Goal: Feedback & Contribution: Contribute content

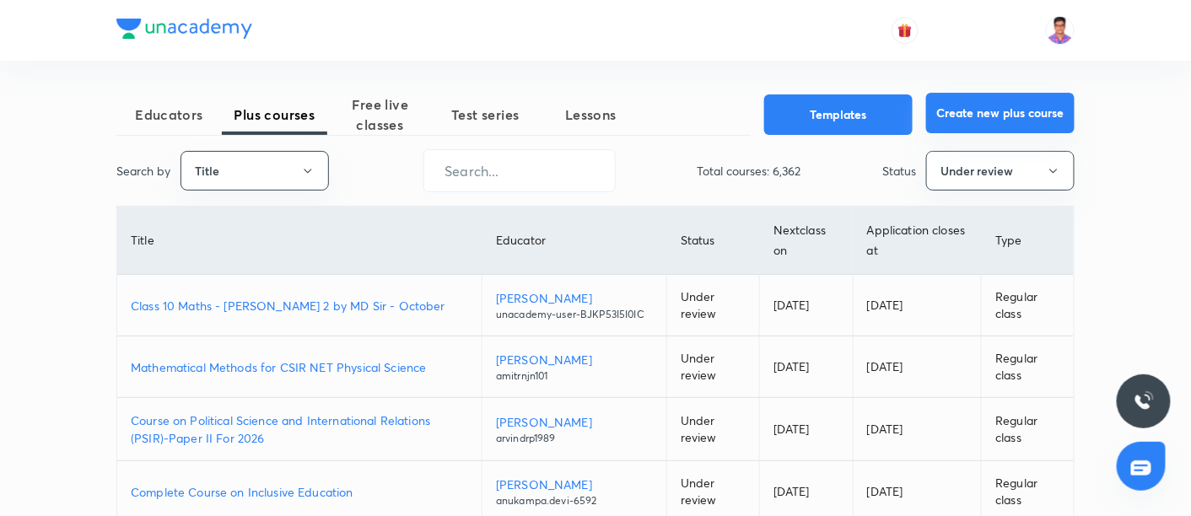
click at [1002, 110] on button "Create new plus course" at bounding box center [1000, 113] width 148 height 40
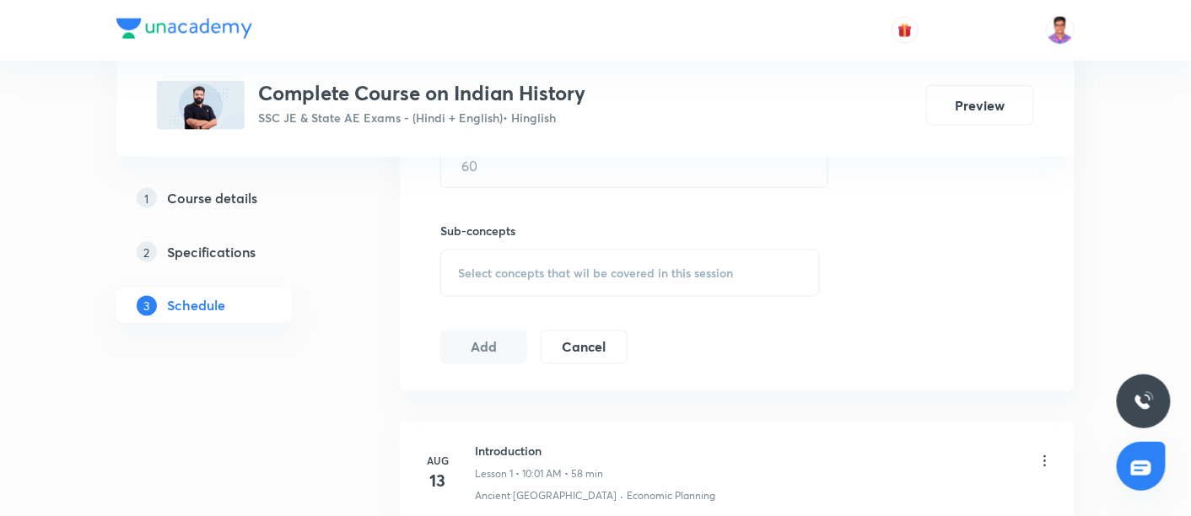
click at [491, 46] on div at bounding box center [595, 30] width 958 height 61
click at [636, 97] on div "Complete Course on Indian History SSC JE & State AE Exams - (Hindi + English) •…" at bounding box center [595, 105] width 877 height 49
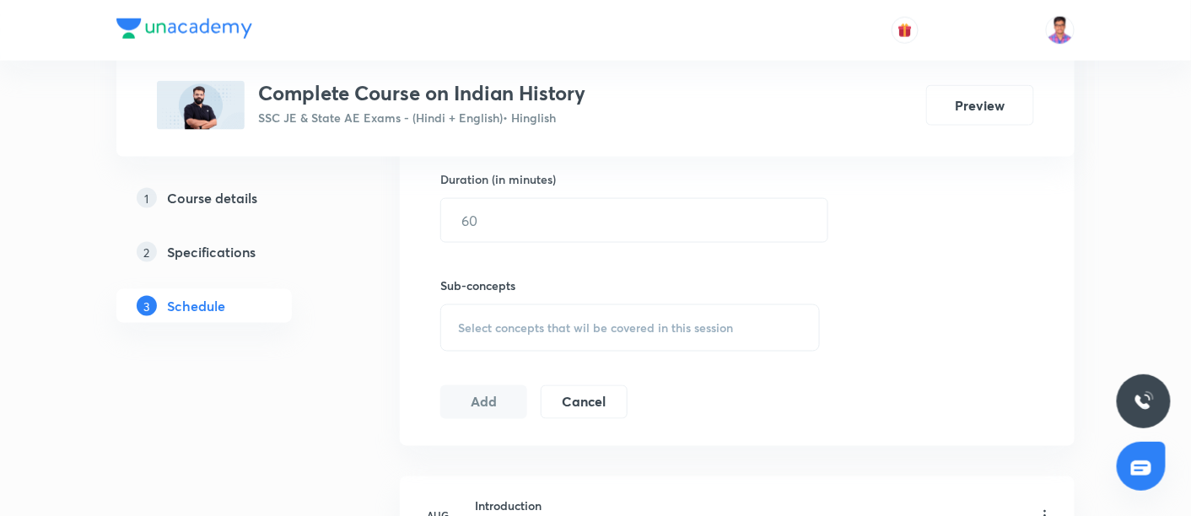
click at [202, 196] on h5 "Course details" at bounding box center [212, 198] width 90 height 20
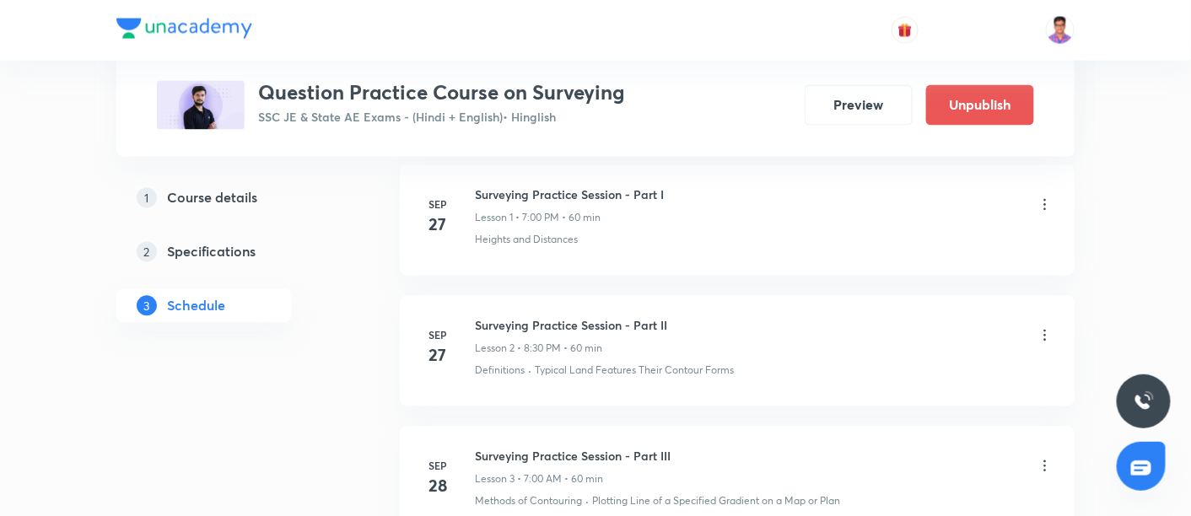
scroll to position [961, 0]
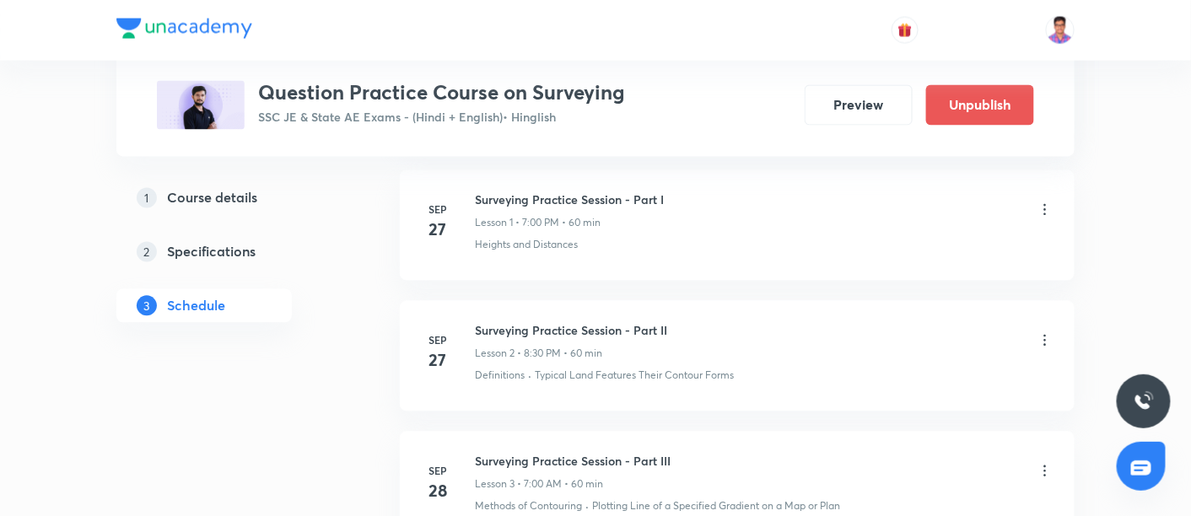
click at [182, 191] on h5 "Course details" at bounding box center [212, 198] width 90 height 20
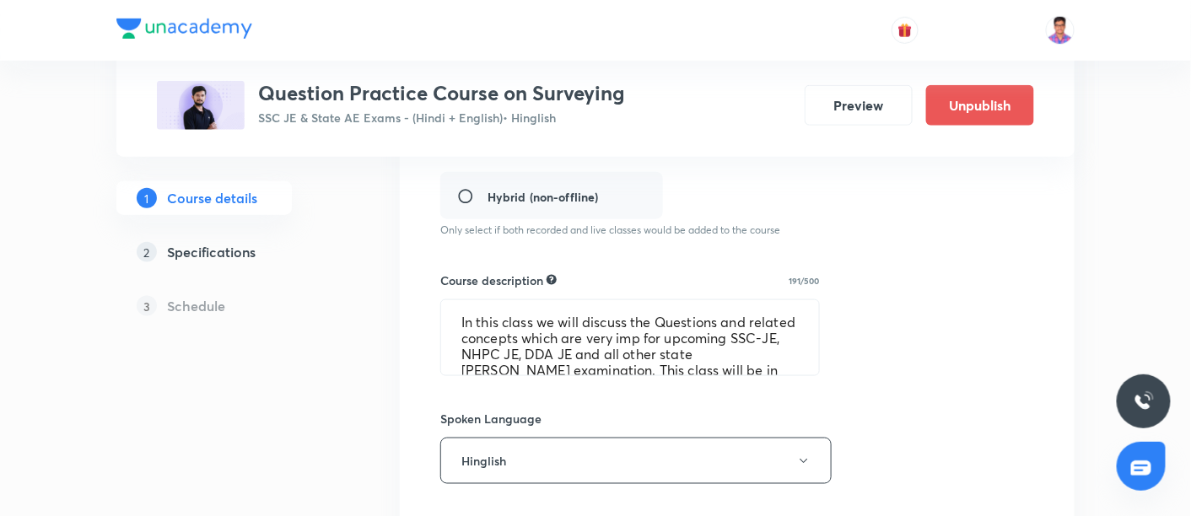
scroll to position [517, 0]
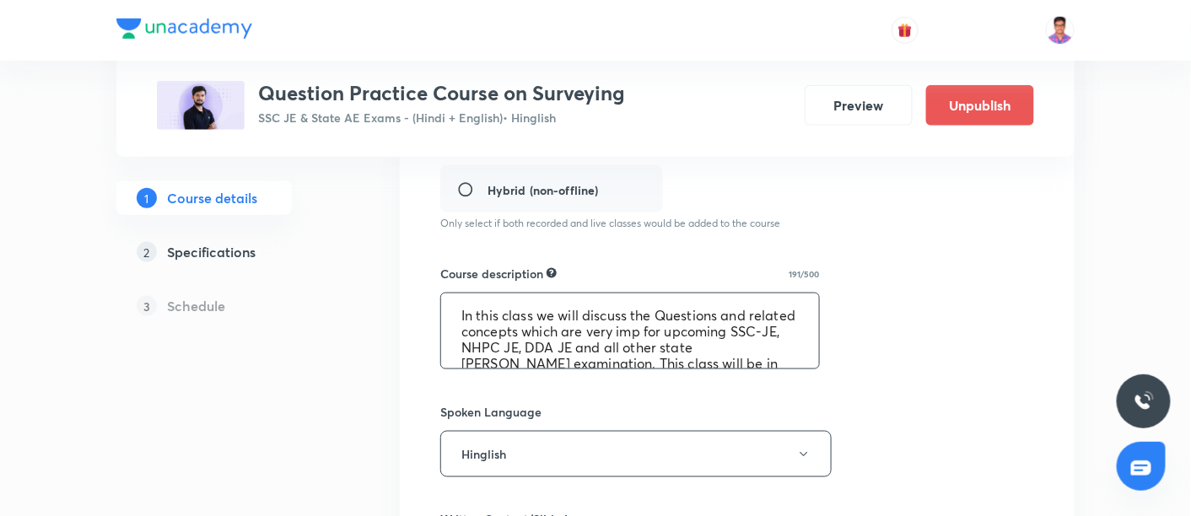
click at [584, 345] on textarea "In this class we will discuss the Questions and related concepts which are very…" at bounding box center [630, 330] width 378 height 75
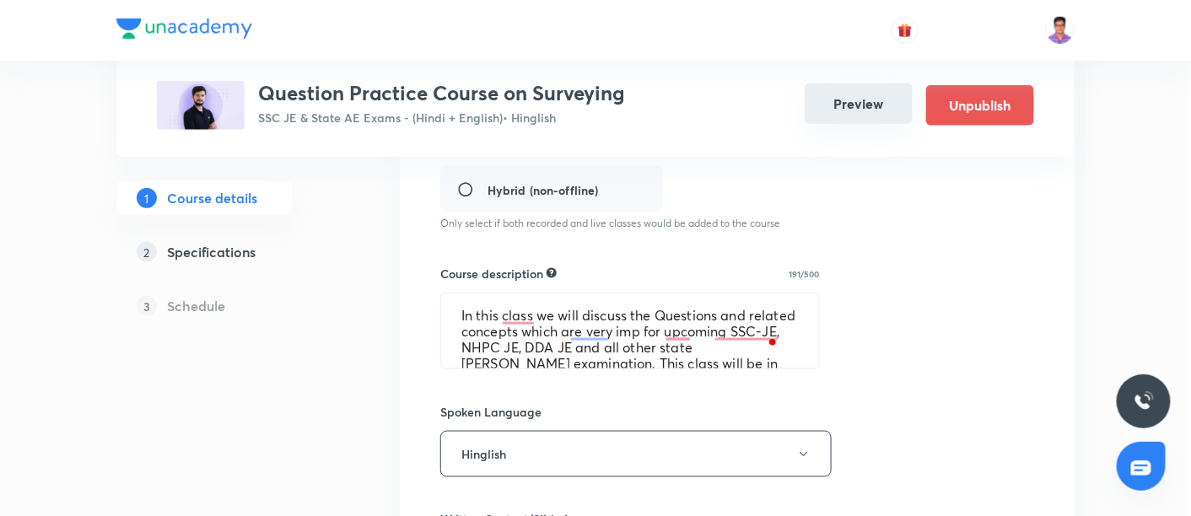
click at [851, 108] on button "Preview" at bounding box center [859, 103] width 108 height 40
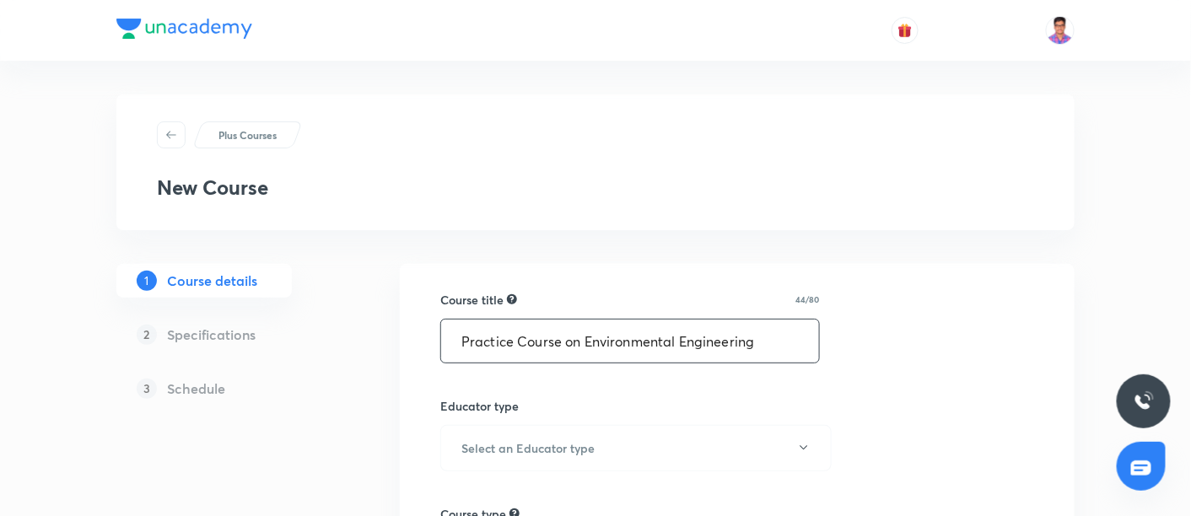
scroll to position [203, 0]
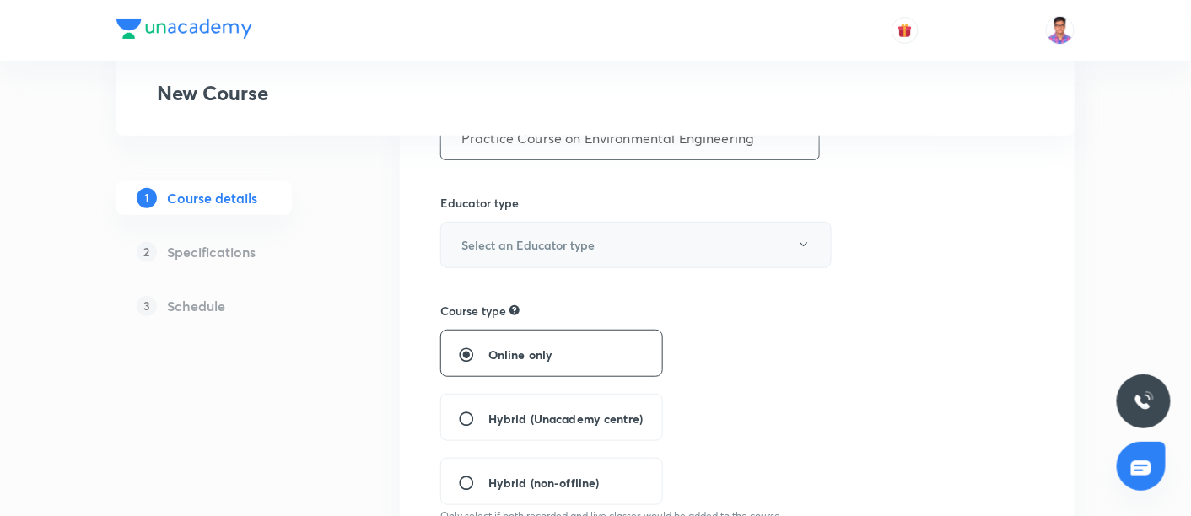
type input "Practice Course on Environmental Engineering"
click at [540, 229] on button "Select an Educator type" at bounding box center [635, 245] width 391 height 46
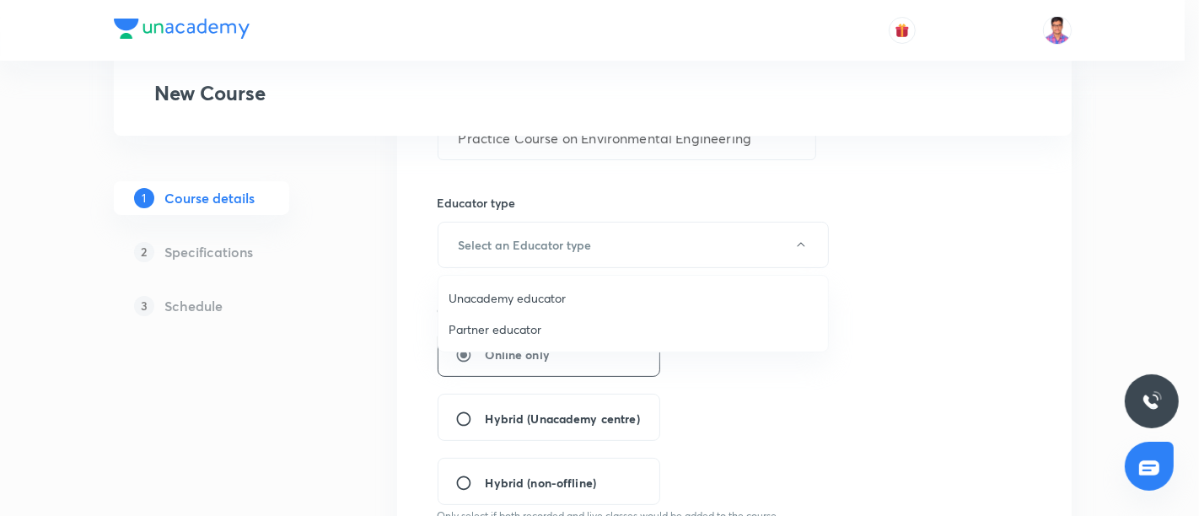
click at [470, 297] on span "Unacademy educator" at bounding box center [633, 298] width 369 height 18
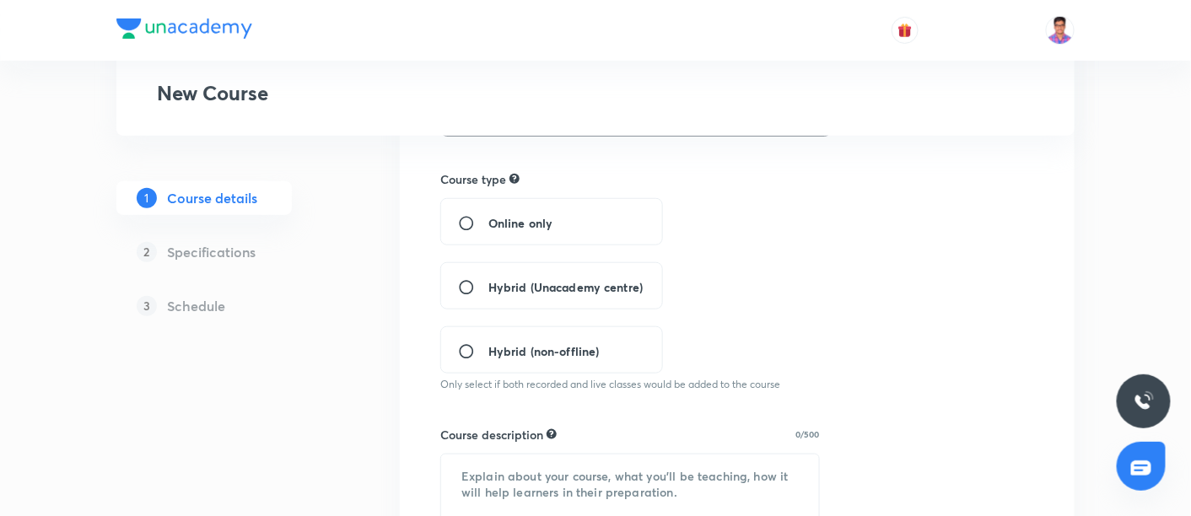
scroll to position [340, 0]
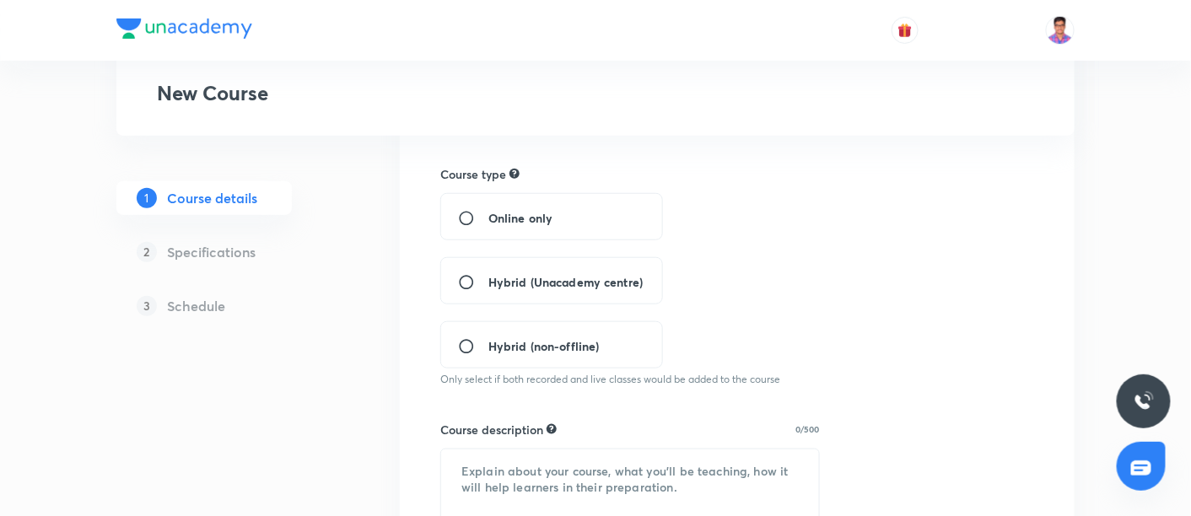
click at [468, 219] on input "Online only" at bounding box center [473, 218] width 30 height 17
radio input "true"
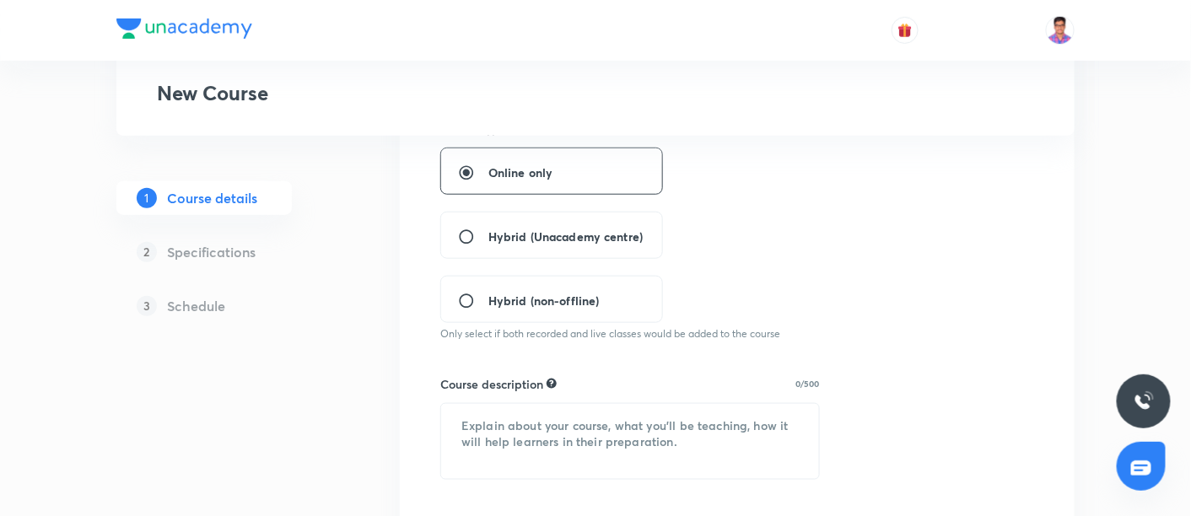
scroll to position [383, 0]
click at [524, 461] on textarea at bounding box center [630, 443] width 378 height 75
paste textarea "In this class we will discuss the Questions and related concepts which are very…"
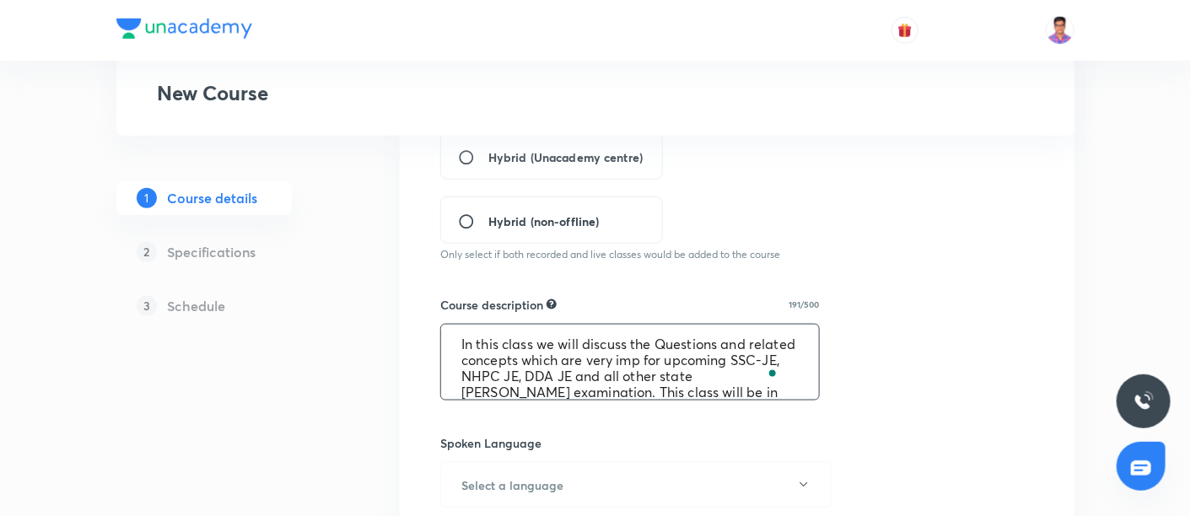
scroll to position [3, 0]
drag, startPoint x: 508, startPoint y: 374, endPoint x: 623, endPoint y: 375, distance: 115.5
click at [623, 375] on textarea "In this class we will discuss the Questions and related concepts which are very…" at bounding box center [630, 362] width 378 height 75
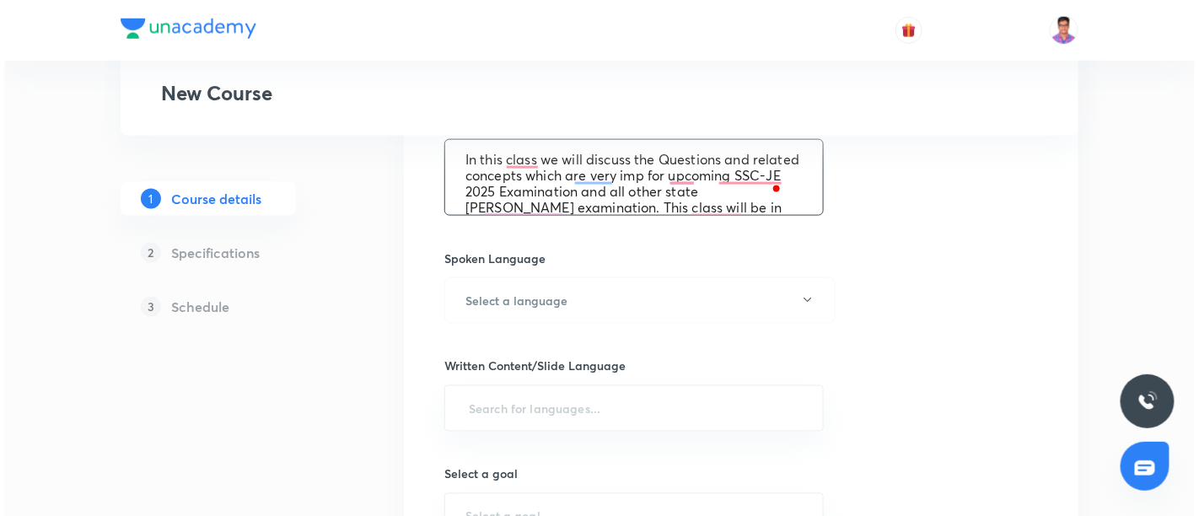
scroll to position [662, 0]
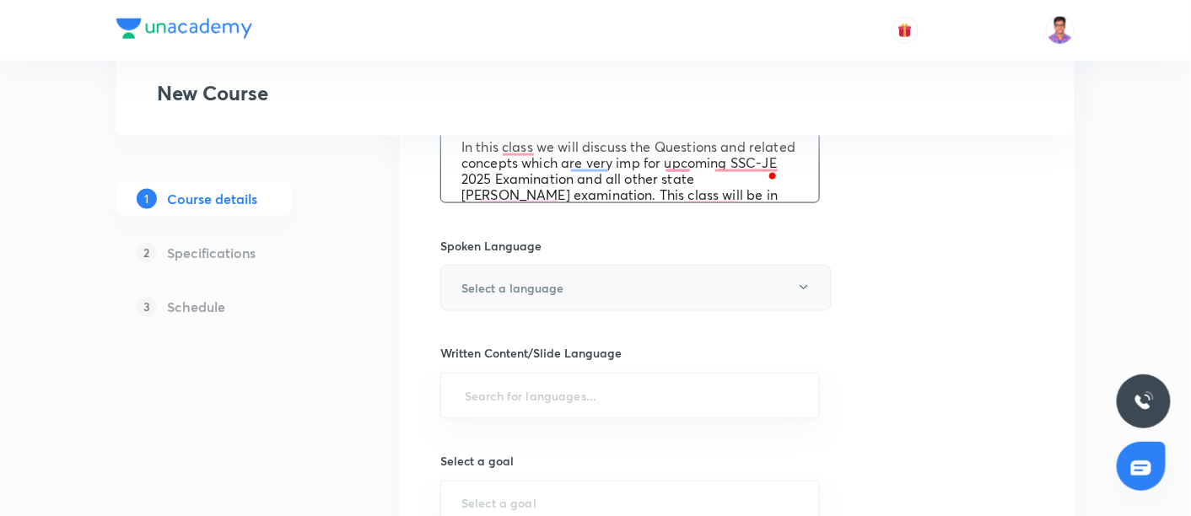
type textarea "In this class we will discuss the Questions and related concepts which are very…"
click at [518, 279] on h6 "Select a language" at bounding box center [512, 288] width 102 height 18
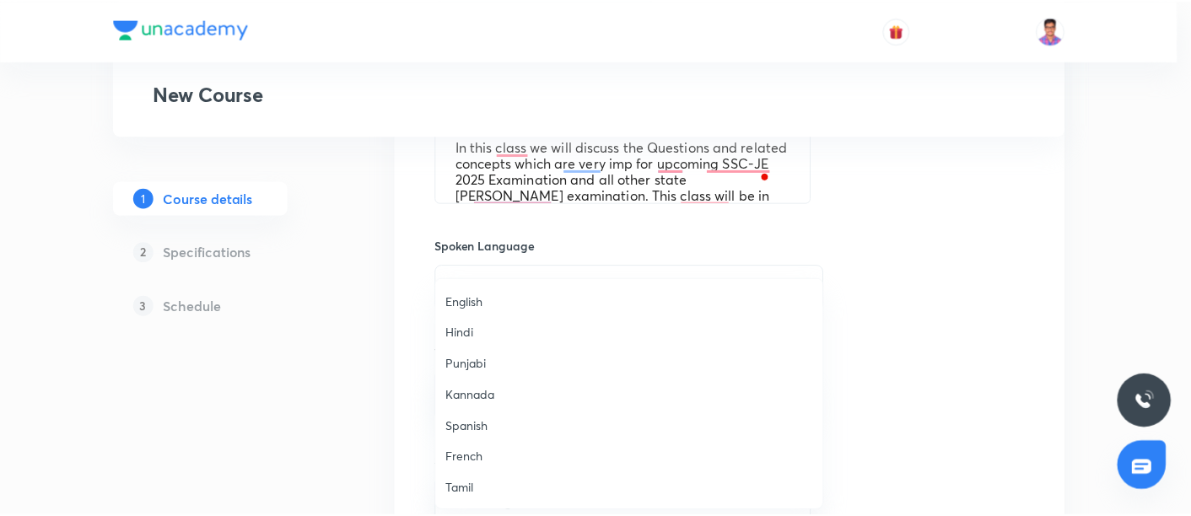
scroll to position [498, 0]
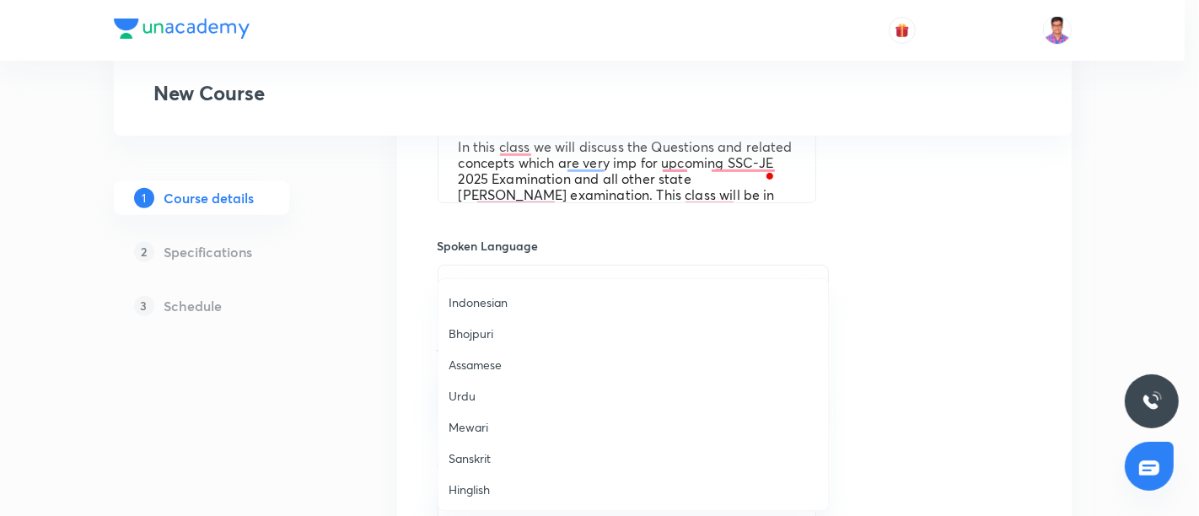
click at [482, 477] on li "Hinglish" at bounding box center [634, 489] width 390 height 31
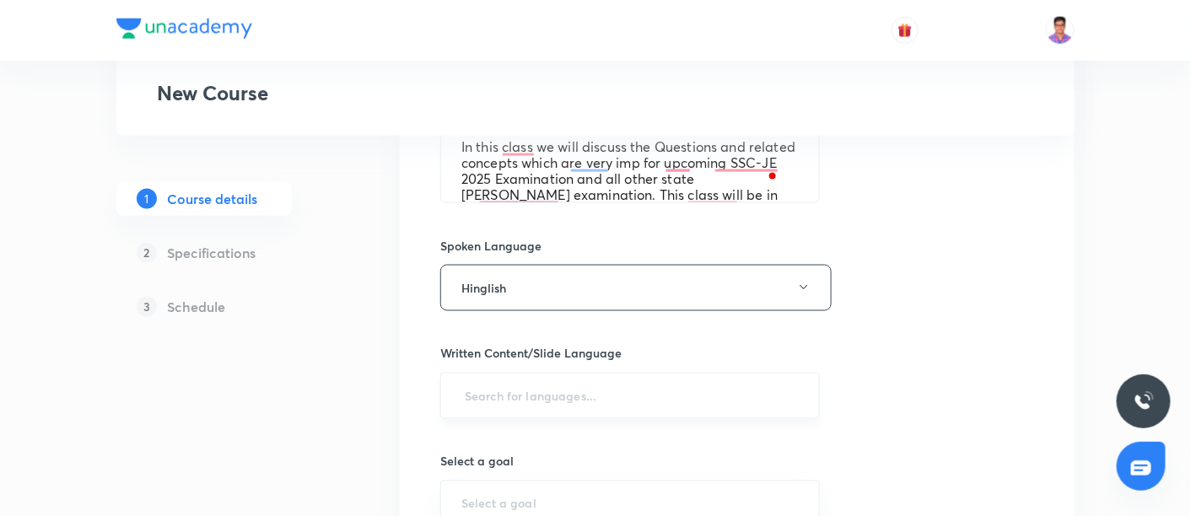
click at [506, 391] on input "text" at bounding box center [629, 395] width 337 height 31
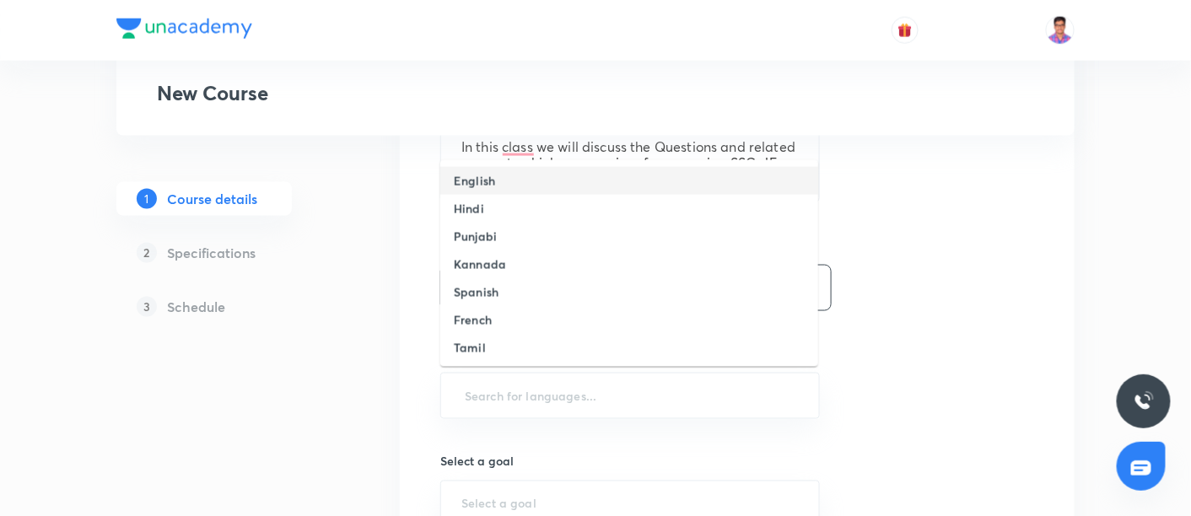
click at [474, 176] on h6 "English" at bounding box center [474, 181] width 41 height 18
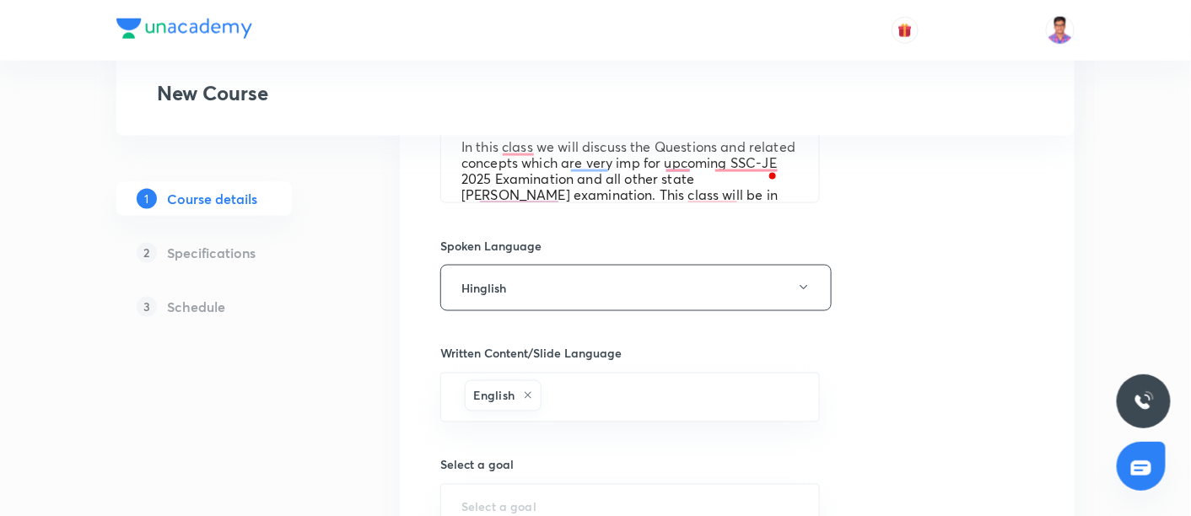
scroll to position [933, 0]
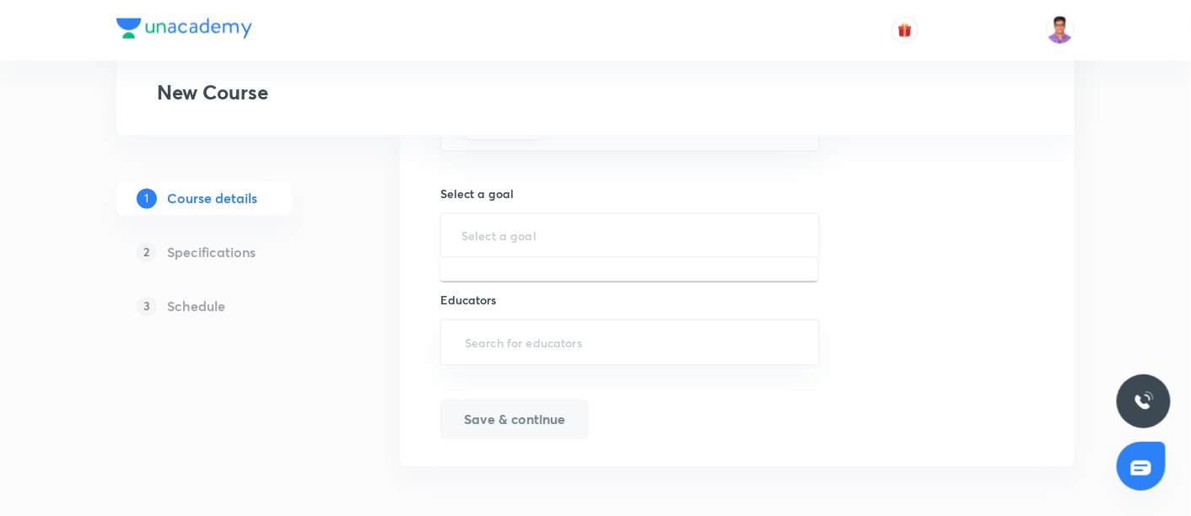
click at [543, 237] on input "text" at bounding box center [629, 236] width 337 height 16
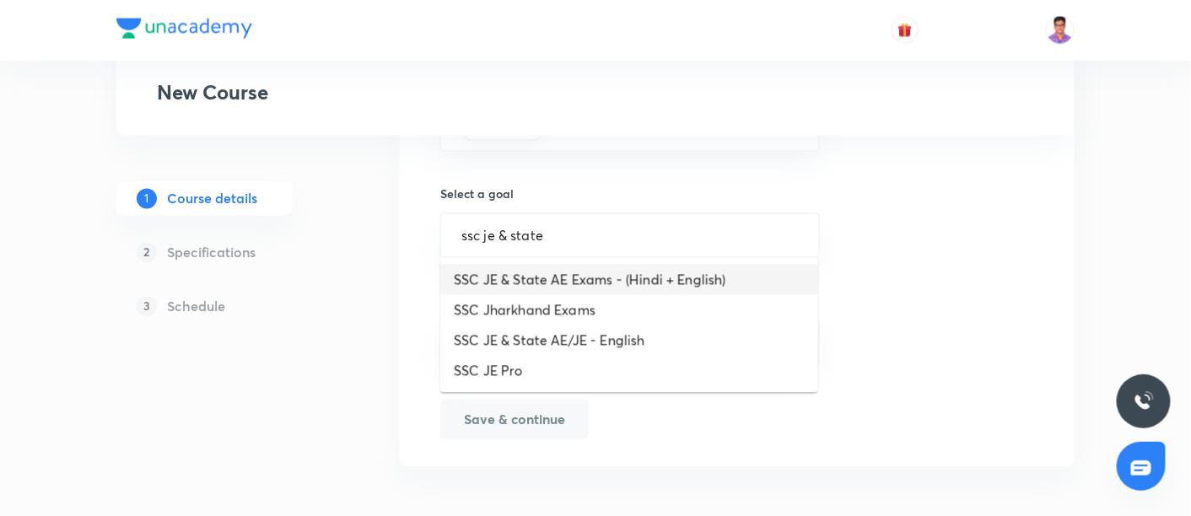
click at [544, 276] on li "SSC JE & State AE Exams - (Hindi + English)" at bounding box center [629, 280] width 378 height 30
type input "SSC JE & State AE Exams - (Hindi + English)"
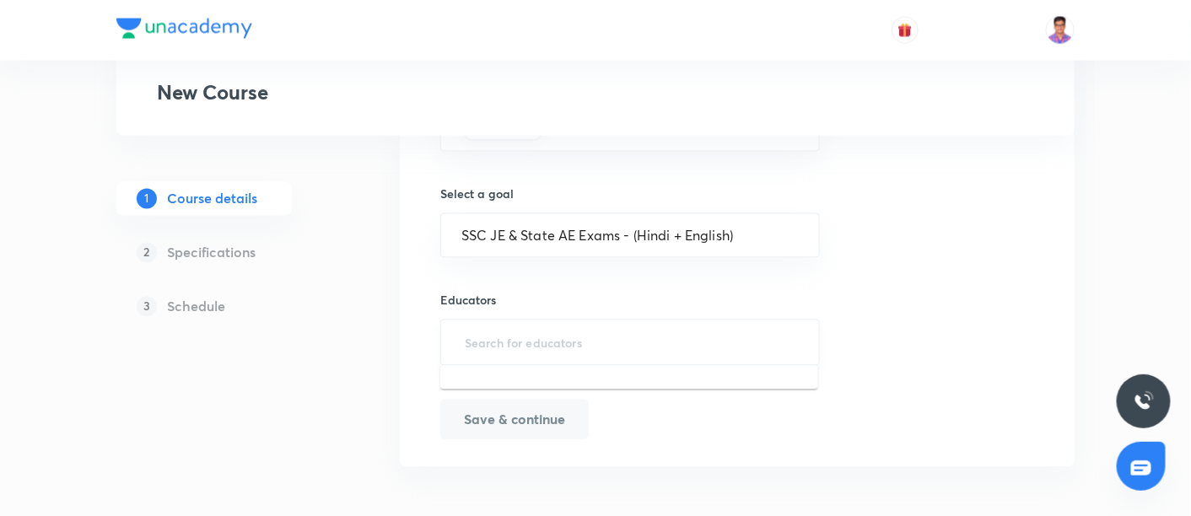
click at [513, 350] on input "text" at bounding box center [629, 342] width 337 height 31
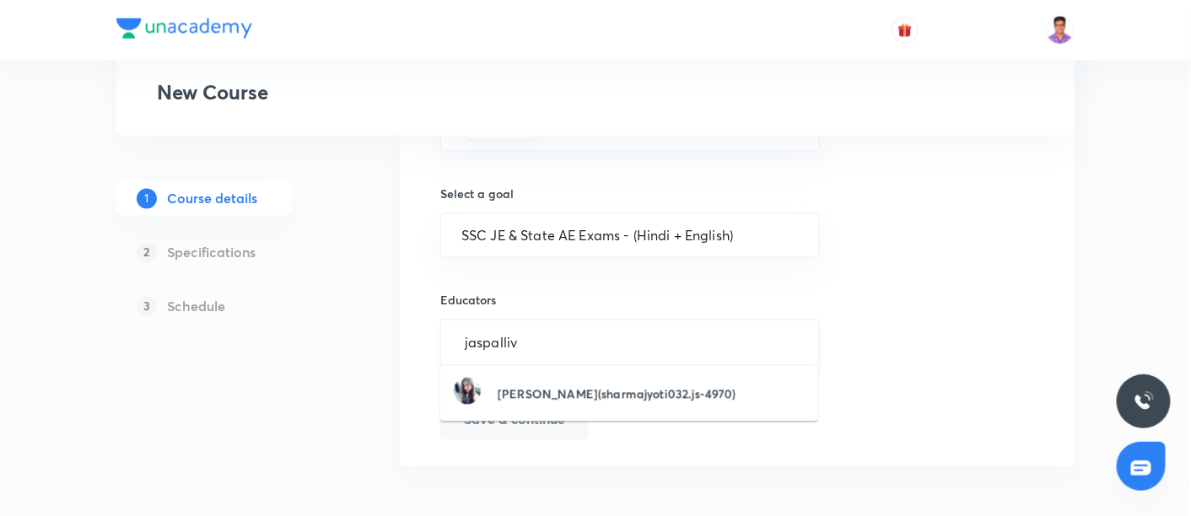
type input "jaspallive"
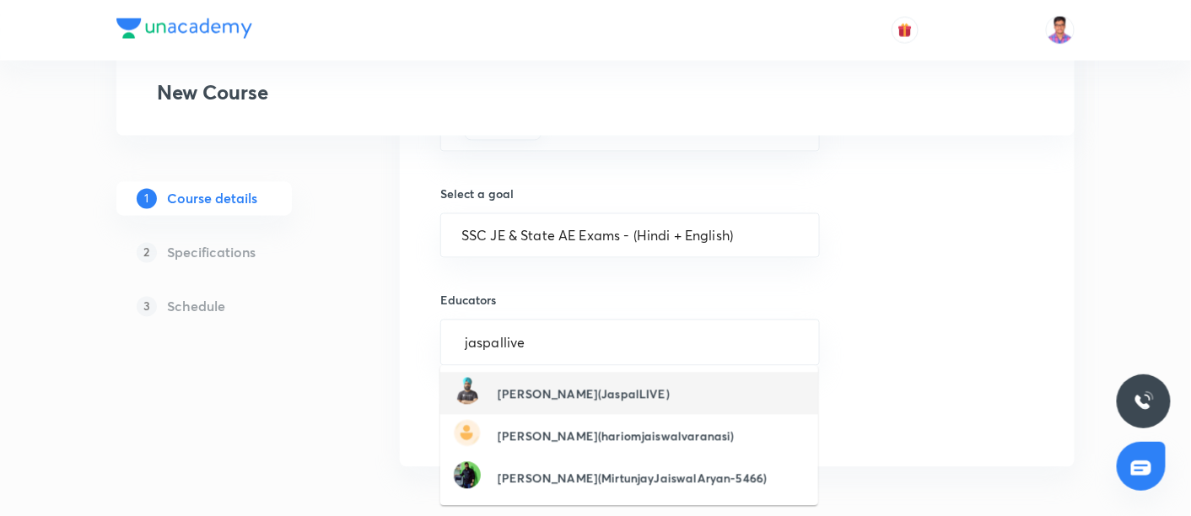
click at [552, 397] on h6 "[PERSON_NAME](JaspalLIVE)" at bounding box center [584, 394] width 172 height 18
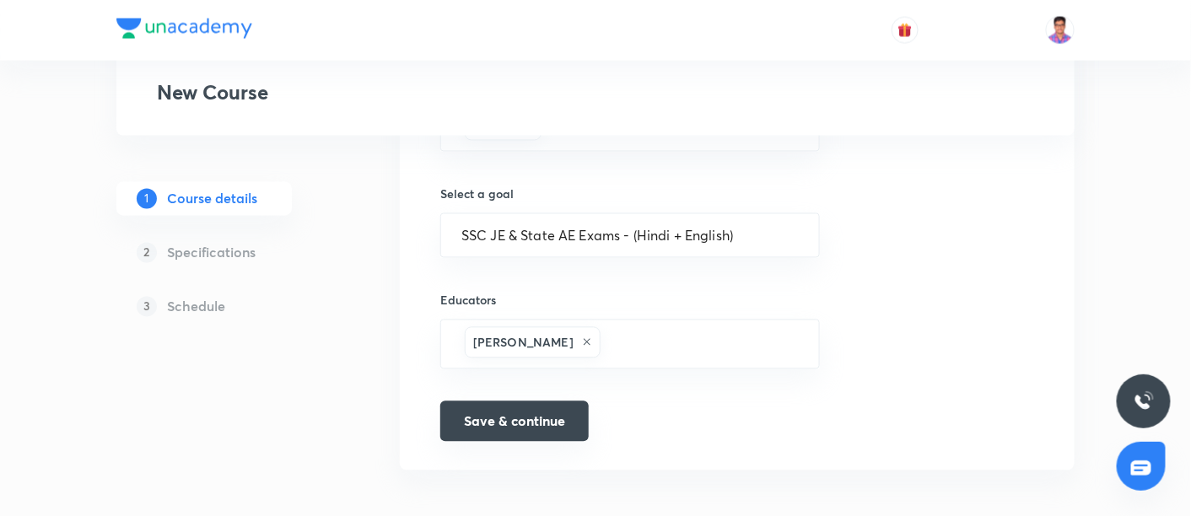
click at [526, 432] on button "Save & continue" at bounding box center [514, 421] width 148 height 40
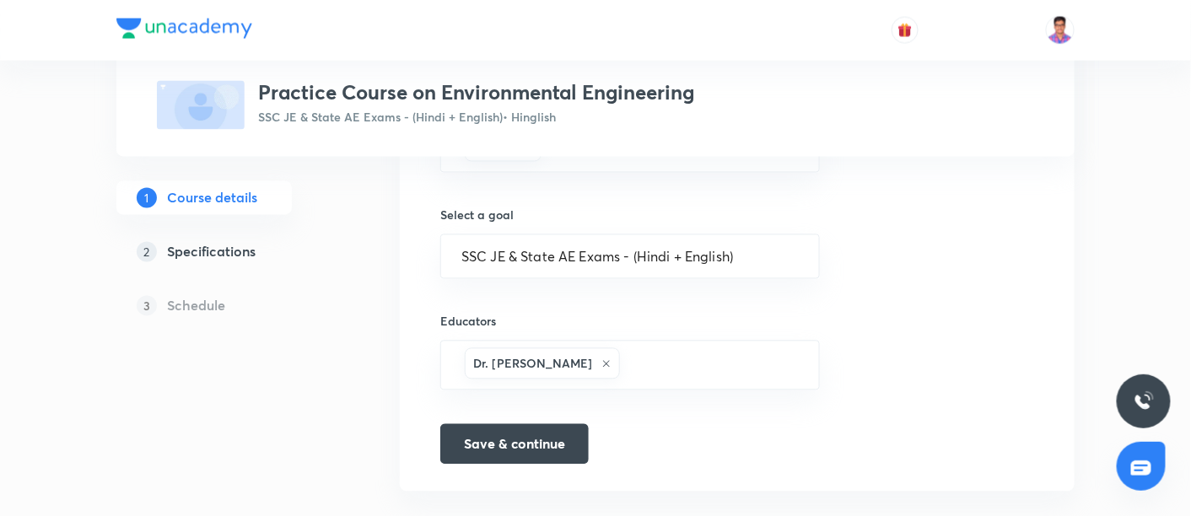
scroll to position [954, 0]
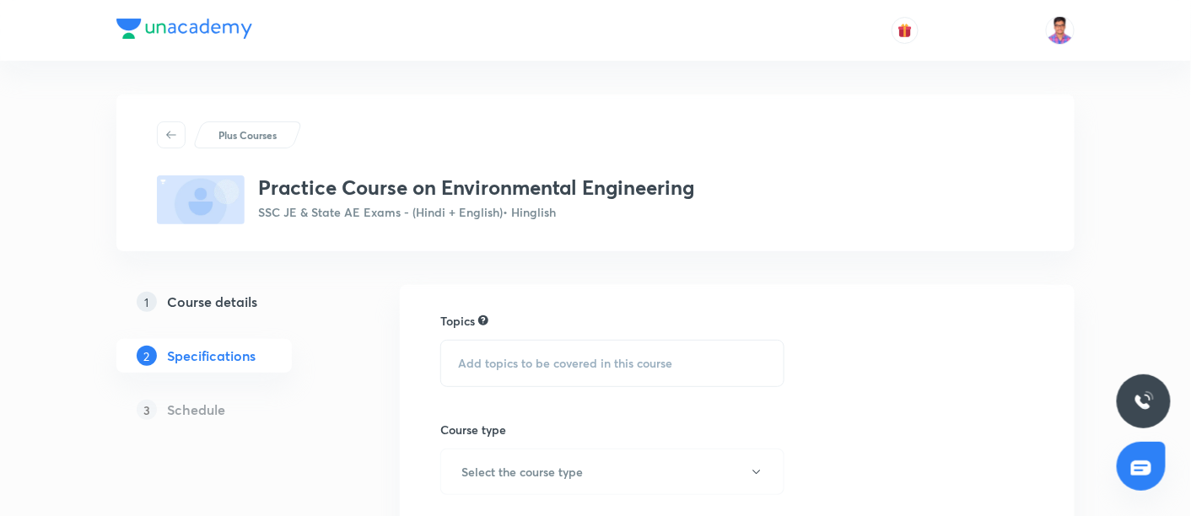
scroll to position [123, 0]
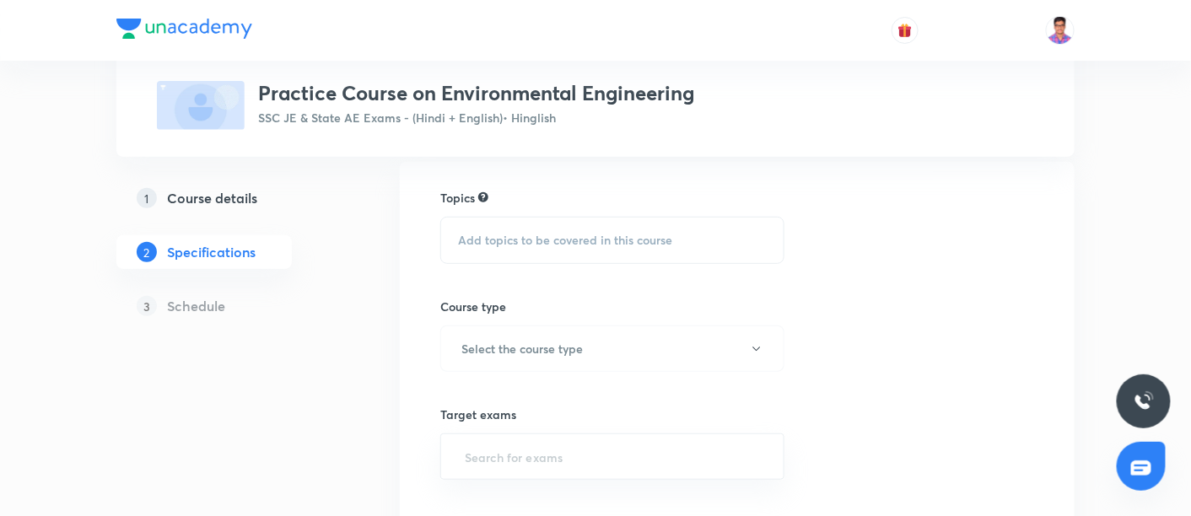
click at [555, 237] on span "Add topics to be covered in this course" at bounding box center [565, 240] width 214 height 13
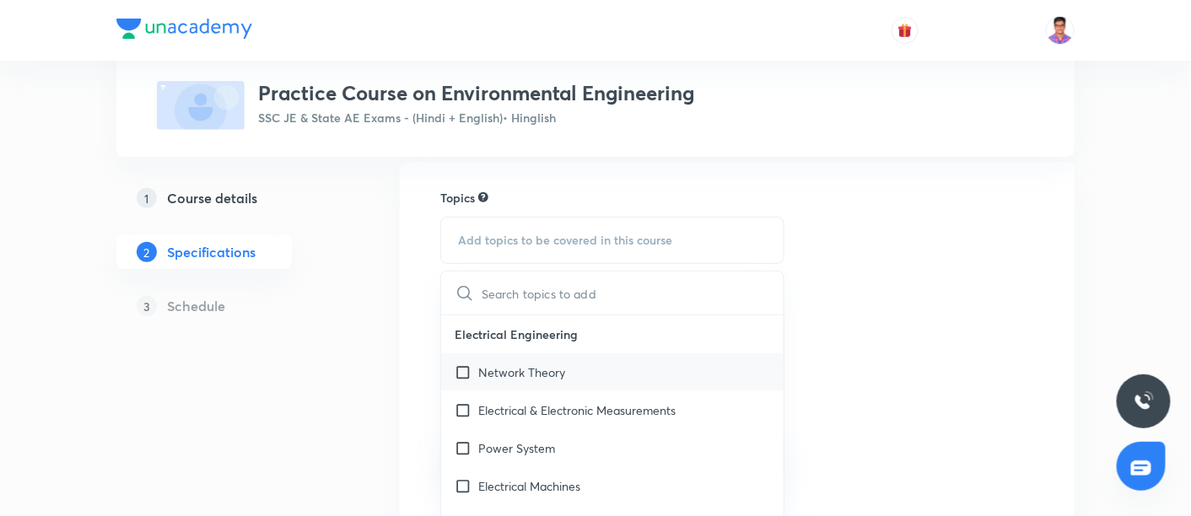
click at [535, 386] on div "Network Theory" at bounding box center [612, 372] width 342 height 38
checkbox input "true"
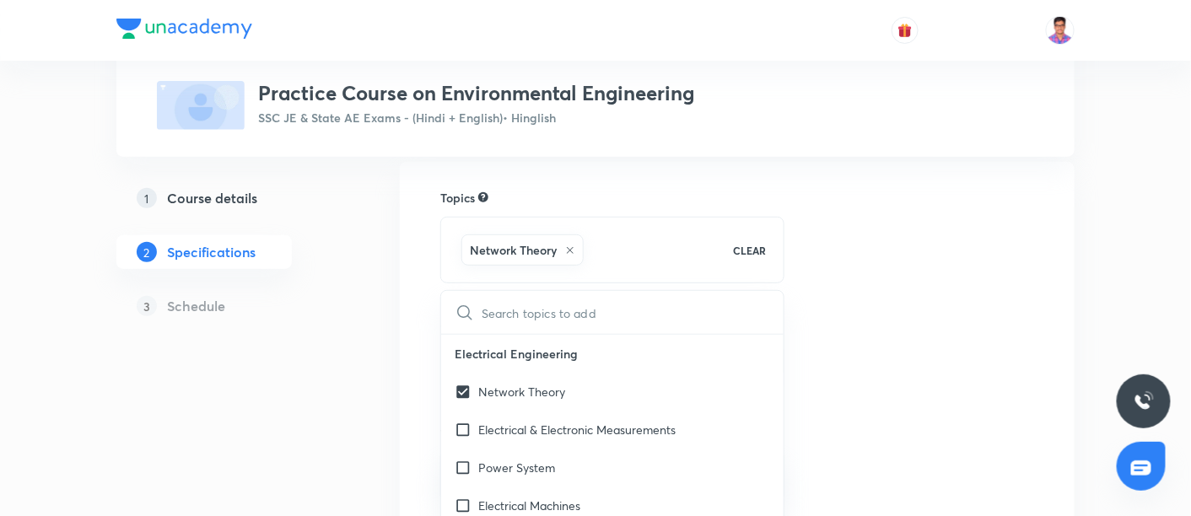
click at [857, 195] on div "Topics Network Theory CLEAR ​ Electrical Engineering Network Theory Electrical …" at bounding box center [737, 478] width 594 height 578
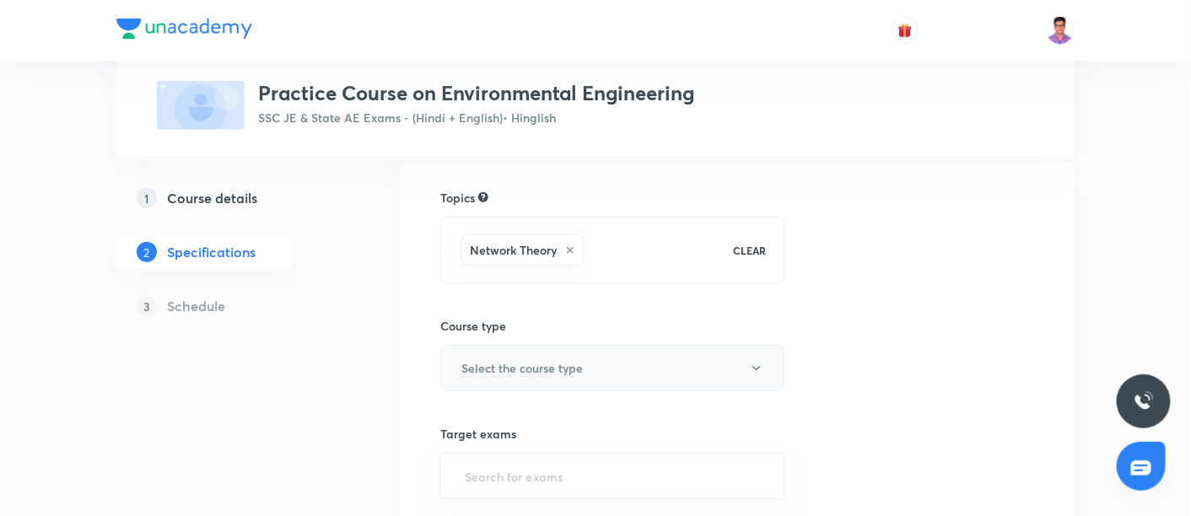
click at [501, 370] on h6 "Select the course type" at bounding box center [521, 368] width 121 height 18
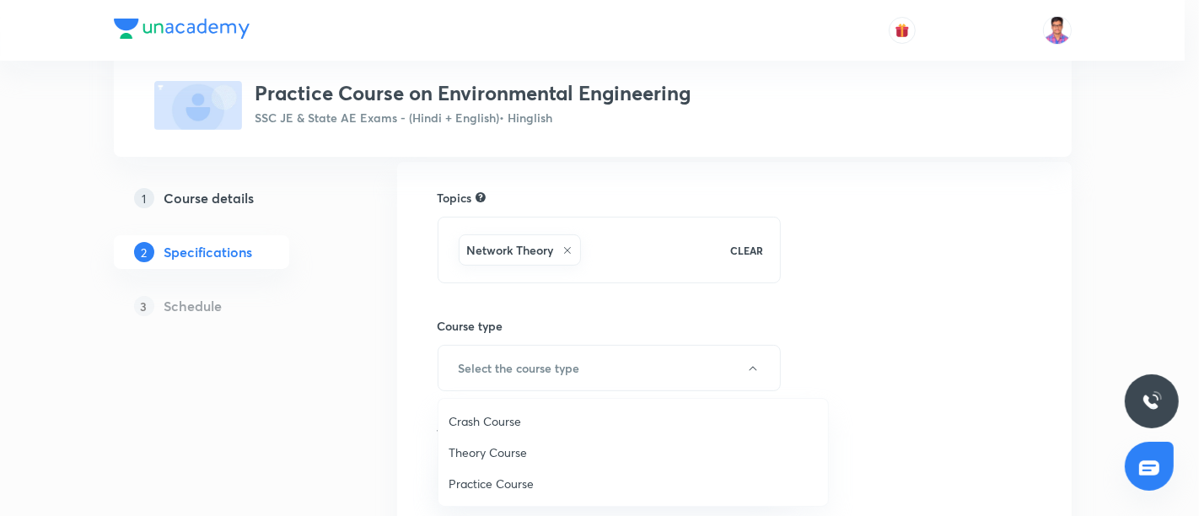
click at [486, 485] on span "Practice Course" at bounding box center [633, 484] width 369 height 18
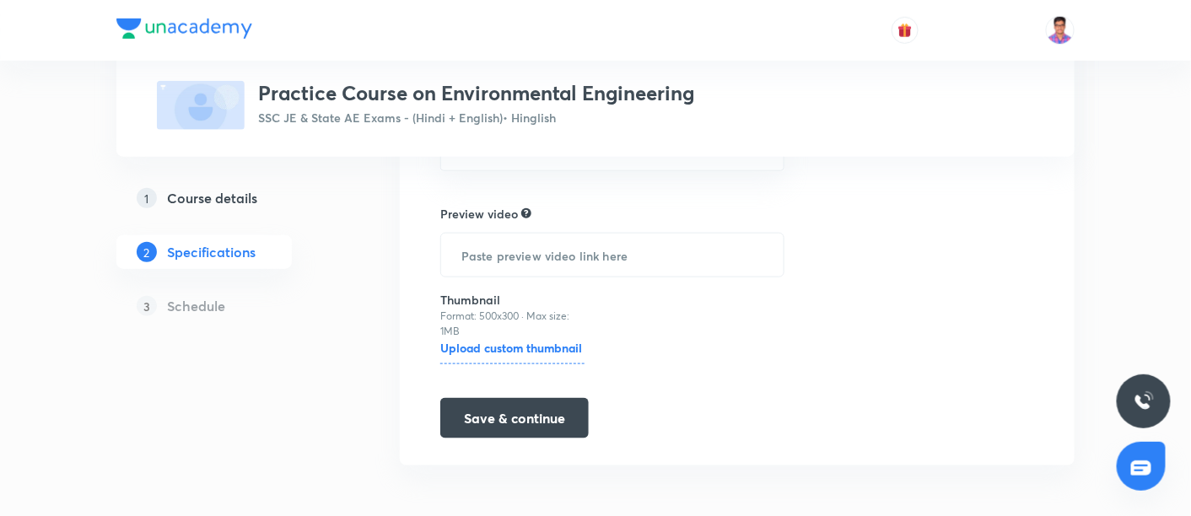
scroll to position [318, 0]
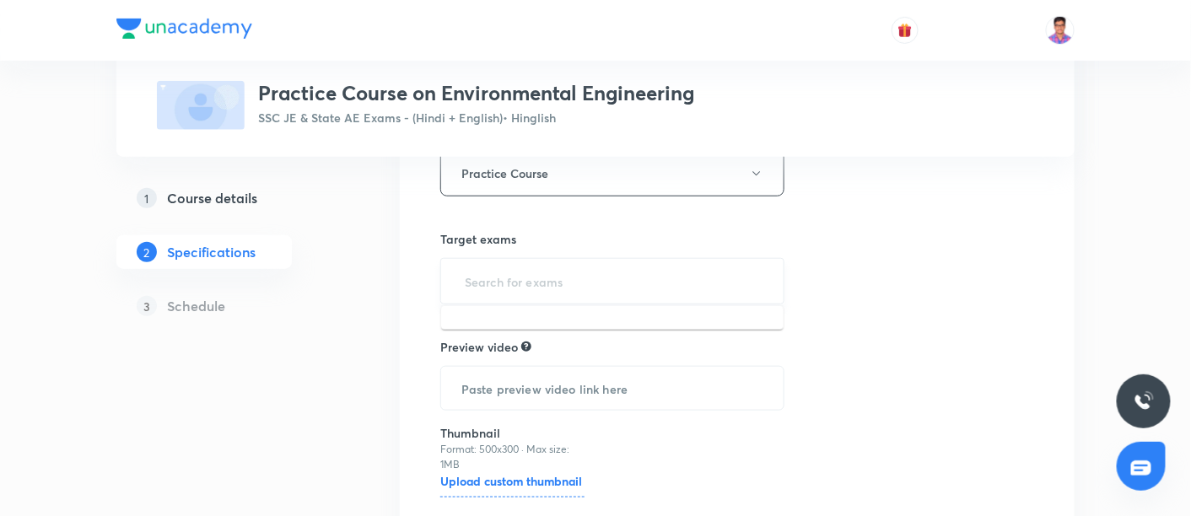
click at [535, 268] on input "text" at bounding box center [612, 281] width 302 height 31
type input "ssc je"
click at [535, 329] on li "SSC JE Paper I" at bounding box center [612, 328] width 342 height 30
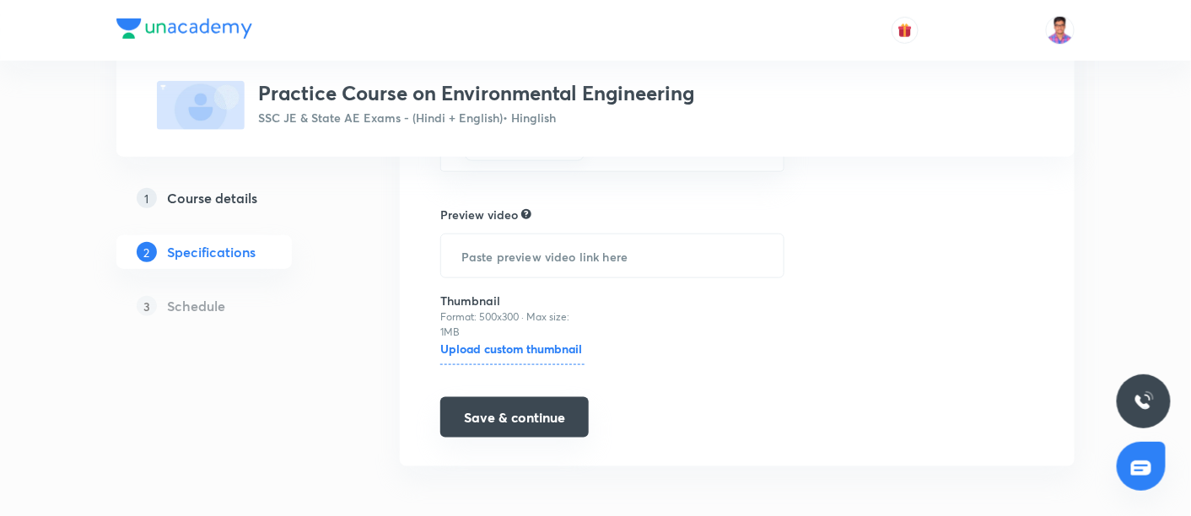
click at [466, 398] on button "Save & continue" at bounding box center [514, 417] width 148 height 40
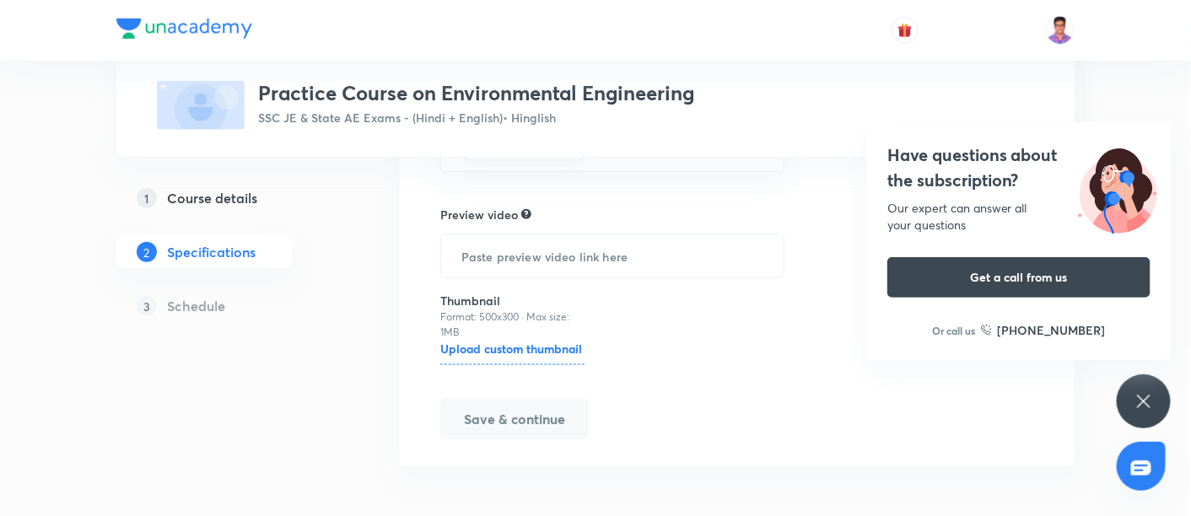
click at [1146, 390] on div "Have questions about the subscription? Our expert can answer all your questions…" at bounding box center [1144, 401] width 54 height 54
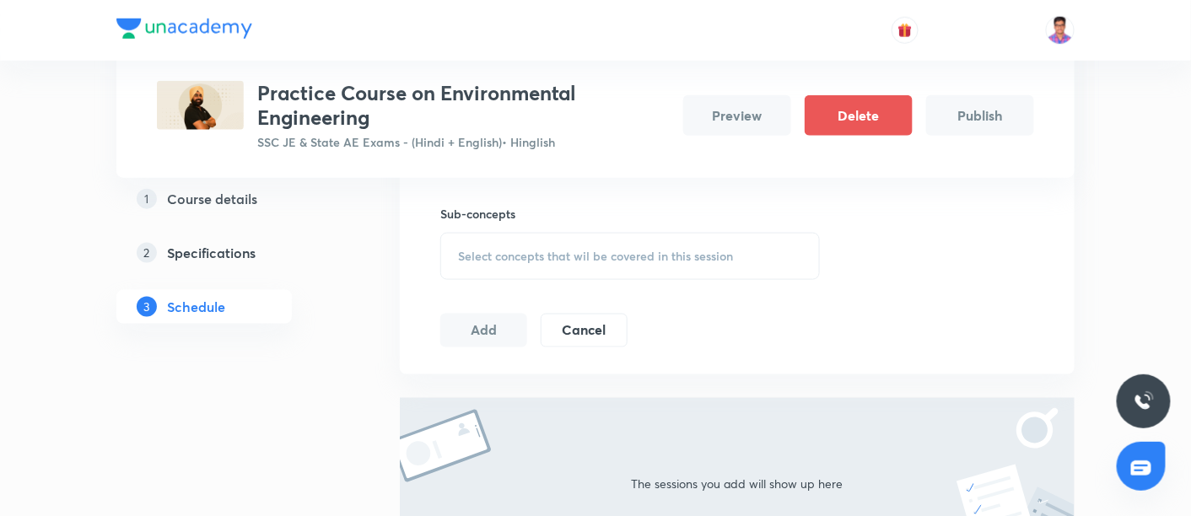
scroll to position [401, 0]
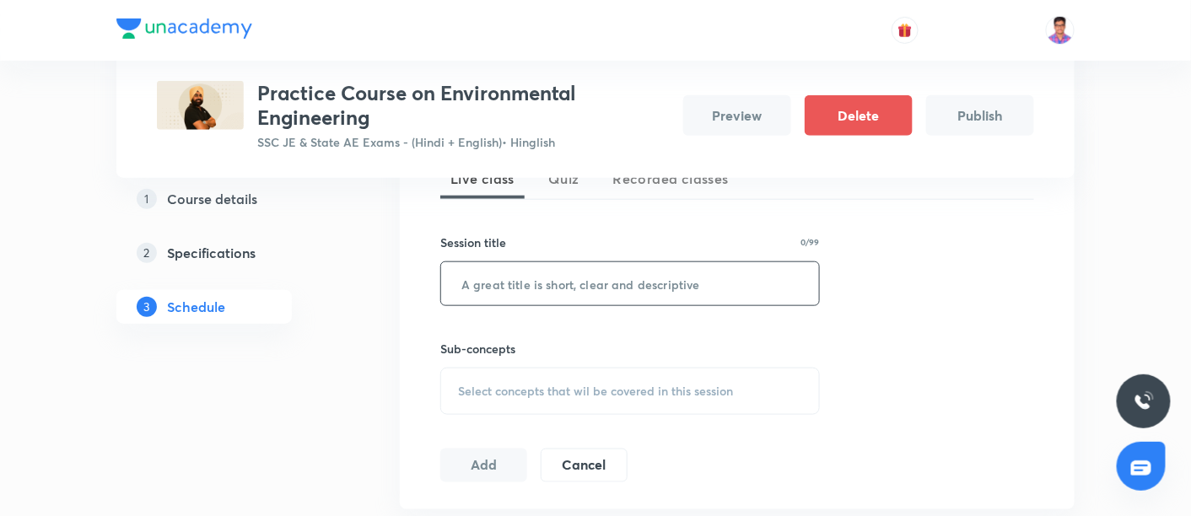
click at [620, 285] on input "text" at bounding box center [630, 283] width 378 height 43
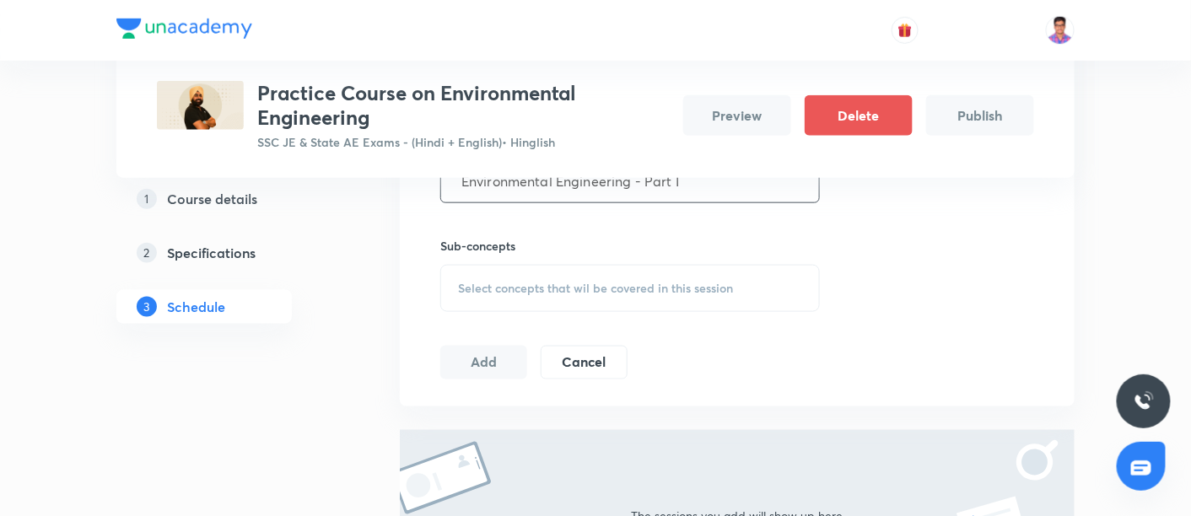
scroll to position [502, 0]
type input "Environmental Engineering - Part I"
click at [510, 278] on div "Select concepts that wil be covered in this session" at bounding box center [629, 289] width 379 height 47
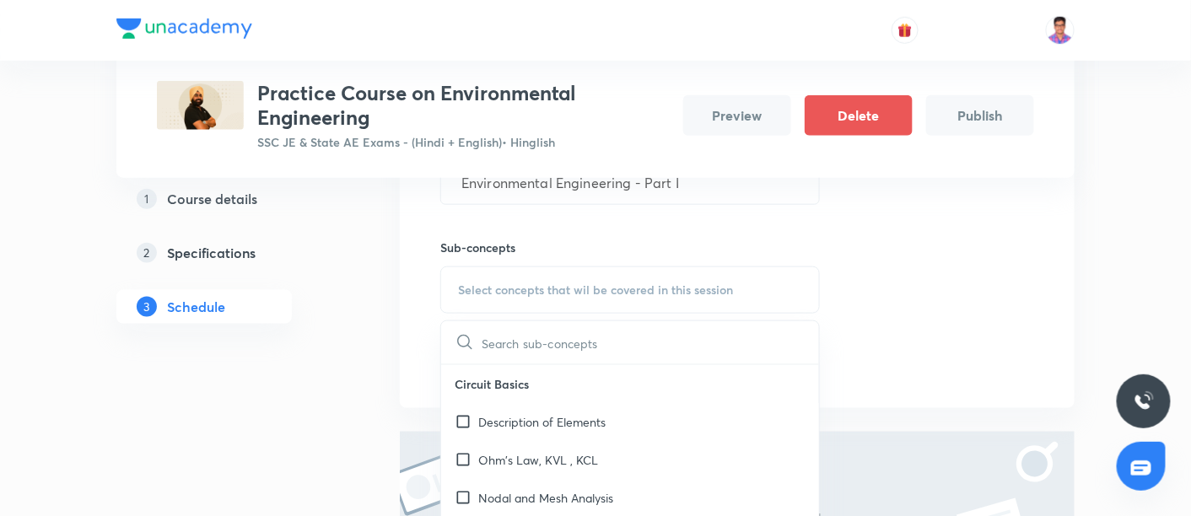
click at [575, 460] on p "Ohm's Law, KVL , KCL" at bounding box center [538, 460] width 120 height 18
checkbox input "true"
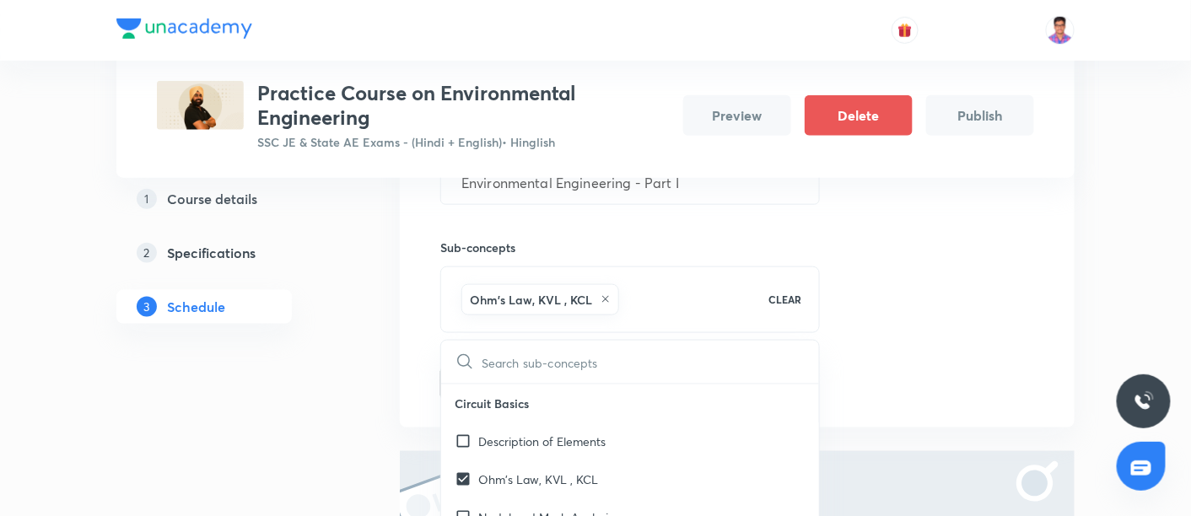
click at [928, 275] on div "Session 1 Live class Quiz Recorded classes Session title 34/99 Environmental En…" at bounding box center [737, 210] width 594 height 382
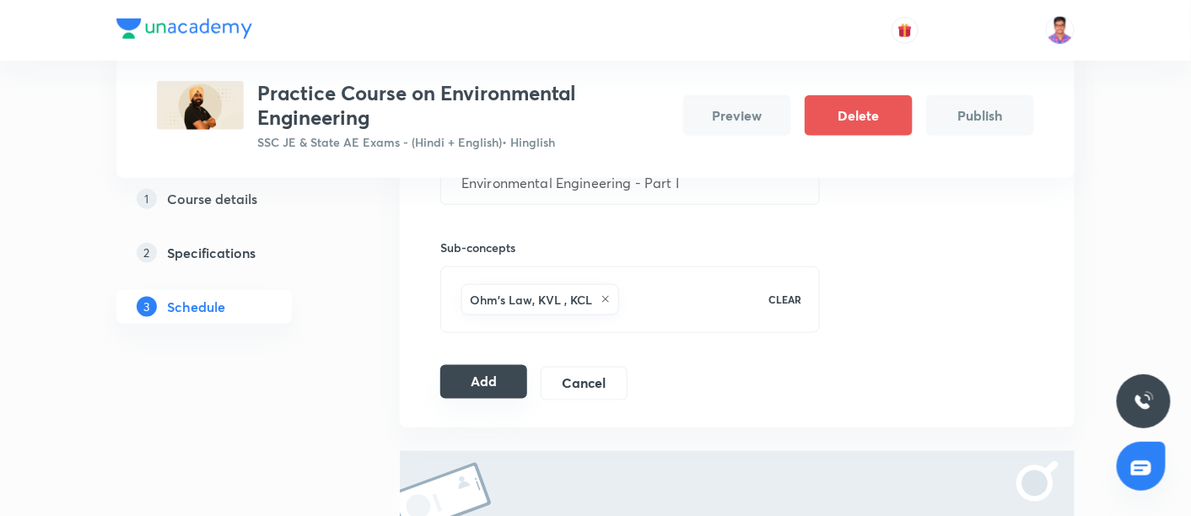
click at [460, 389] on button "Add" at bounding box center [483, 382] width 87 height 34
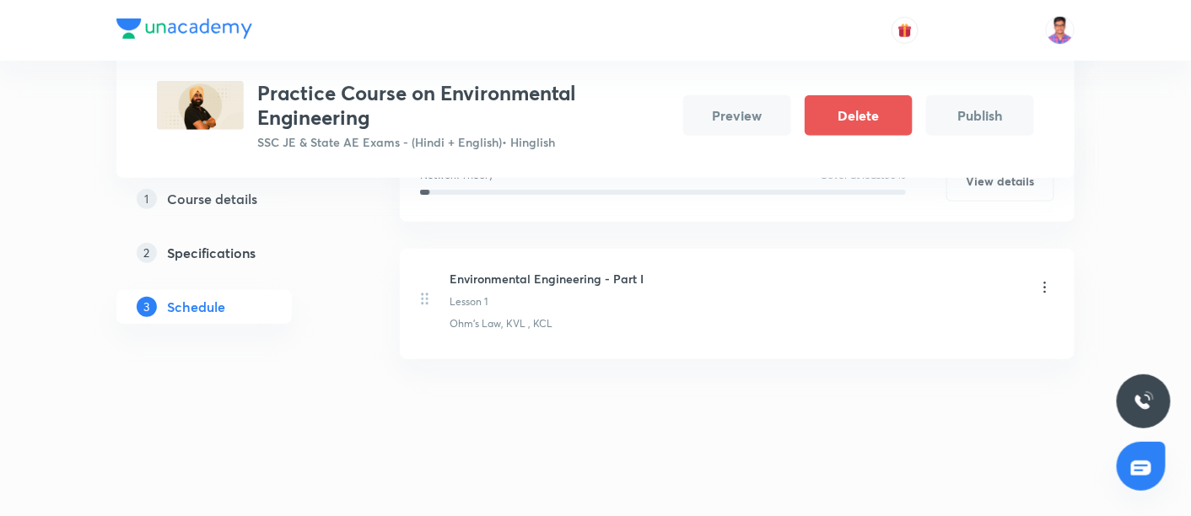
scroll to position [116, 0]
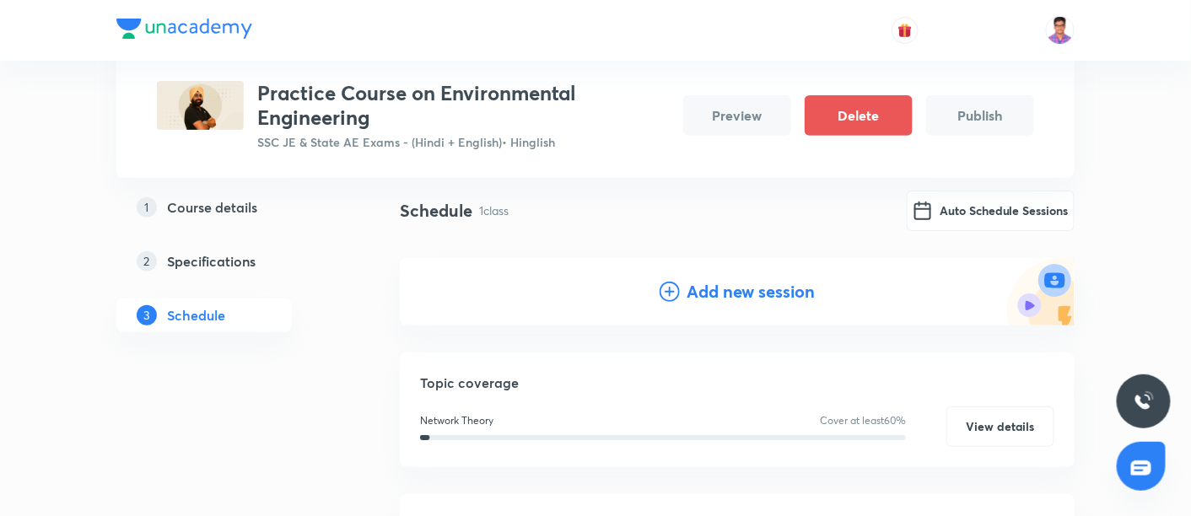
click at [675, 290] on icon at bounding box center [669, 292] width 20 height 20
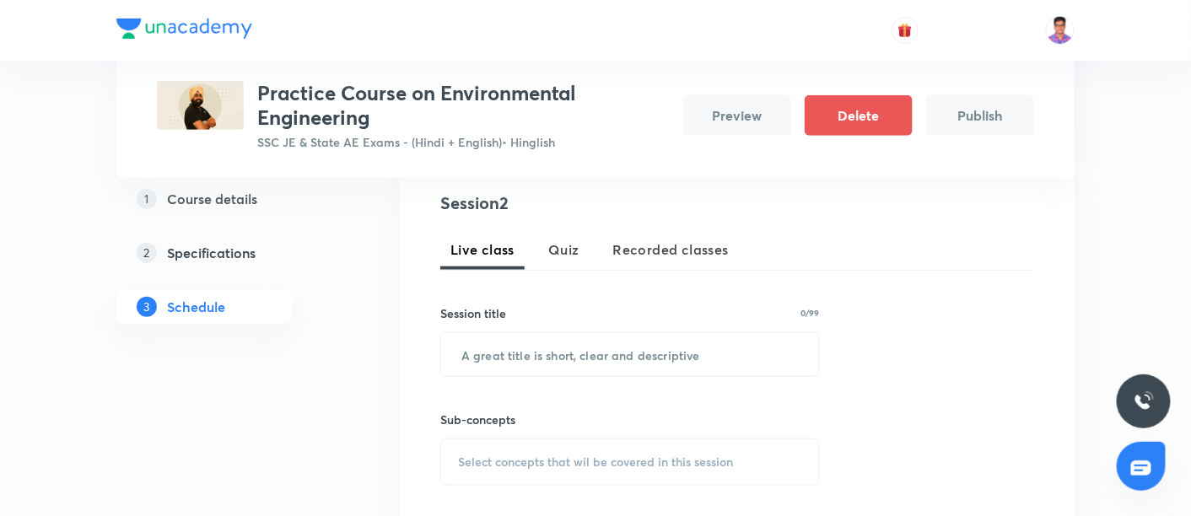
scroll to position [378, 0]
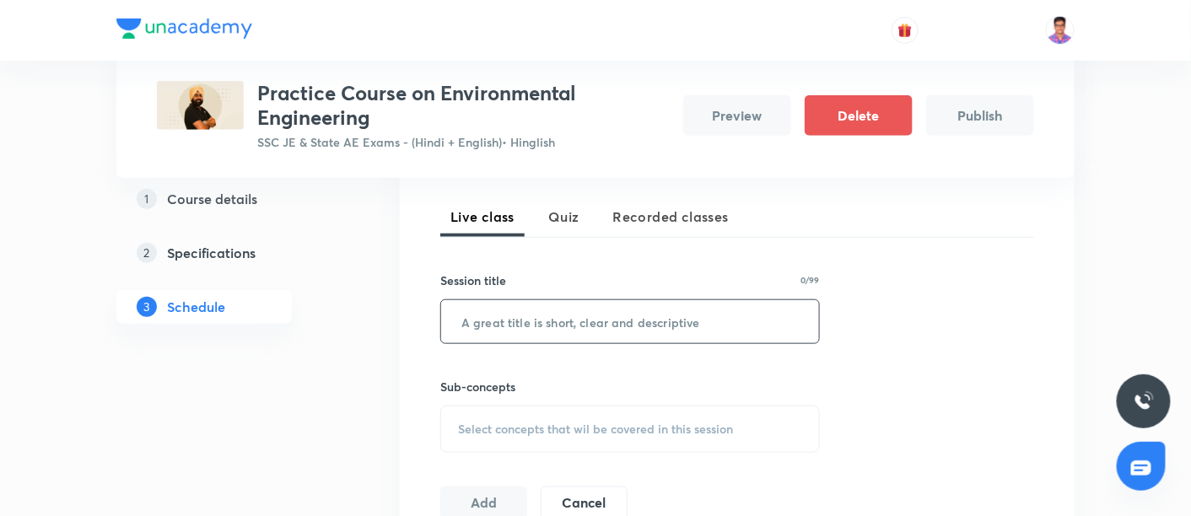
paste input "Environmental Engineering - Part I"
click at [574, 322] on input "text" at bounding box center [630, 321] width 378 height 43
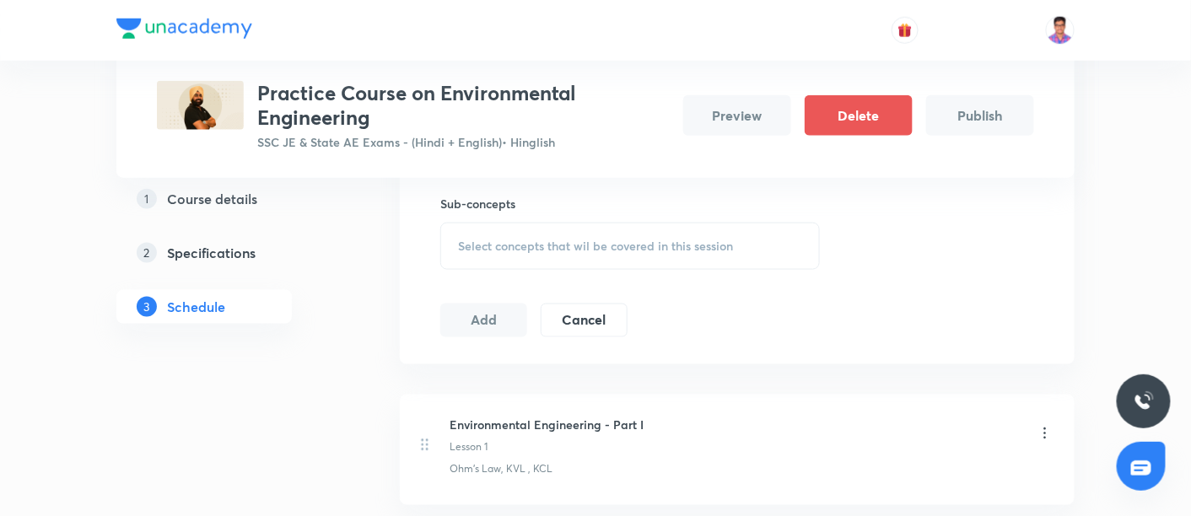
scroll to position [574, 0]
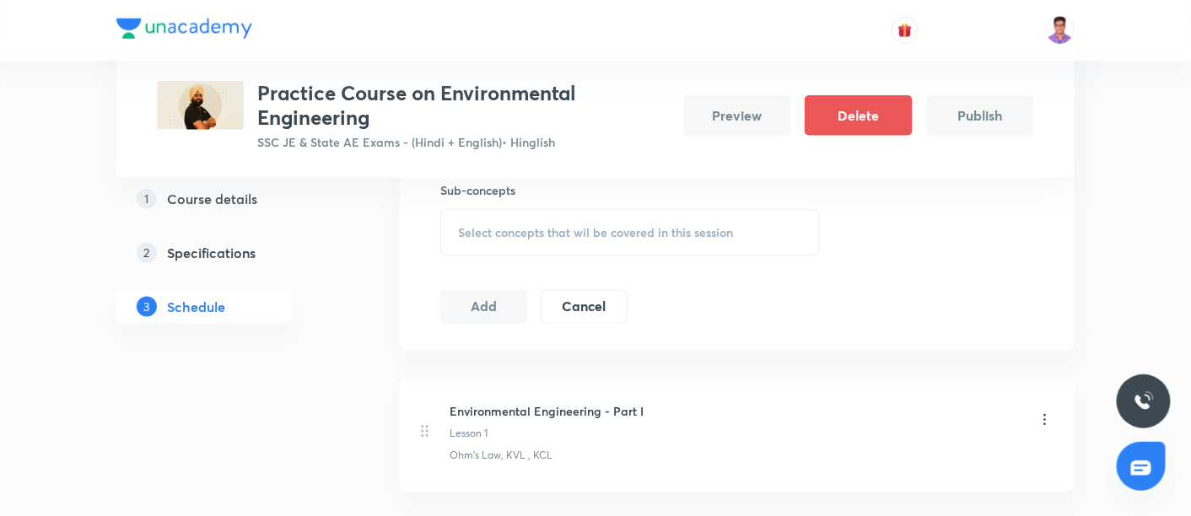
click at [495, 229] on span "Select concepts that wil be covered in this session" at bounding box center [595, 232] width 275 height 13
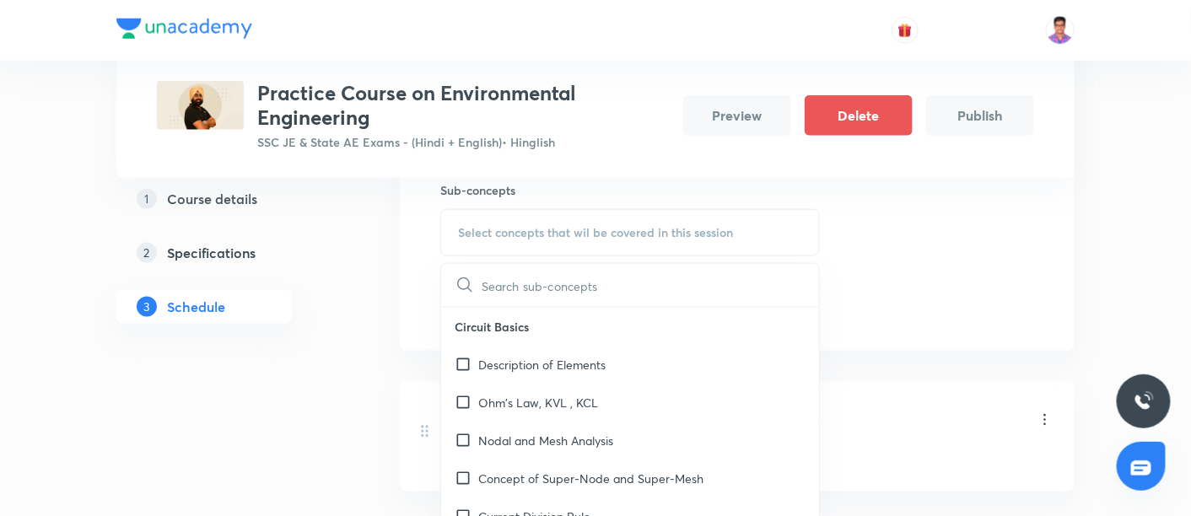
scroll to position [400, 0]
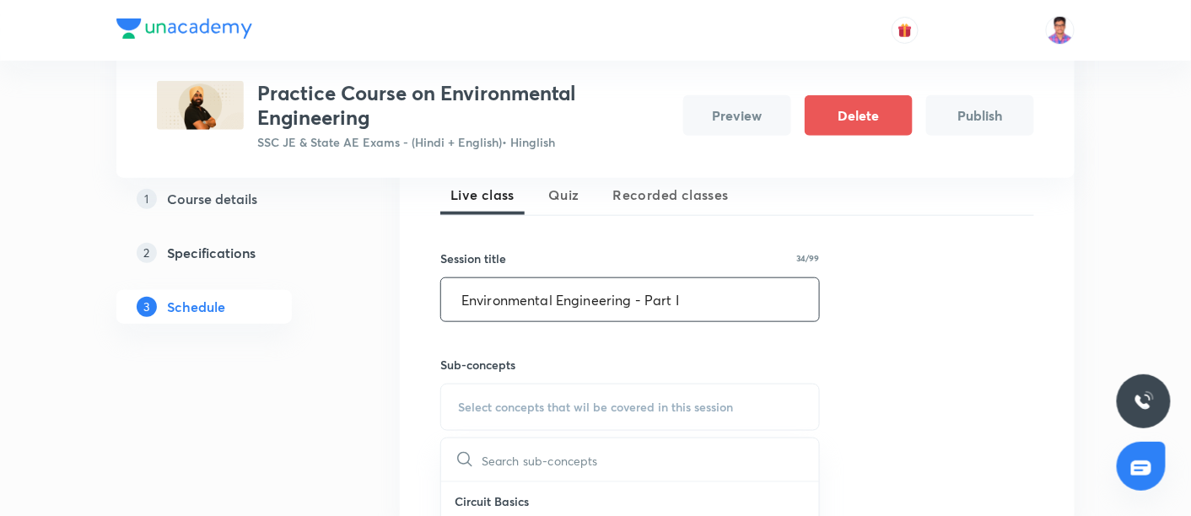
click at [706, 299] on input "Environmental Engineering - Part I" at bounding box center [630, 299] width 378 height 43
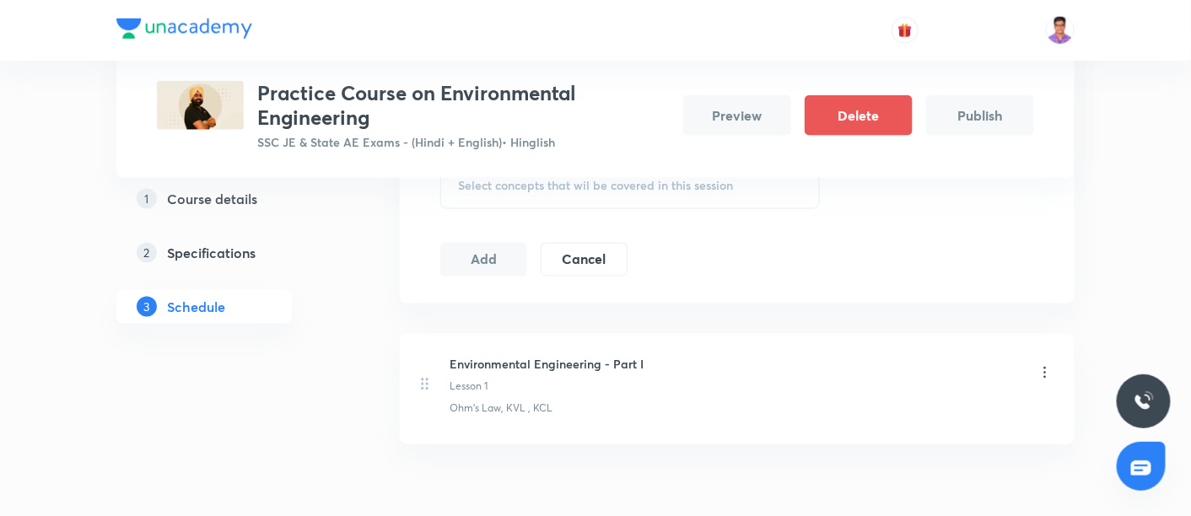
type input "Environmental Engineering - Part II"
click at [573, 183] on span "Select concepts that wil be covered in this session" at bounding box center [595, 185] width 275 height 13
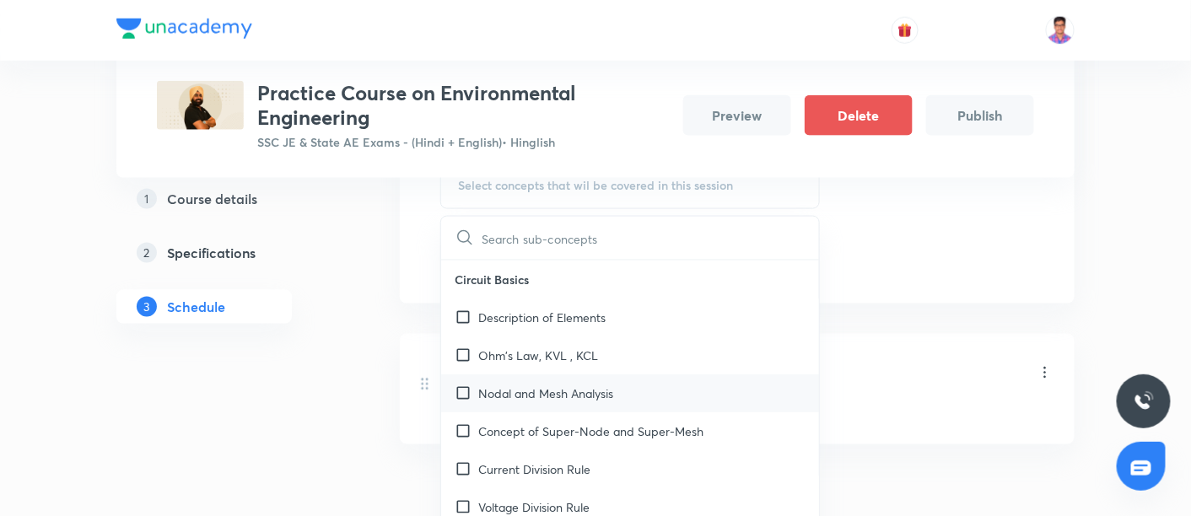
click at [504, 385] on p "Nodal and Mesh Analysis" at bounding box center [545, 394] width 135 height 18
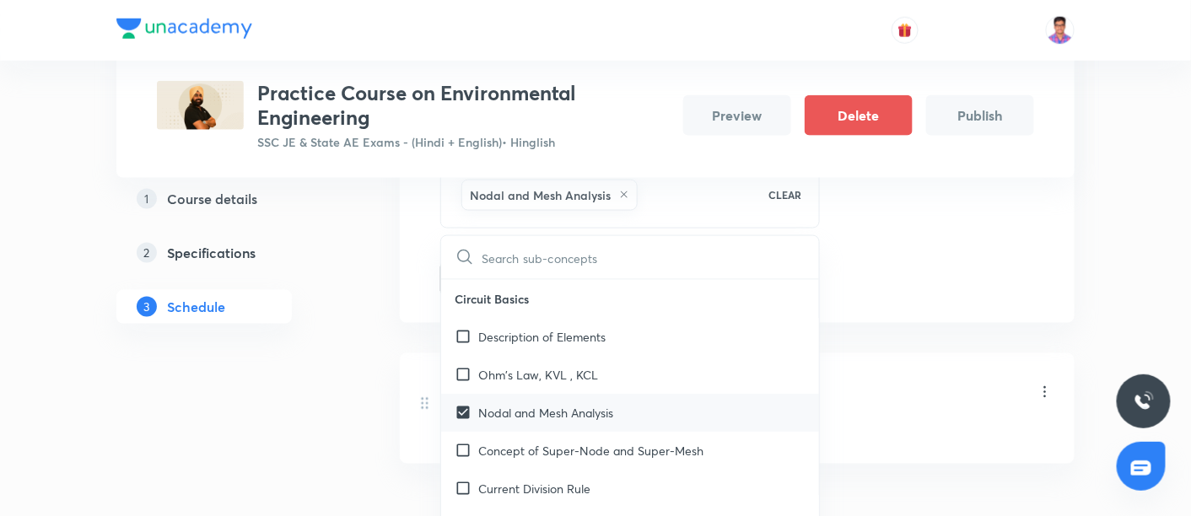
checkbox input "true"
click at [946, 256] on div "Session 2 Live class Quiz Recorded classes Session title 35/99 Environmental En…" at bounding box center [737, 105] width 594 height 382
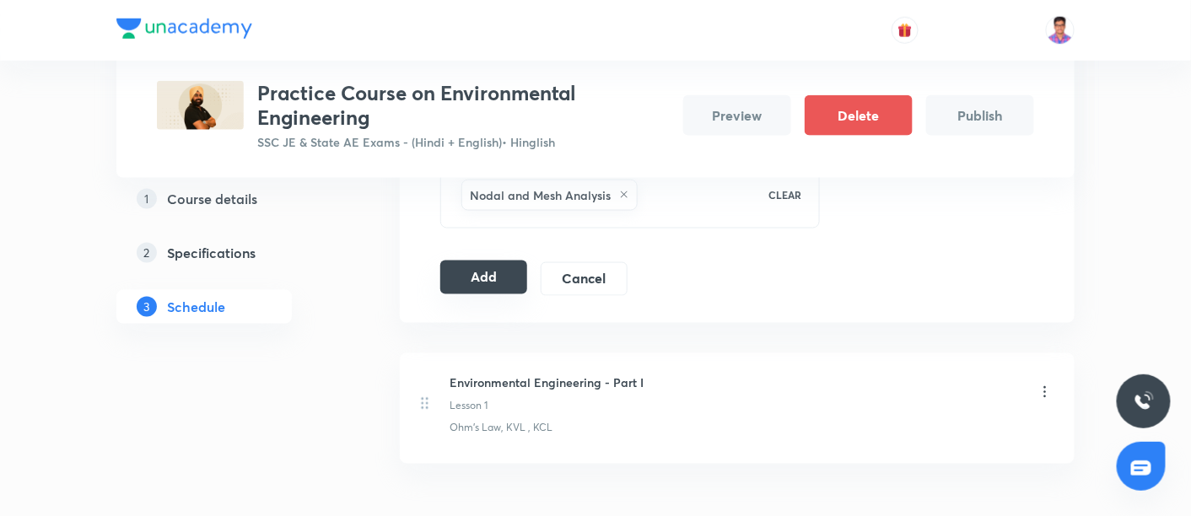
click at [498, 272] on button "Add" at bounding box center [483, 278] width 87 height 34
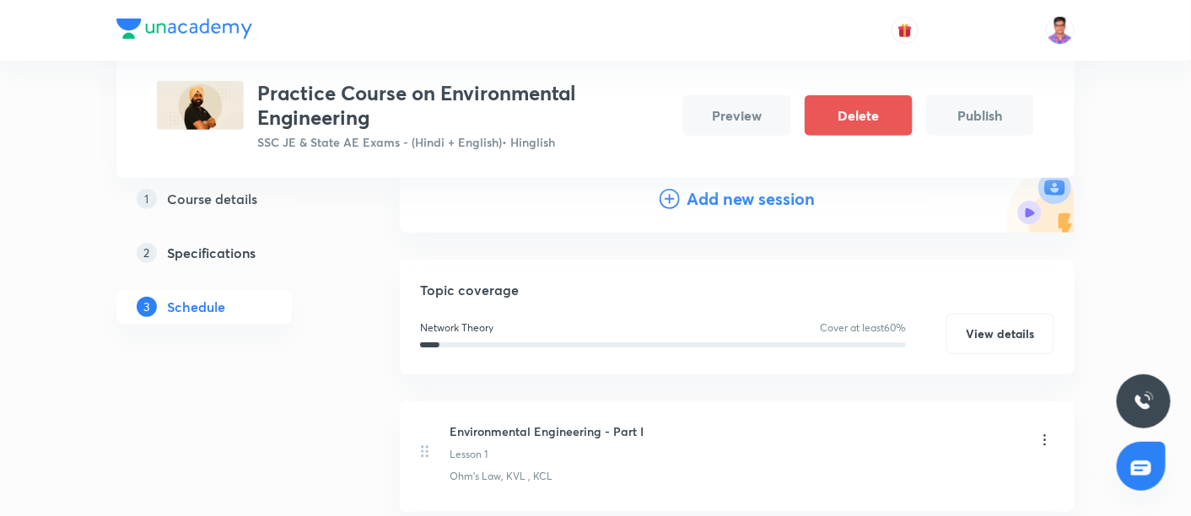
scroll to position [207, 0]
click at [698, 197] on h4 "Add new session" at bounding box center [750, 200] width 128 height 25
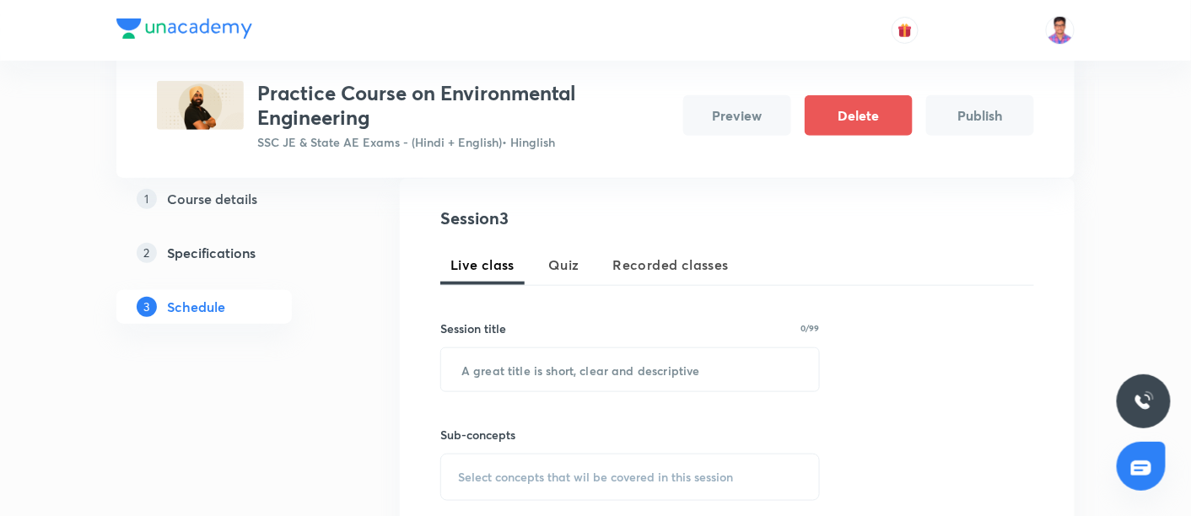
scroll to position [342, 0]
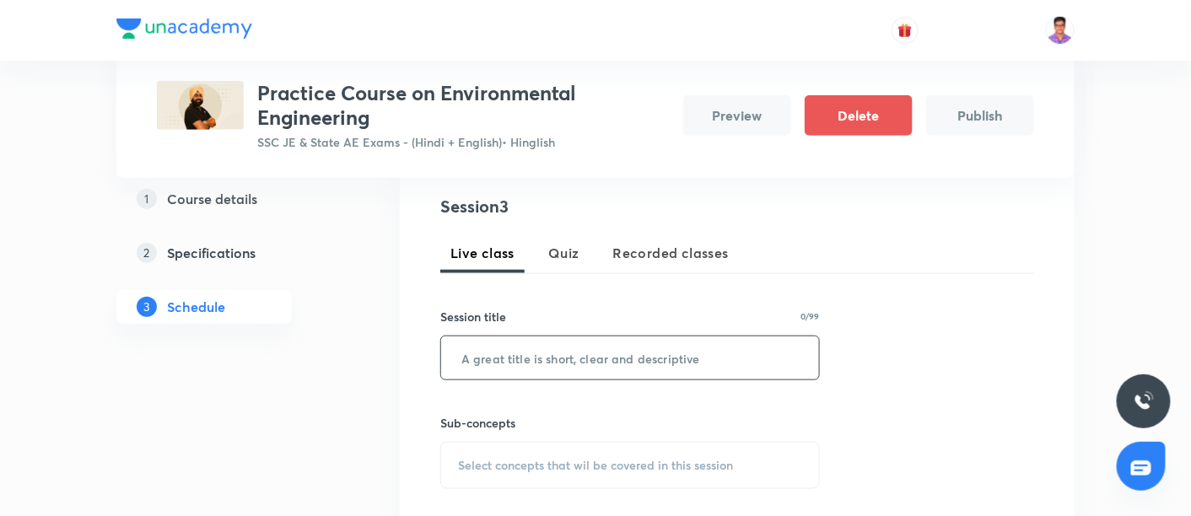
click at [616, 347] on input "text" at bounding box center [630, 357] width 378 height 43
paste input "Environmental Engineering - Part I"
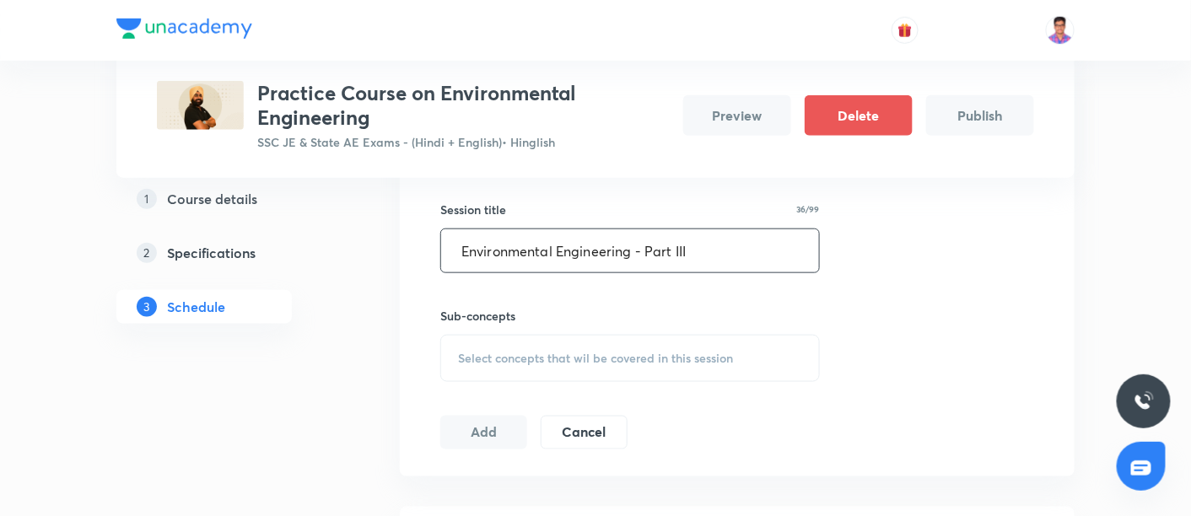
scroll to position [452, 0]
type input "Environmental Engineering - Part III"
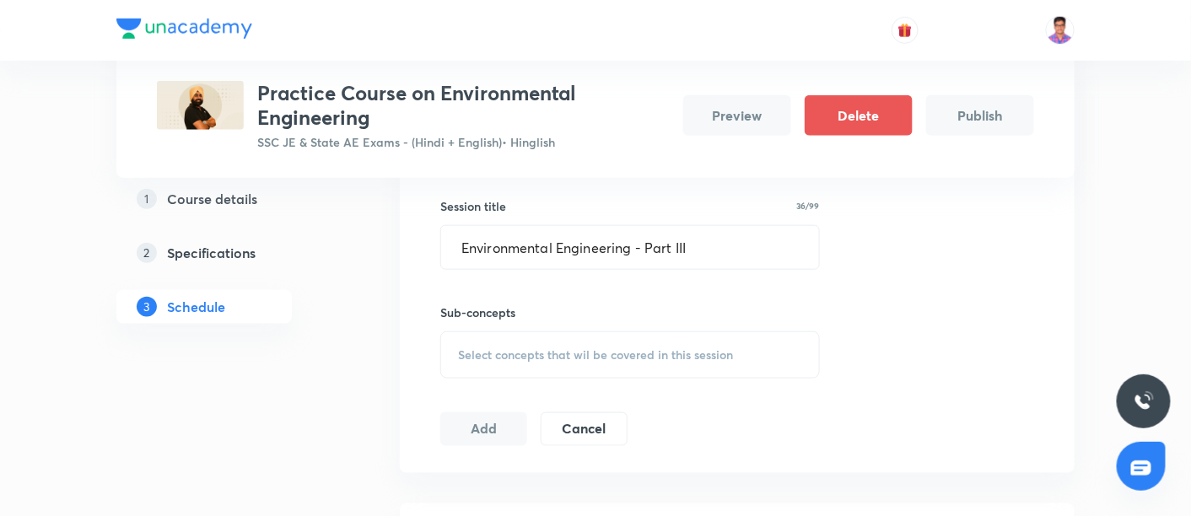
click at [532, 348] on span "Select concepts that wil be covered in this session" at bounding box center [595, 354] width 275 height 13
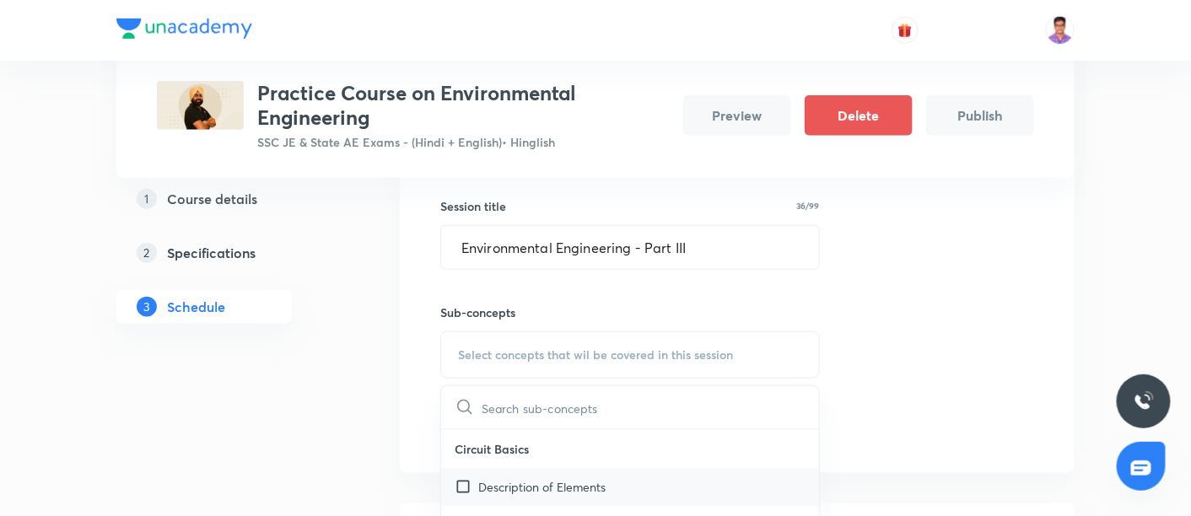
scroll to position [163, 0]
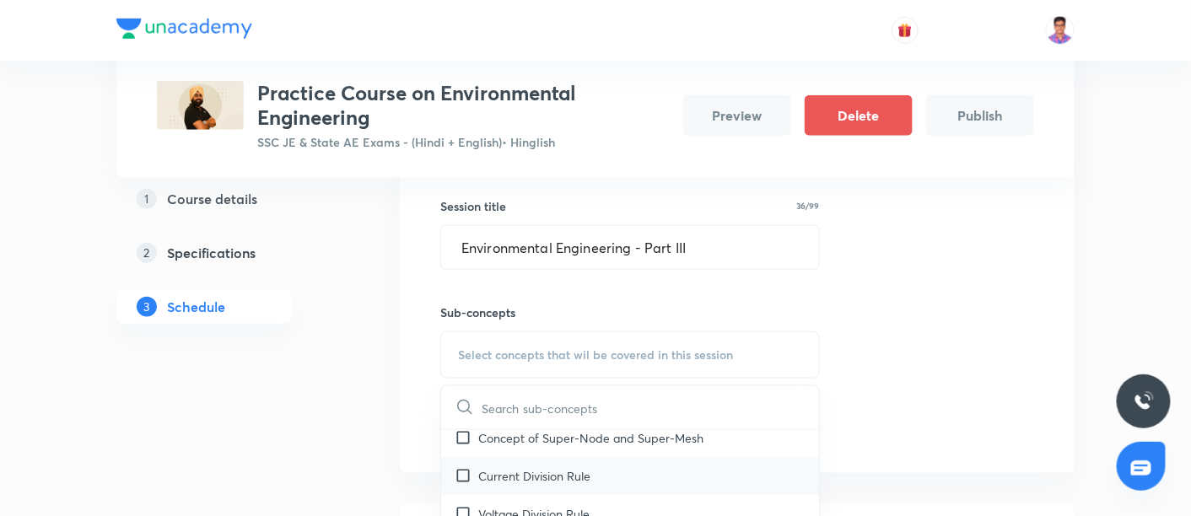
click at [584, 482] on p "Current Division Rule" at bounding box center [534, 476] width 112 height 18
checkbox input "true"
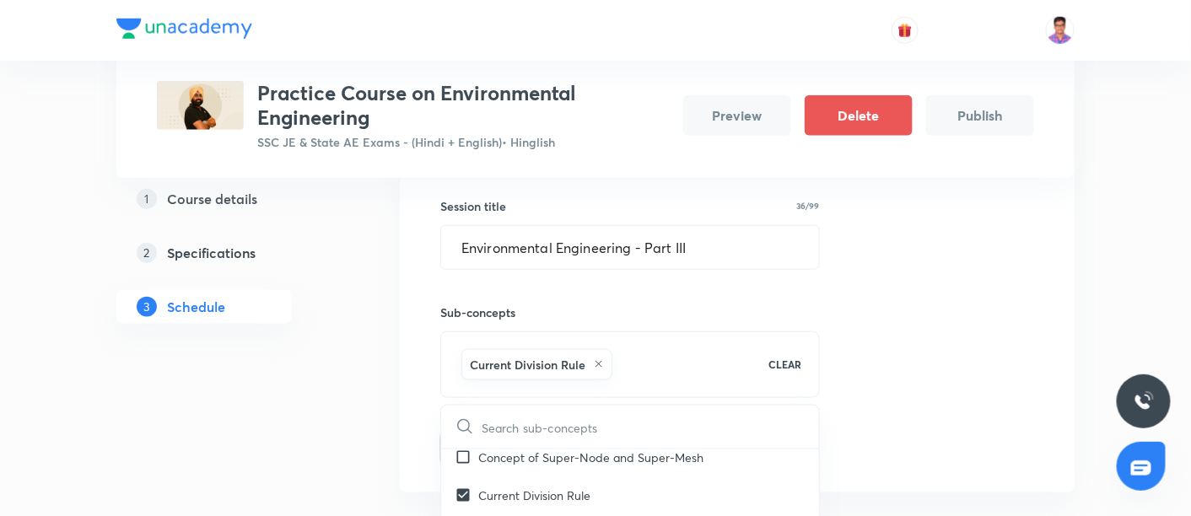
click at [938, 287] on div "Session 3 Live class Quiz Recorded classes Session title 36/99 Environmental En…" at bounding box center [737, 274] width 594 height 382
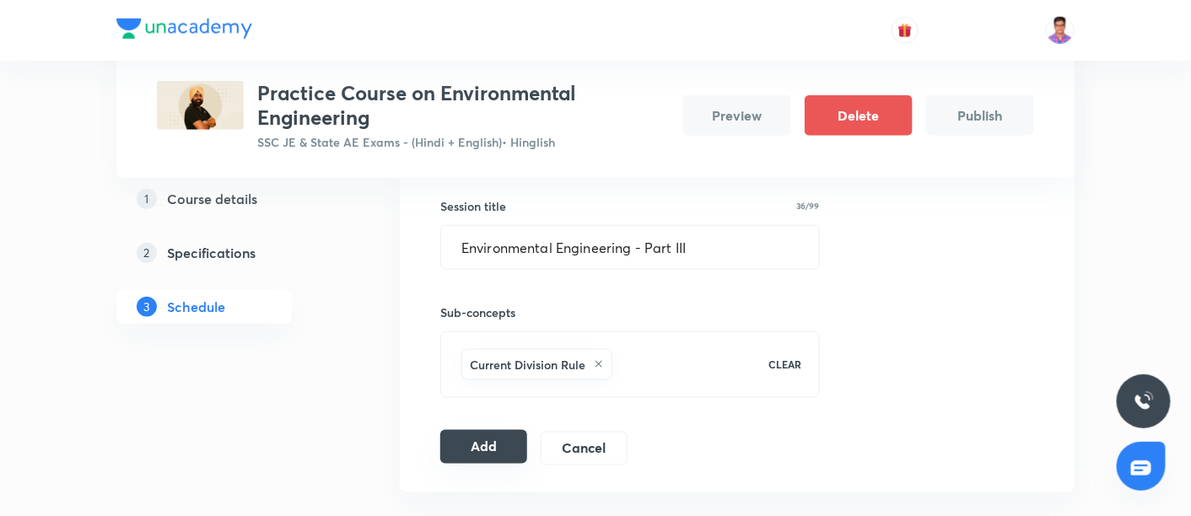
click at [472, 453] on button "Add" at bounding box center [483, 447] width 87 height 34
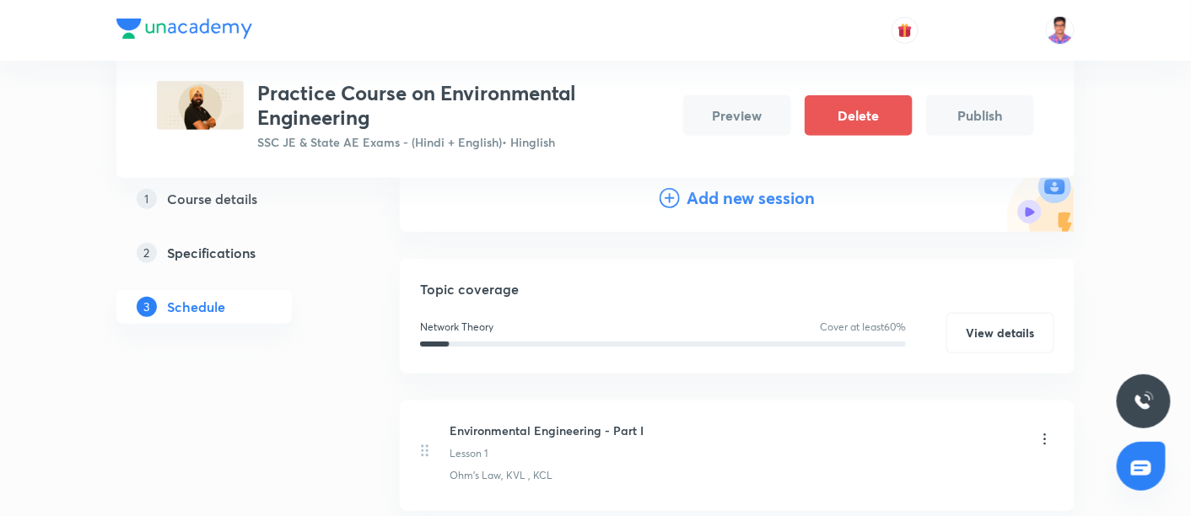
scroll to position [208, 0]
click at [708, 181] on div "Add new session" at bounding box center [737, 198] width 675 height 67
click at [709, 196] on h4 "Add new session" at bounding box center [750, 198] width 128 height 25
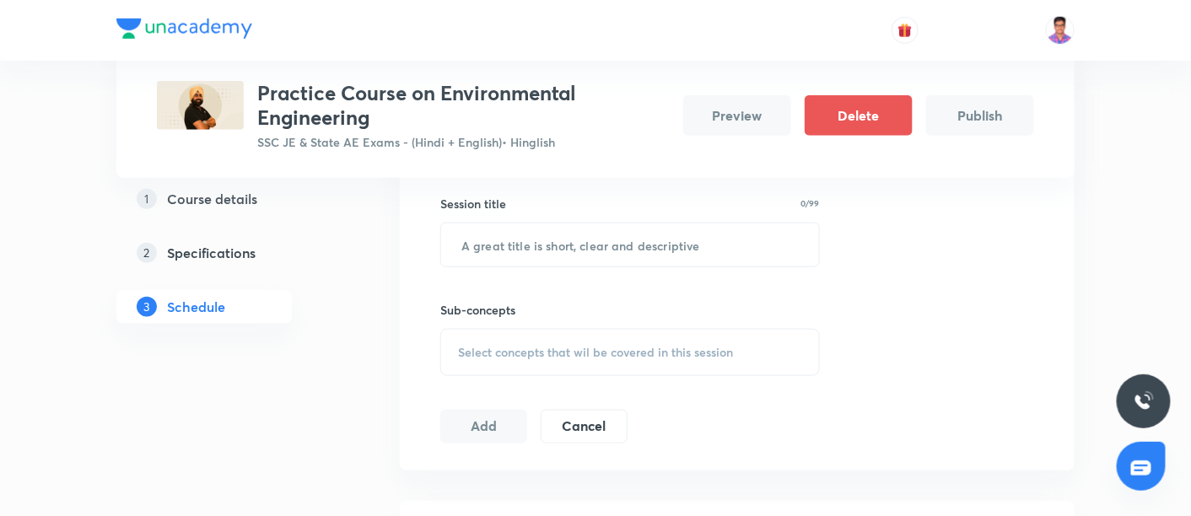
scroll to position [455, 0]
click at [582, 230] on input "text" at bounding box center [630, 244] width 378 height 43
paste input "Environmental Engineering - Part I"
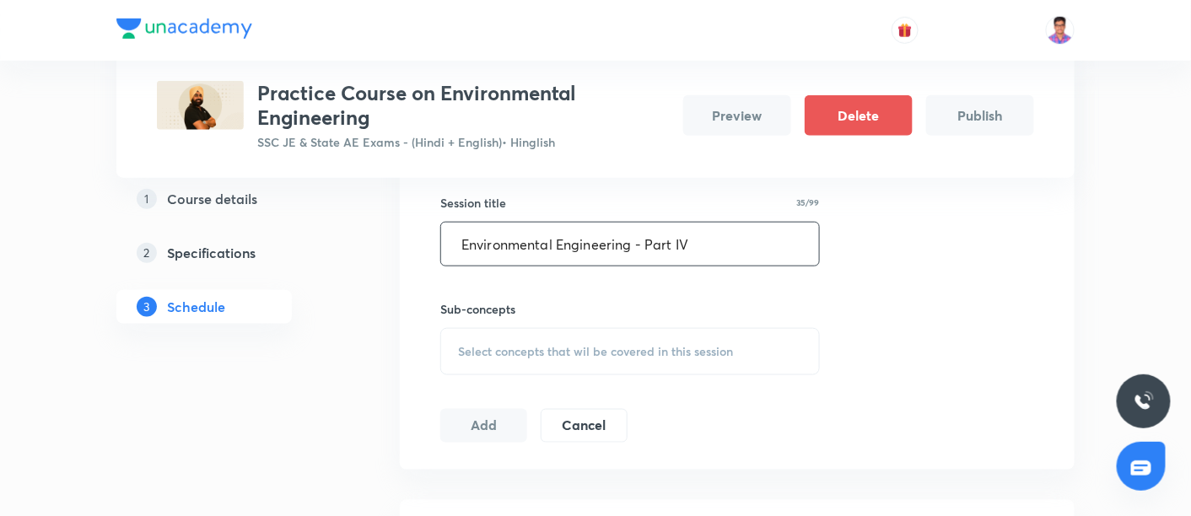
type input "Environmental Engineering - Part IV"
click at [558, 338] on div "Select concepts that wil be covered in this session" at bounding box center [629, 351] width 379 height 47
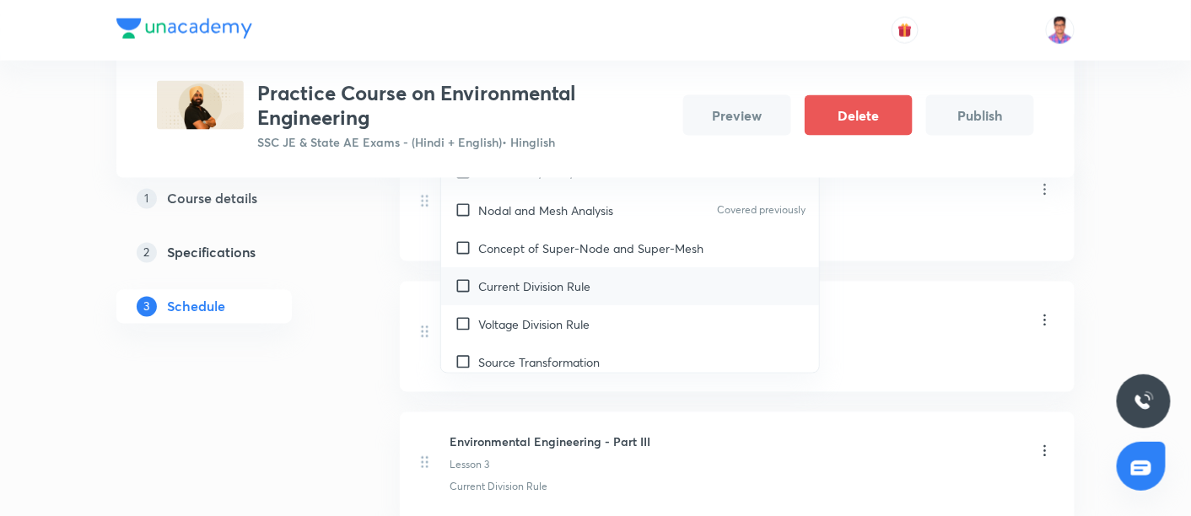
scroll to position [105, 0]
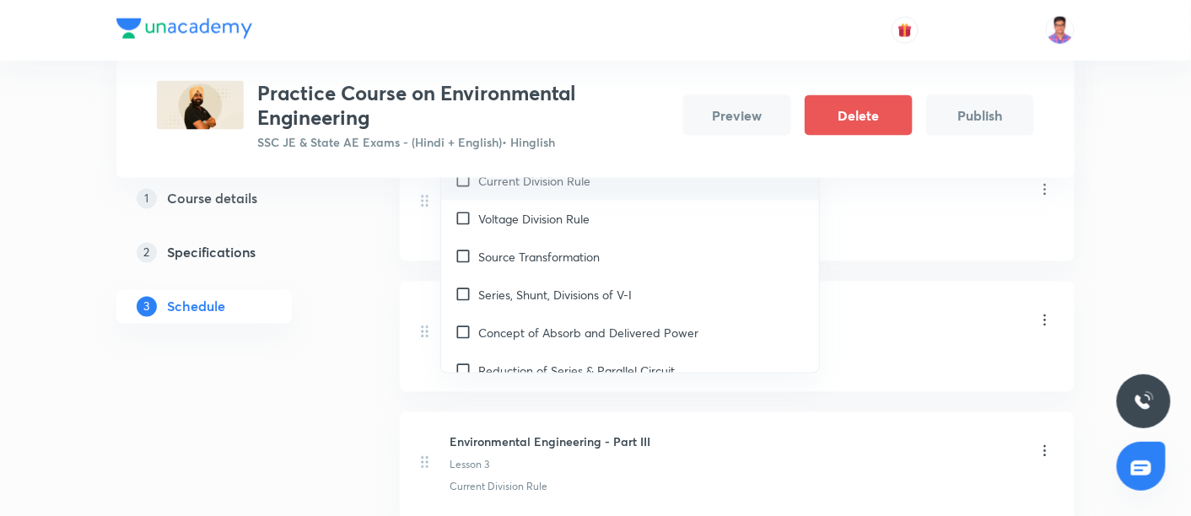
click at [567, 286] on p "Series, Shunt, Divisions of V-I" at bounding box center [554, 295] width 153 height 18
checkbox input "true"
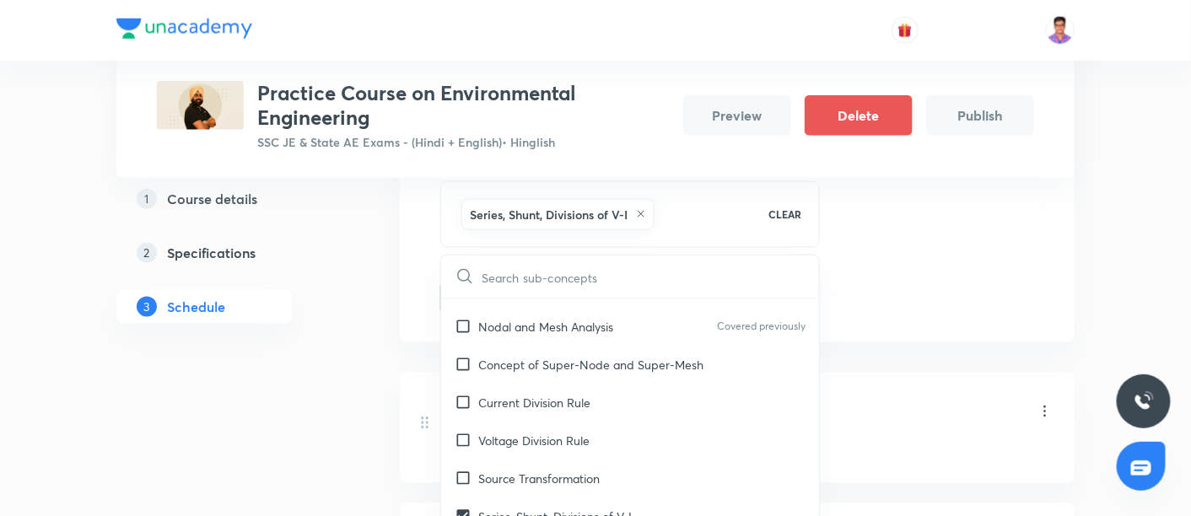
scroll to position [598, 0]
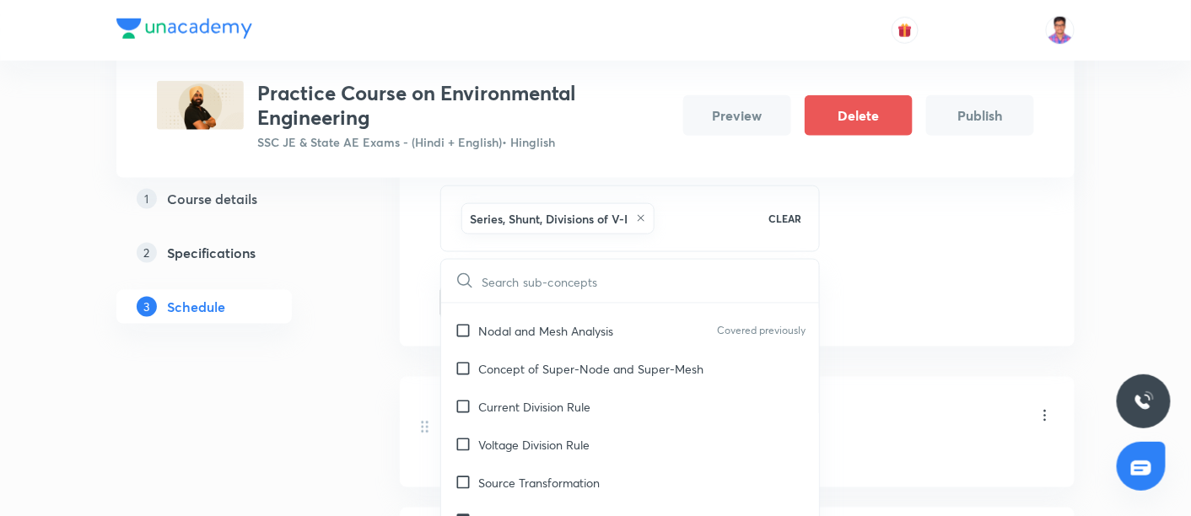
click at [842, 258] on div "Session 4 Live class Quiz Recorded classes Session title 35/99 Environmental En…" at bounding box center [737, 129] width 594 height 382
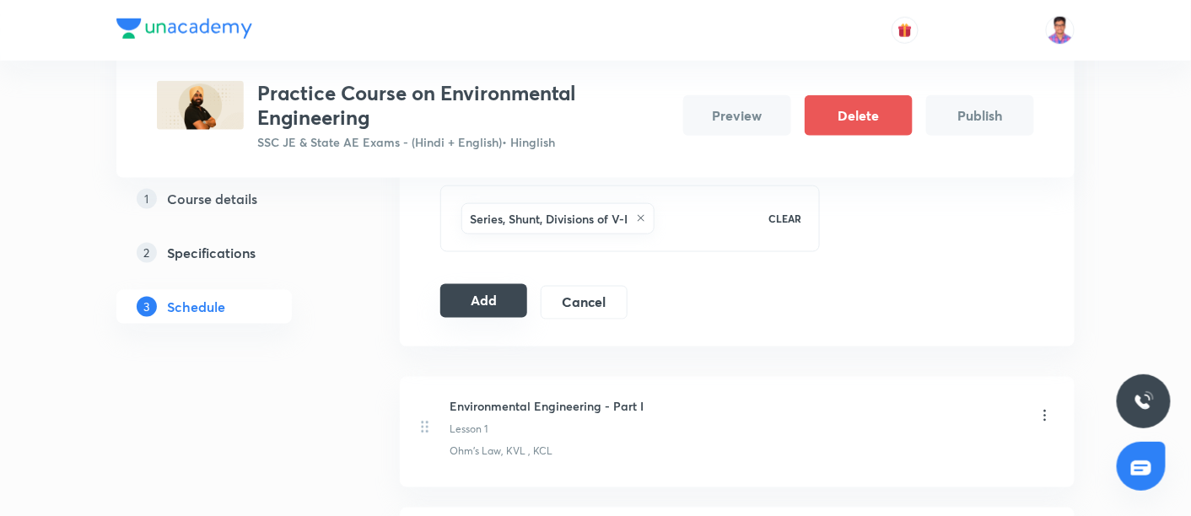
click at [466, 287] on button "Add" at bounding box center [483, 301] width 87 height 34
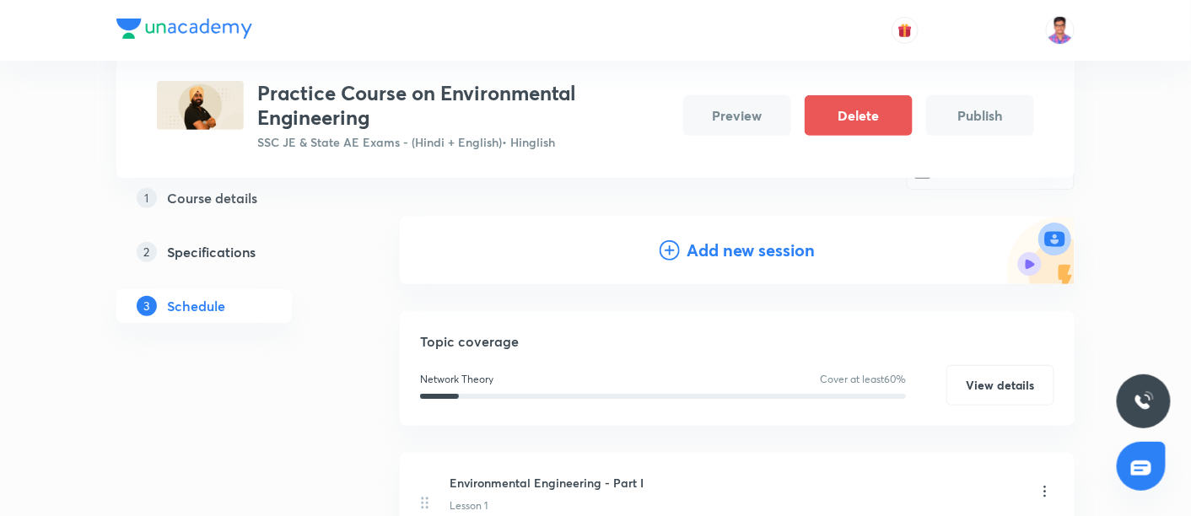
scroll to position [156, 0]
click at [698, 250] on h4 "Add new session" at bounding box center [750, 251] width 128 height 25
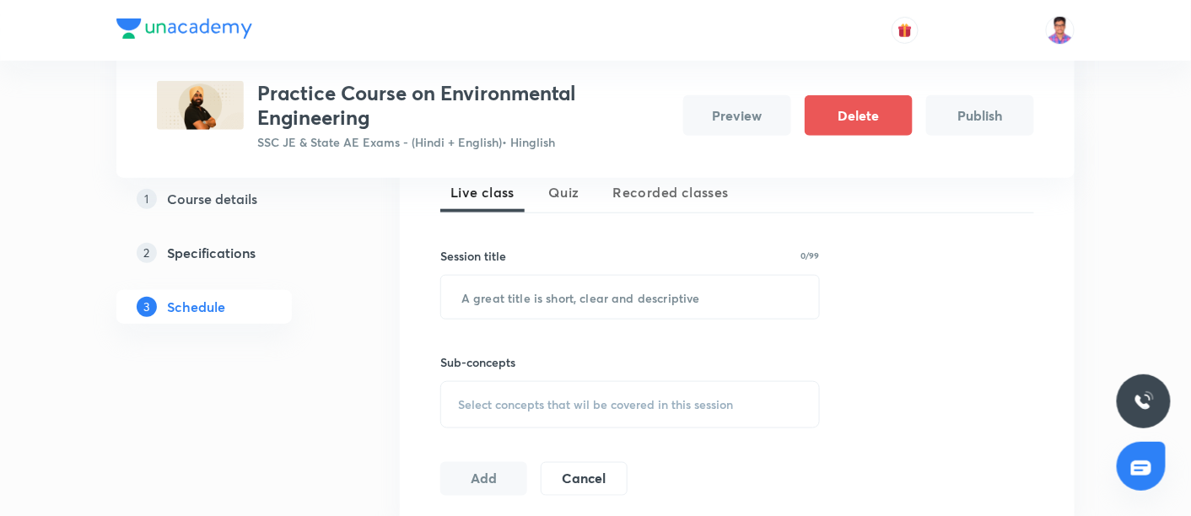
scroll to position [429, 0]
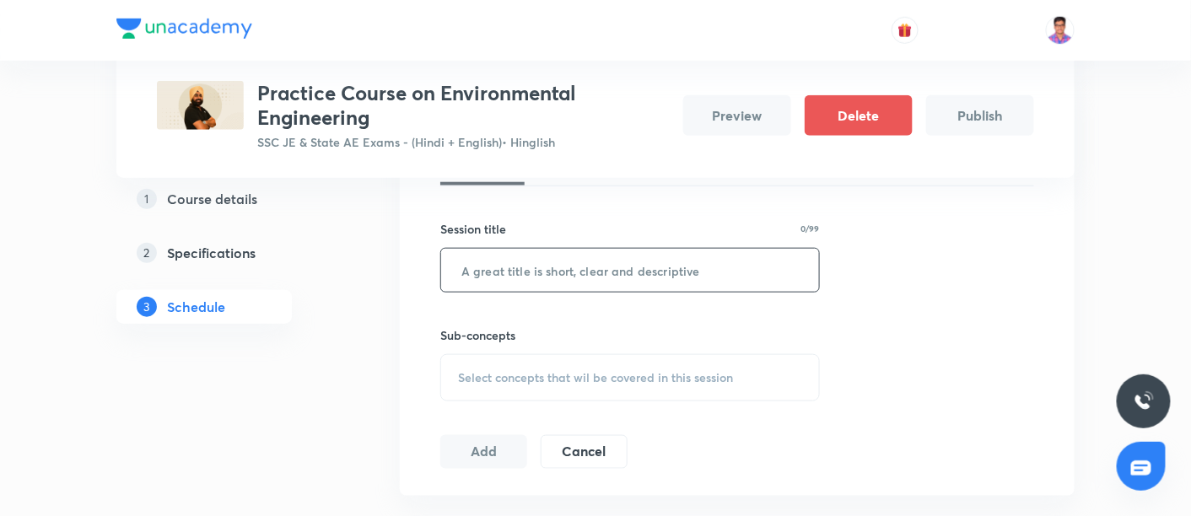
click at [612, 271] on input "text" at bounding box center [630, 270] width 378 height 43
paste input "Environmental Engineering - Part I"
type input "Environmental Engineering - Part V"
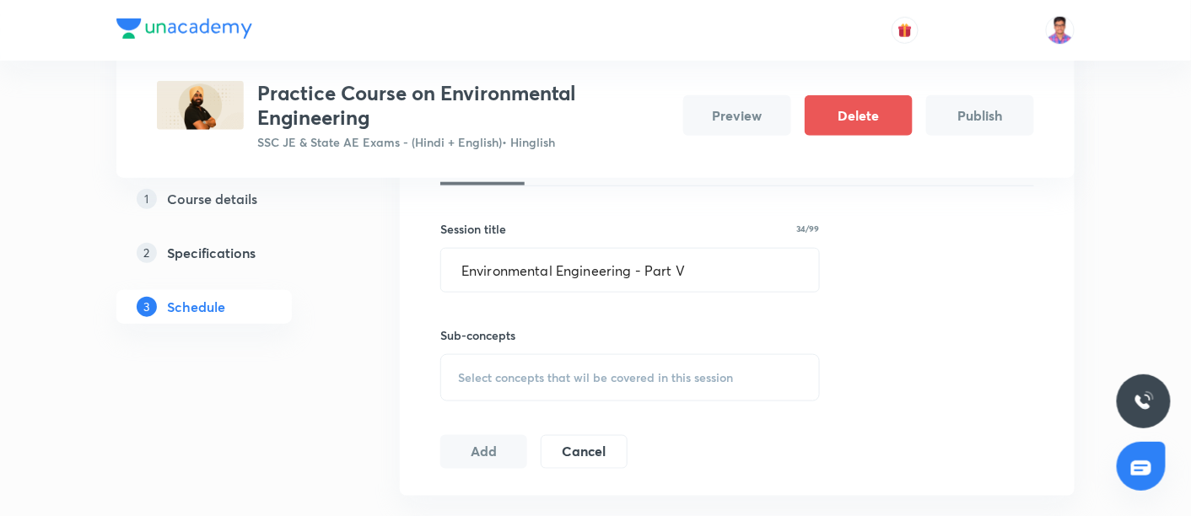
click at [586, 371] on span "Select concepts that wil be covered in this session" at bounding box center [595, 377] width 275 height 13
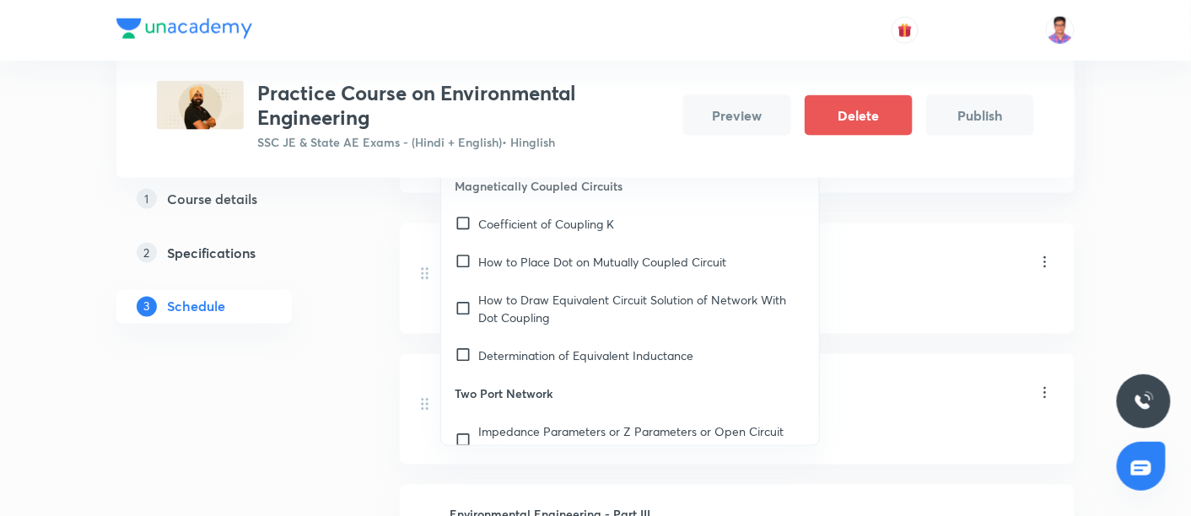
scroll to position [670, 0]
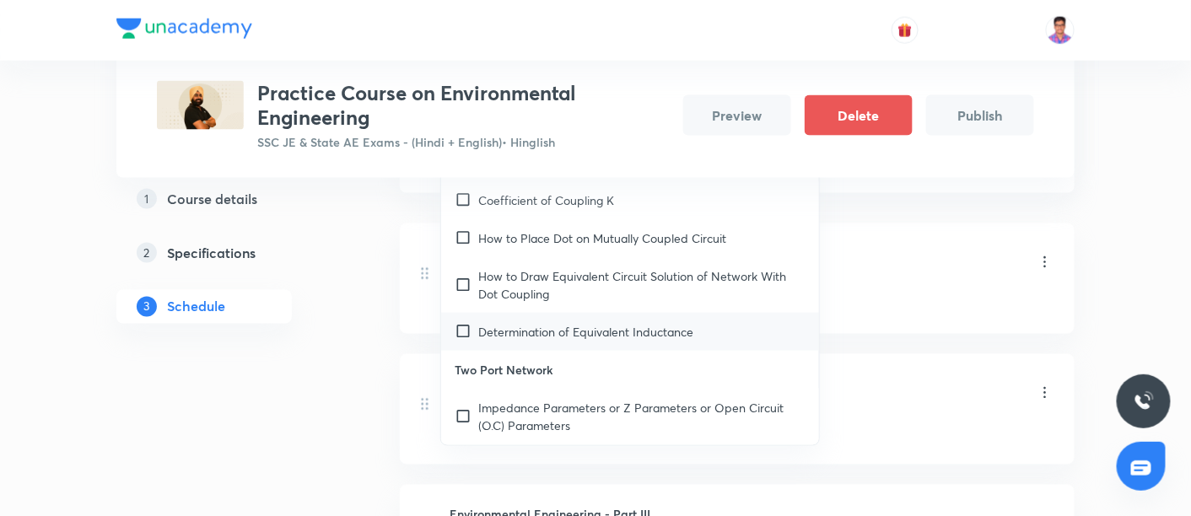
click at [525, 331] on p "Determination of Equivalent Inductance" at bounding box center [585, 332] width 215 height 18
checkbox input "true"
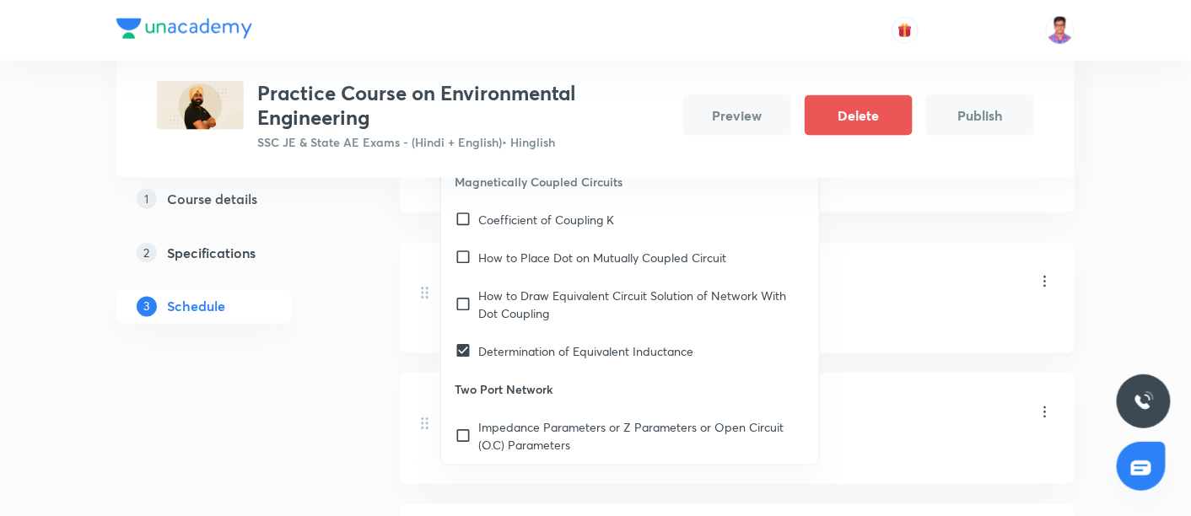
click at [955, 236] on div "Environmental Engineering - Part I Lesson 1 Ohm's Law, KVL , KCL Environmental …" at bounding box center [737, 501] width 675 height 530
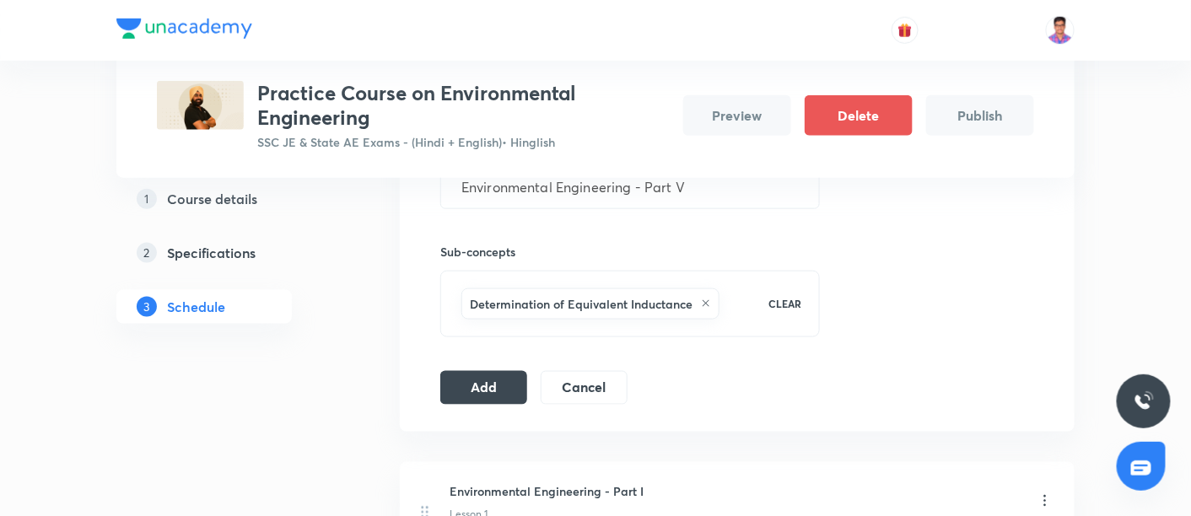
scroll to position [510, 0]
click at [517, 379] on button "Add" at bounding box center [483, 389] width 87 height 34
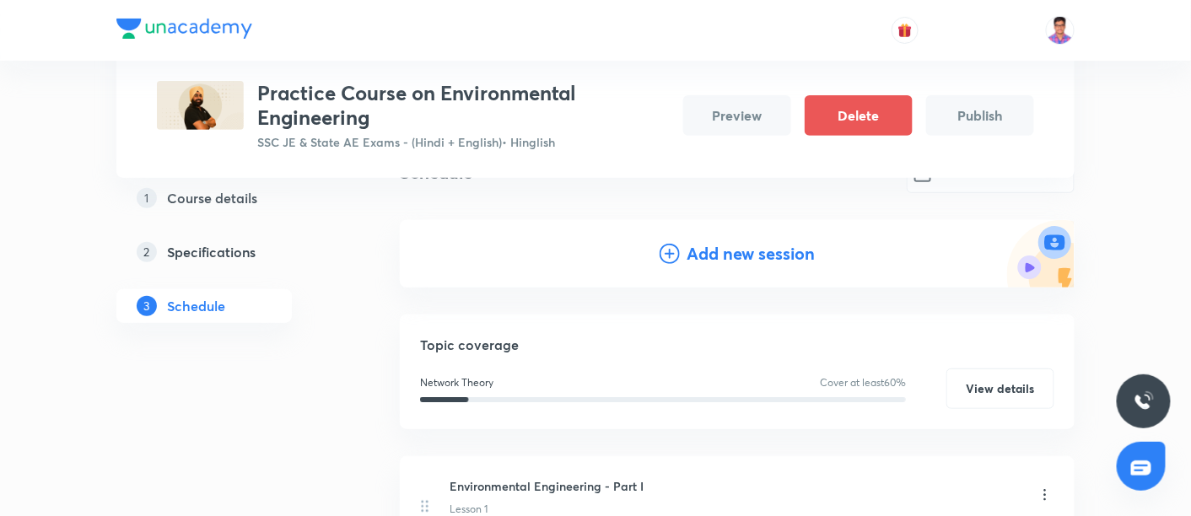
scroll to position [153, 0]
click at [704, 244] on h4 "Add new session" at bounding box center [750, 253] width 128 height 25
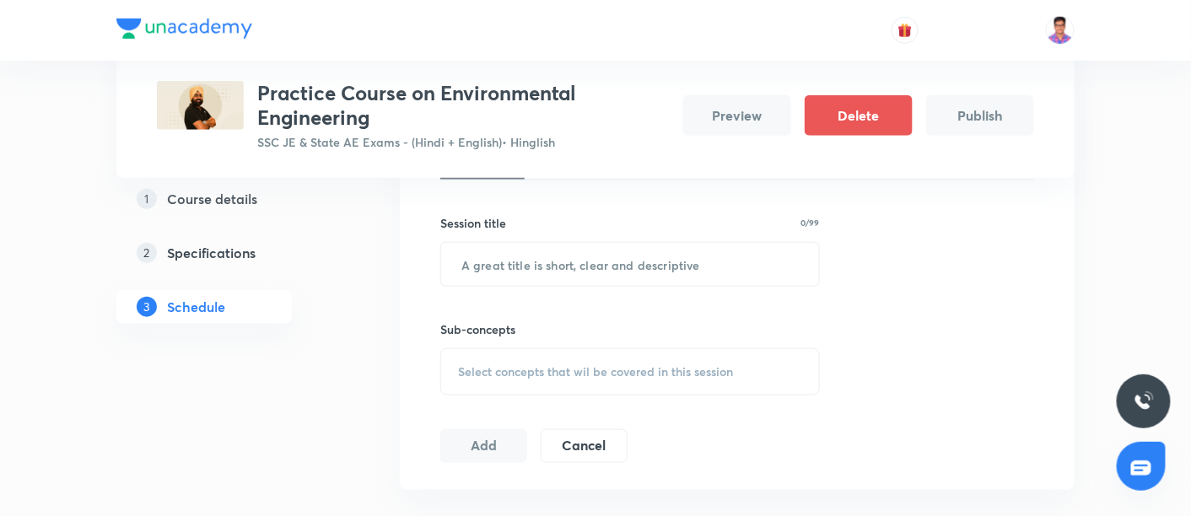
scroll to position [436, 0]
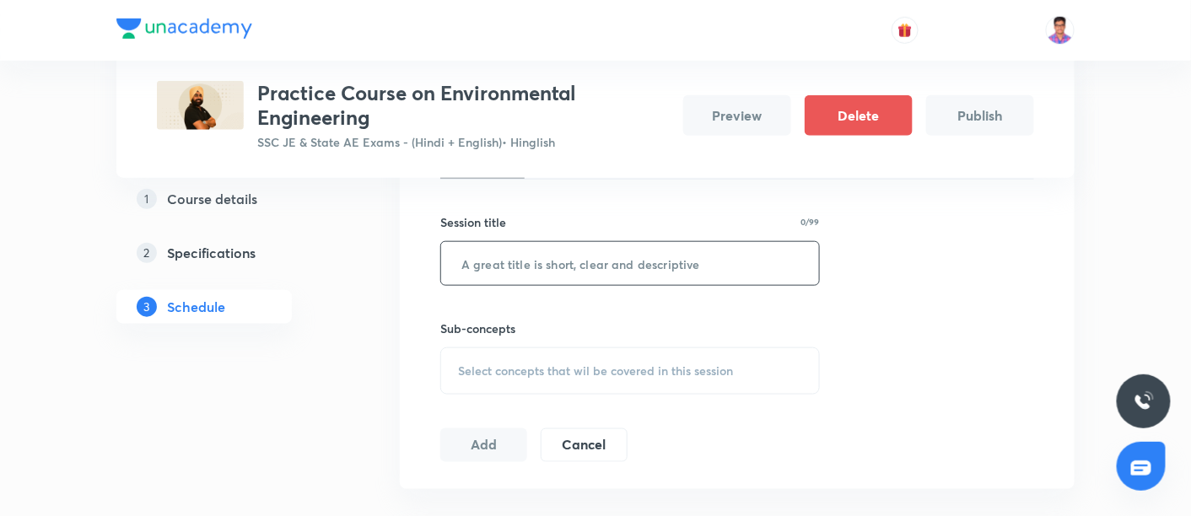
click at [552, 272] on input "text" at bounding box center [630, 263] width 378 height 43
paste input "Environmental Engineering - Part I"
type input "Environmental Engineering - Part VI"
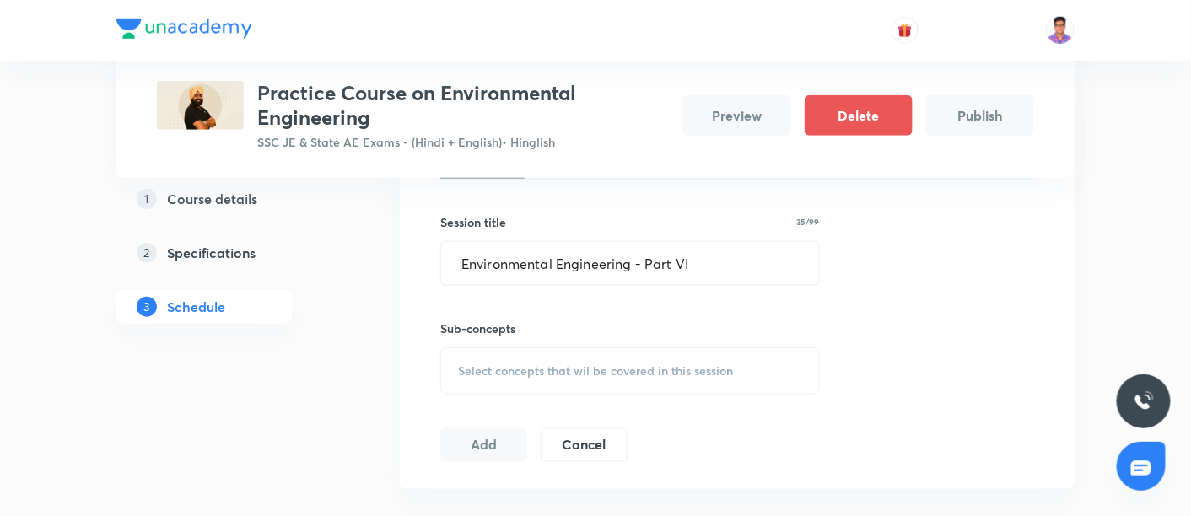
click at [653, 348] on div "Select concepts that wil be covered in this session" at bounding box center [629, 370] width 379 height 47
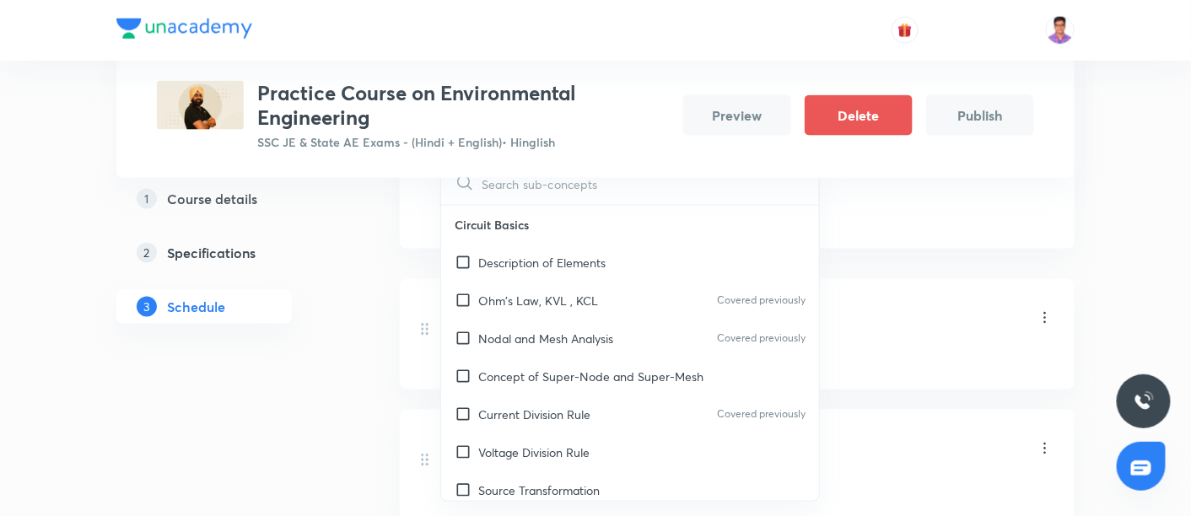
scroll to position [678, 0]
click at [585, 347] on div "Nodal and Mesh Analysis Covered previously" at bounding box center [630, 337] width 378 height 38
checkbox input "true"
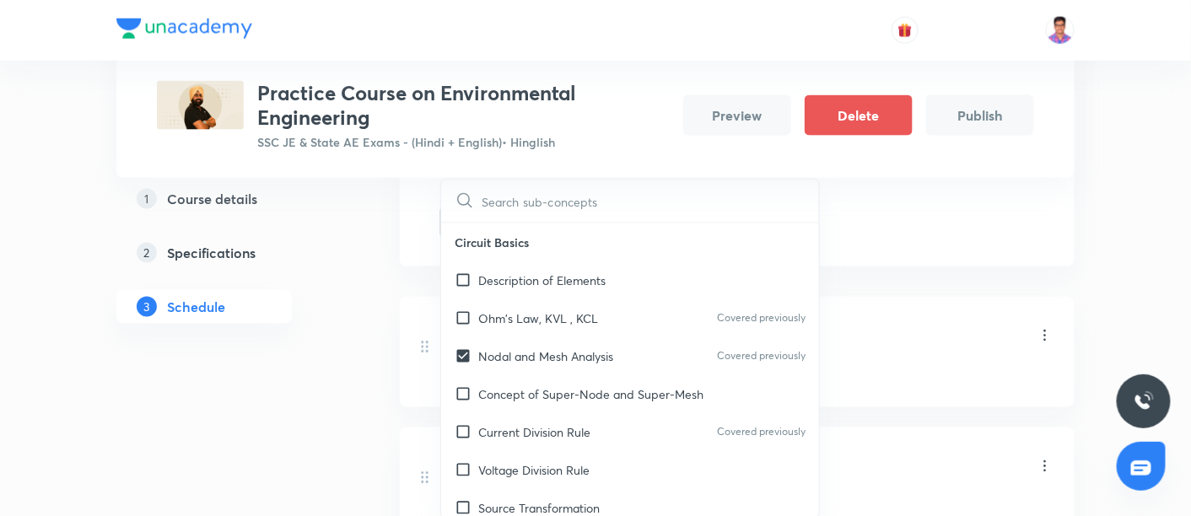
click at [967, 230] on div "Session 6 Live class Quiz Recorded classes Session title 35/99 Environmental En…" at bounding box center [737, 48] width 594 height 382
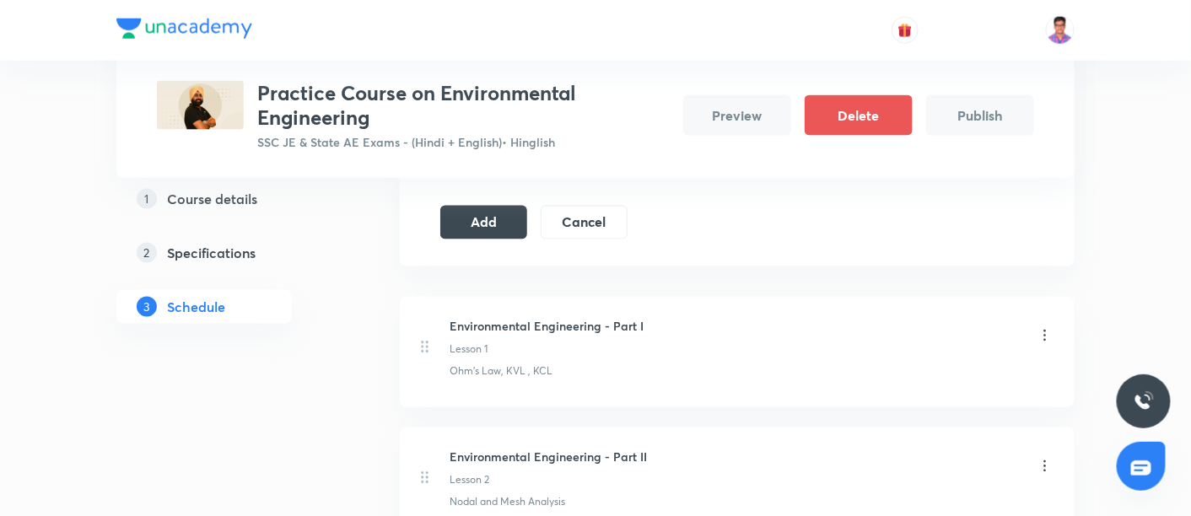
scroll to position [564, 0]
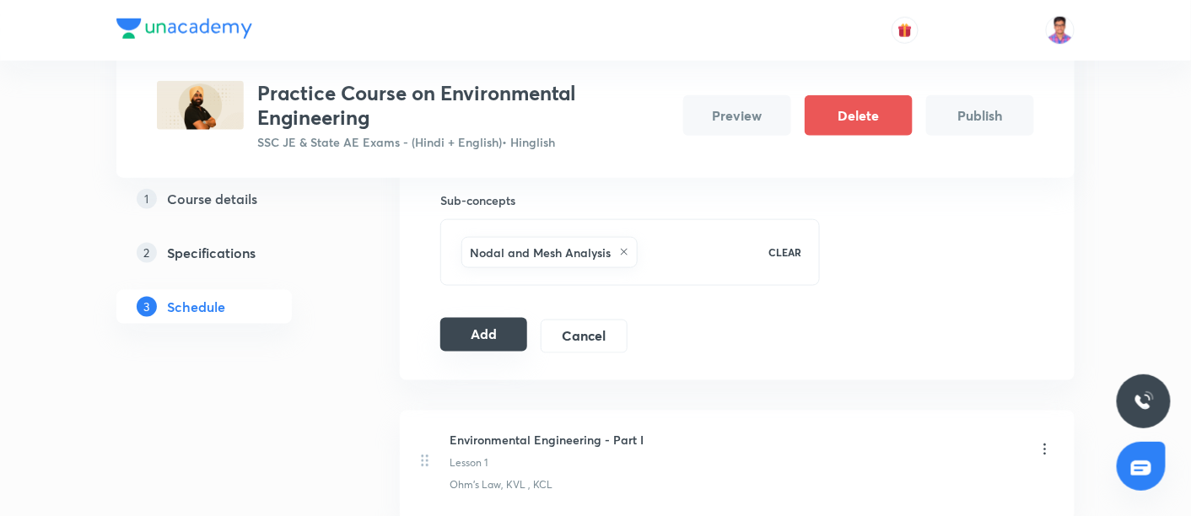
click at [477, 331] on button "Add" at bounding box center [483, 335] width 87 height 34
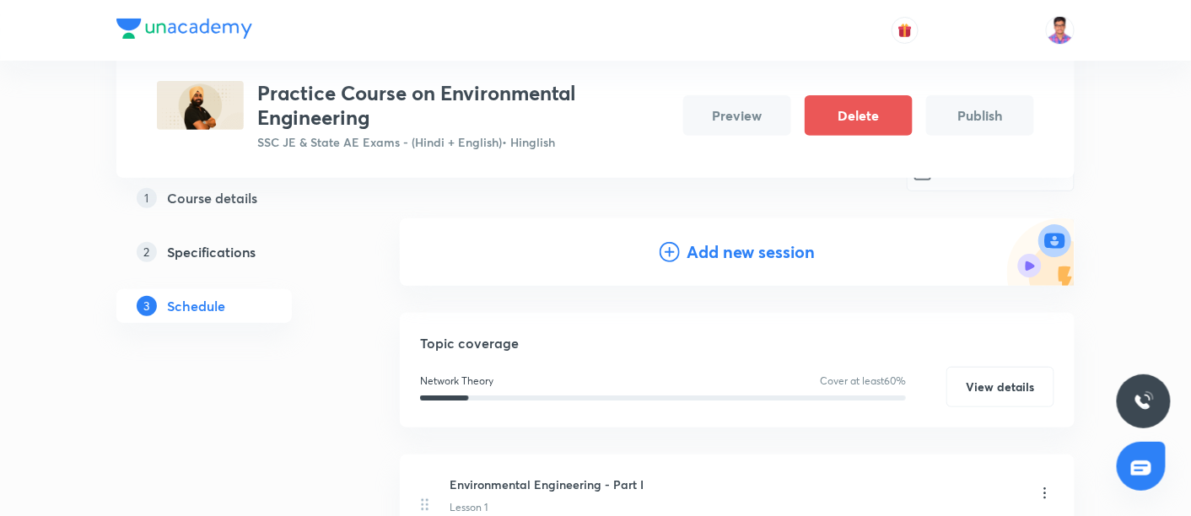
scroll to position [156, 0]
click at [712, 250] on h4 "Add new session" at bounding box center [750, 251] width 128 height 25
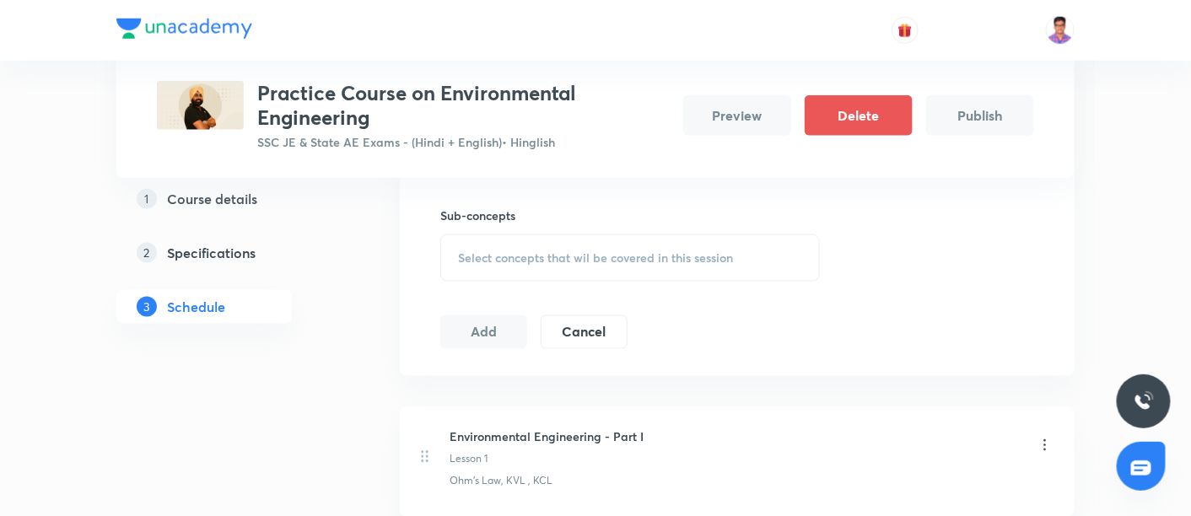
scroll to position [550, 0]
click at [549, 251] on span "Select concepts that wil be covered in this session" at bounding box center [595, 256] width 275 height 13
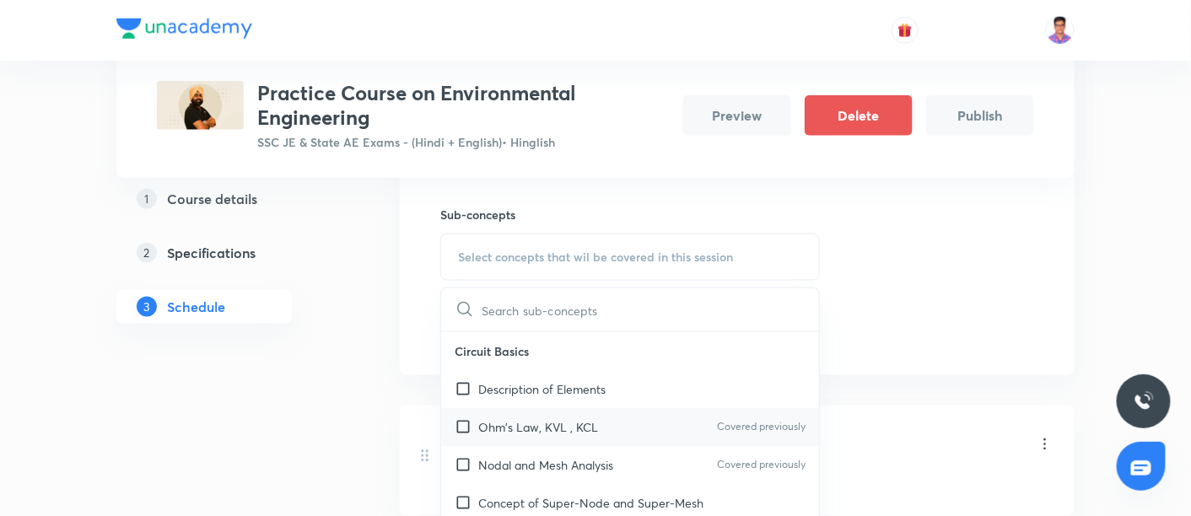
click at [558, 418] on p "Ohm's Law, KVL , KCL" at bounding box center [538, 427] width 120 height 18
checkbox input "true"
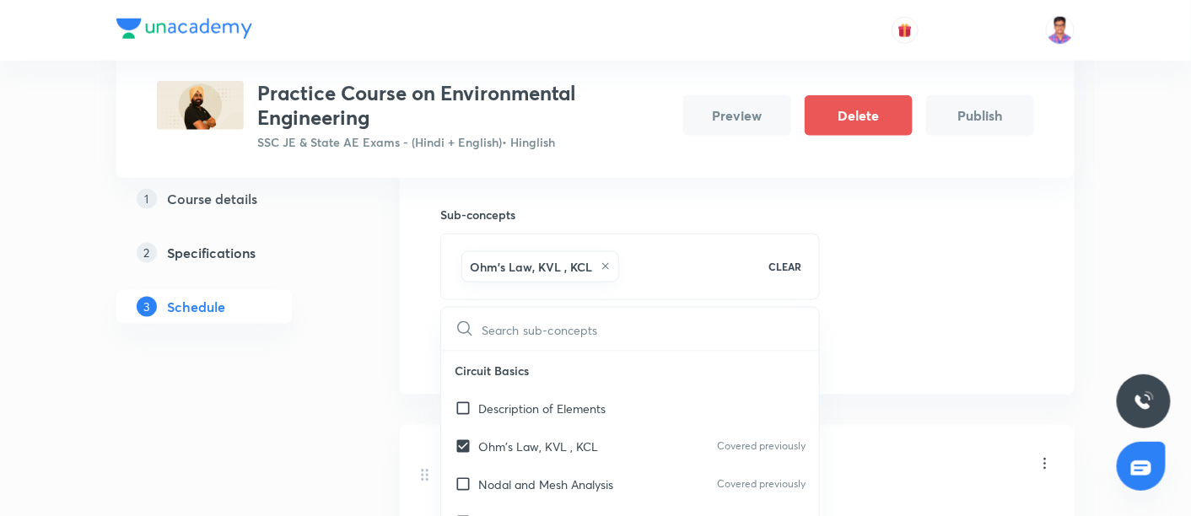
click at [883, 249] on div "Session 7 Live class Quiz Recorded classes Session title 0/99 ​ Sub-concepts Oh…" at bounding box center [737, 177] width 594 height 382
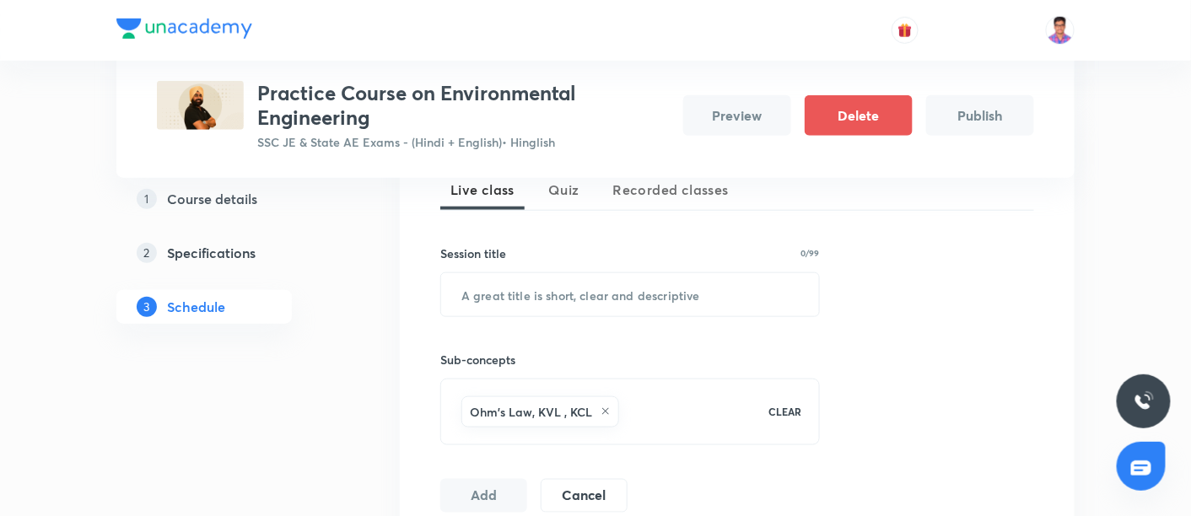
scroll to position [402, 0]
click at [593, 299] on input "text" at bounding box center [630, 297] width 378 height 43
paste input "Environmental Engineering - Part VI"
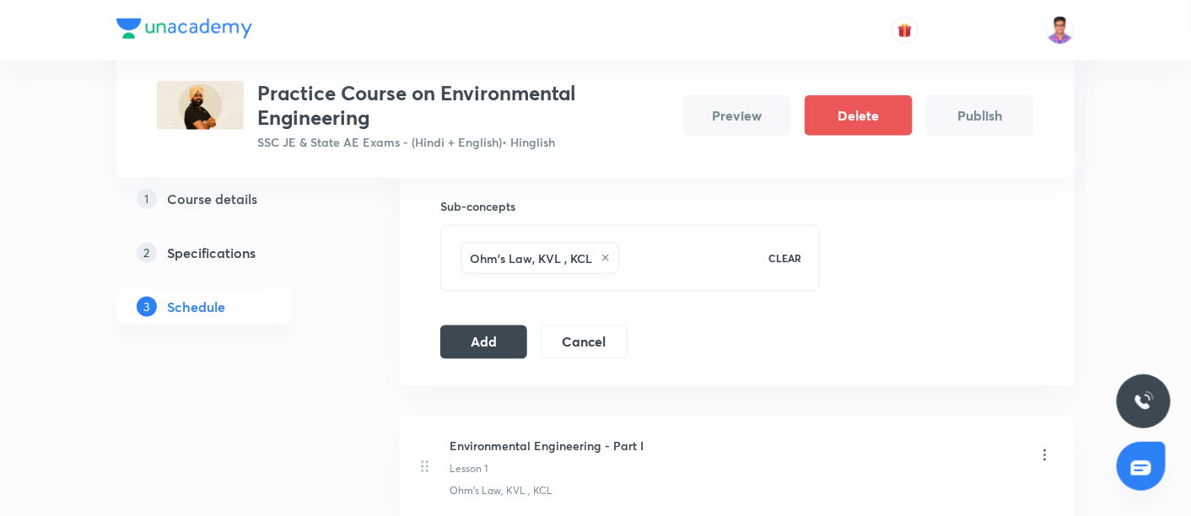
scroll to position [557, 0]
type input "Environmental Engineering - Part VII"
click at [466, 344] on button "Add" at bounding box center [483, 343] width 87 height 34
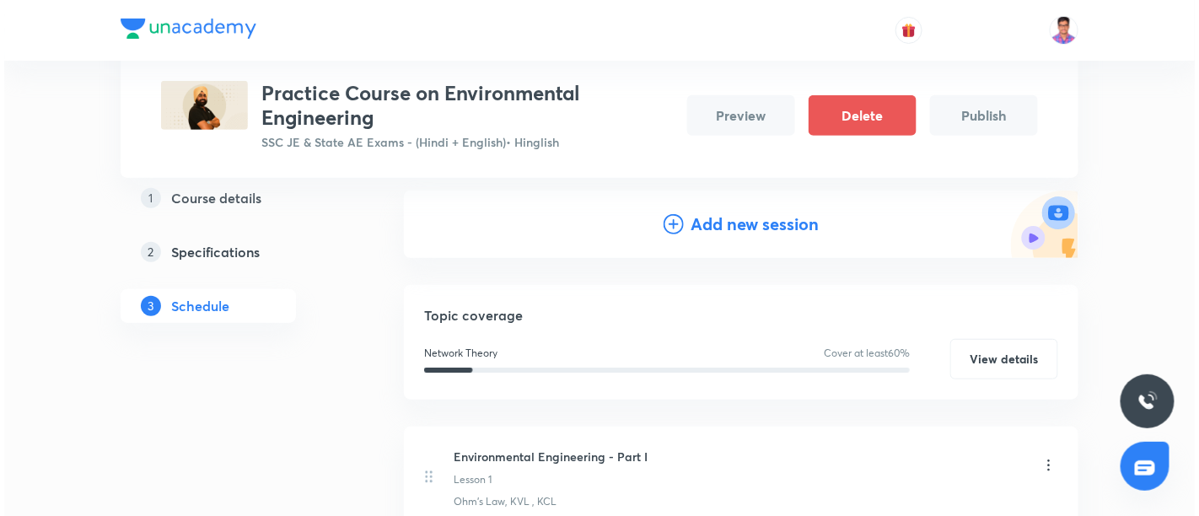
scroll to position [0, 0]
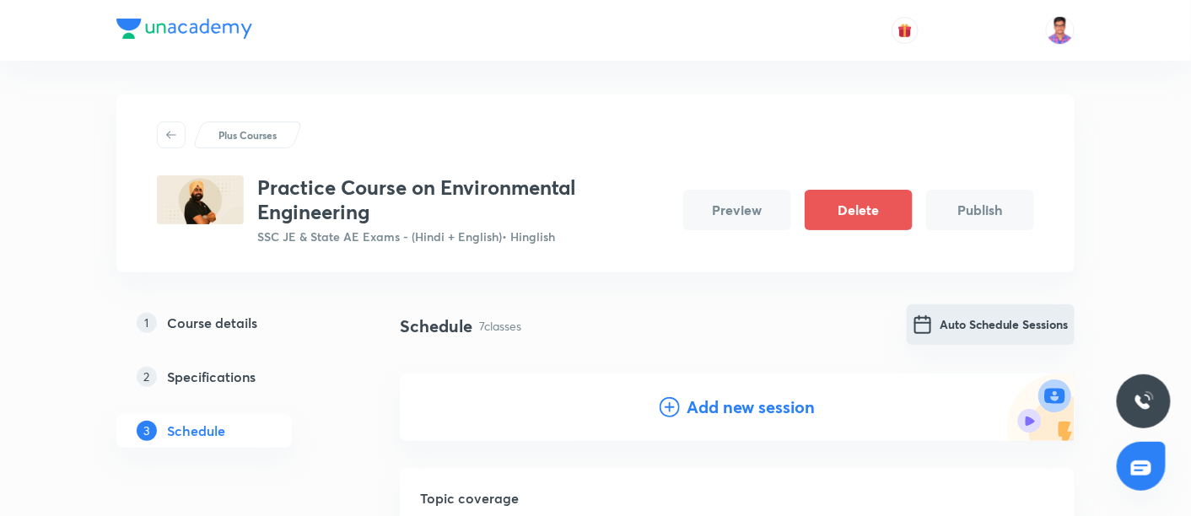
click at [952, 314] on button "Auto Schedule Sessions" at bounding box center [991, 324] width 168 height 40
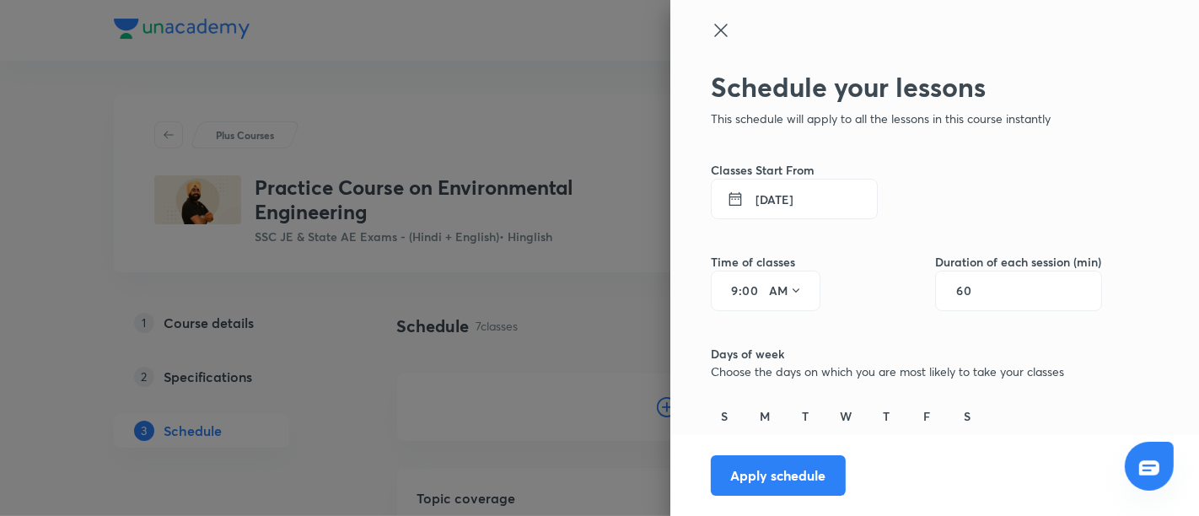
click at [720, 288] on input "9" at bounding box center [728, 290] width 20 height 13
type input "5"
click at [770, 290] on button "AM" at bounding box center [785, 290] width 47 height 27
click at [776, 342] on div "PM" at bounding box center [772, 334] width 61 height 40
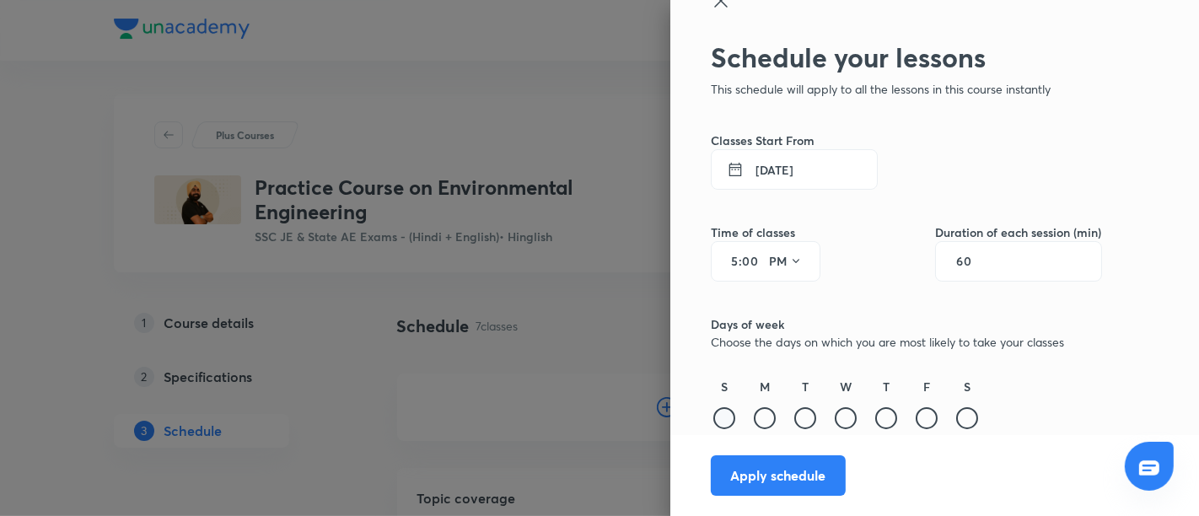
click at [713, 422] on div at bounding box center [724, 418] width 22 height 22
click at [754, 428] on div at bounding box center [765, 418] width 22 height 22
click at [794, 424] on div at bounding box center [805, 418] width 22 height 22
click at [835, 416] on div at bounding box center [846, 418] width 22 height 22
drag, startPoint x: 885, startPoint y: 420, endPoint x: 875, endPoint y: 415, distance: 12.1
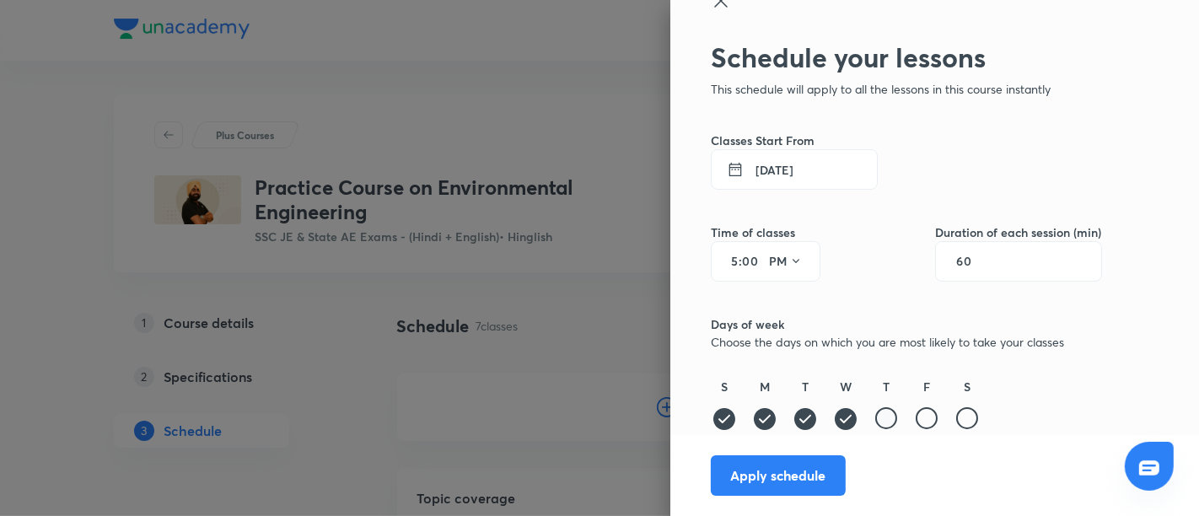
click at [875, 415] on div "S M T W T F S" at bounding box center [906, 405] width 391 height 55
click at [875, 415] on div at bounding box center [886, 418] width 22 height 22
click at [916, 416] on div at bounding box center [927, 418] width 22 height 22
click at [963, 416] on div at bounding box center [967, 418] width 22 height 22
click at [766, 476] on button "Apply schedule" at bounding box center [778, 474] width 135 height 40
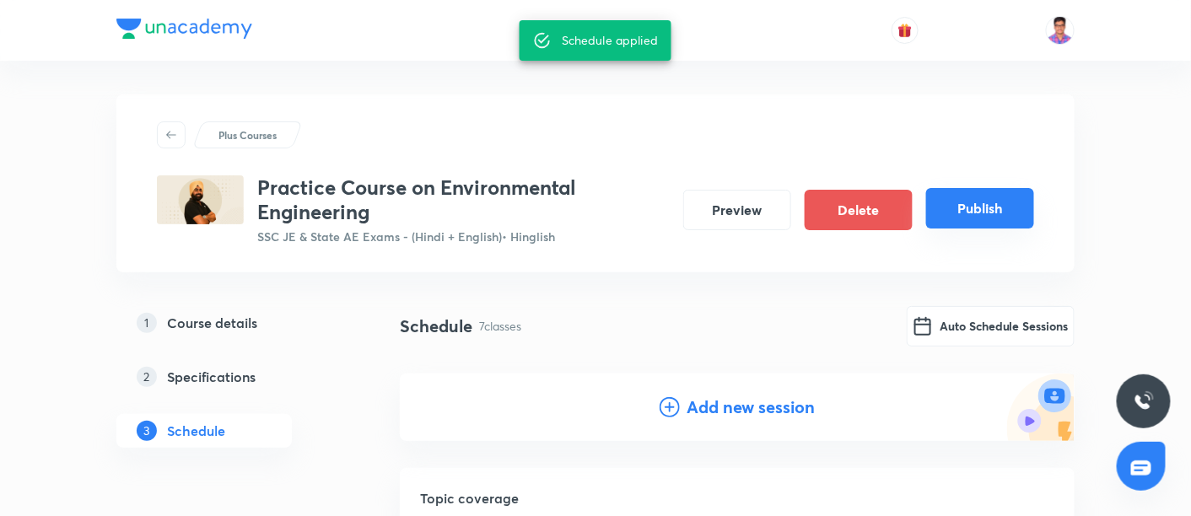
click at [971, 203] on button "Publish" at bounding box center [980, 208] width 108 height 40
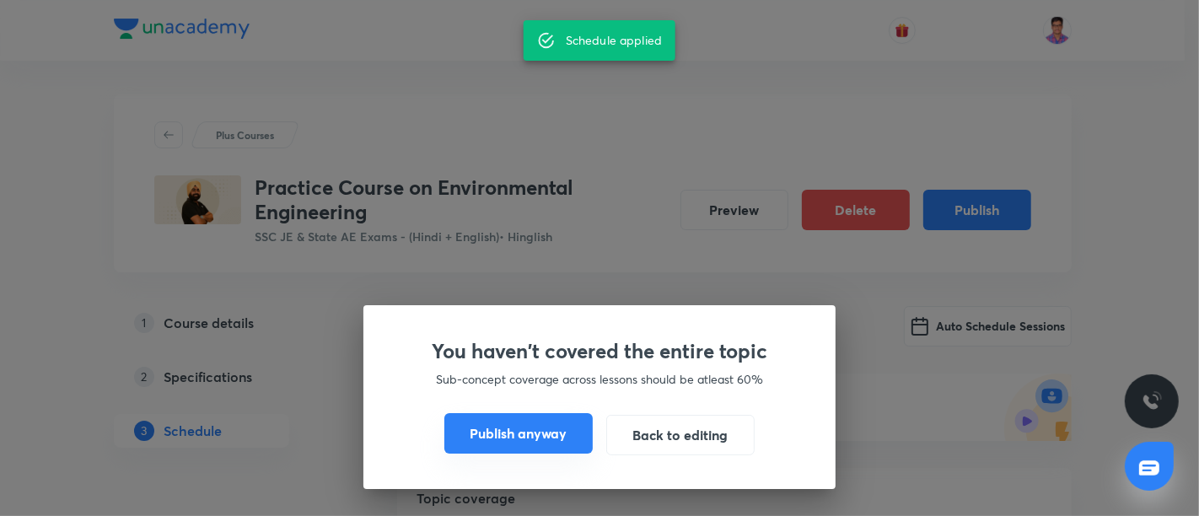
click at [562, 422] on button "Publish anyway" at bounding box center [518, 433] width 148 height 40
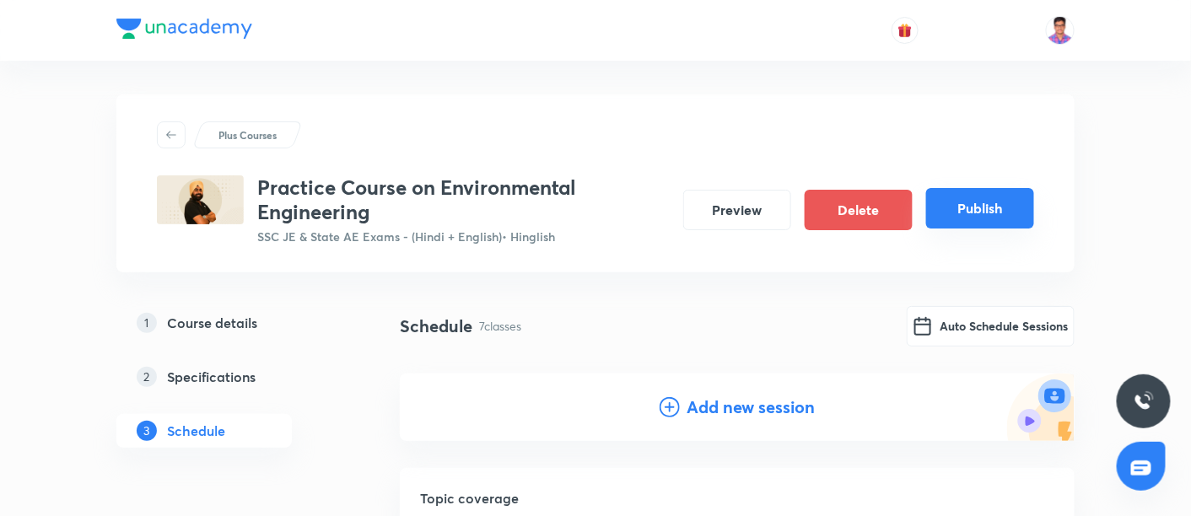
click at [960, 216] on button "Publish" at bounding box center [980, 208] width 108 height 40
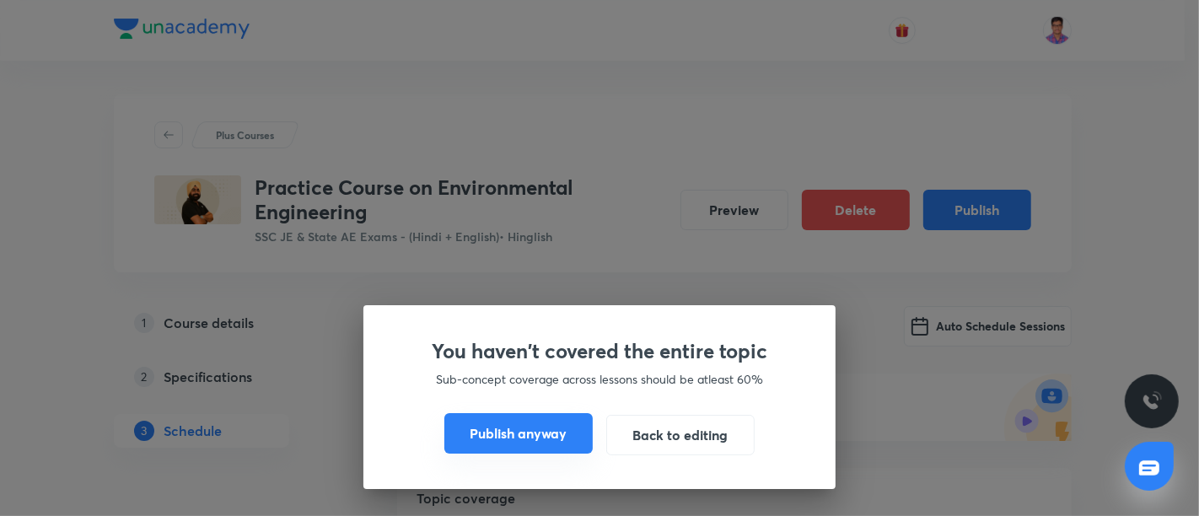
click at [519, 445] on button "Publish anyway" at bounding box center [518, 433] width 148 height 40
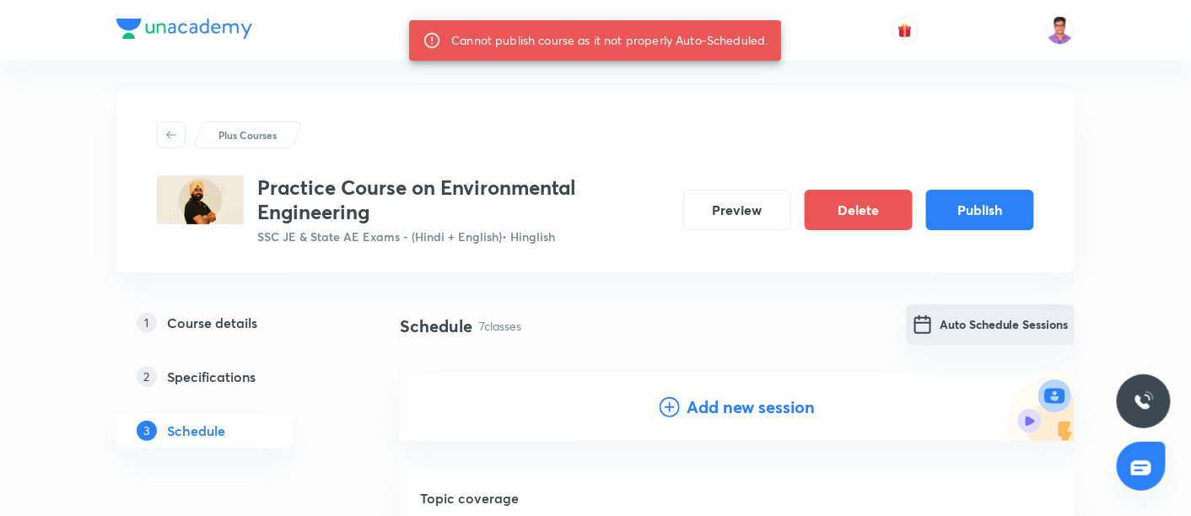
click at [998, 319] on button "Auto Schedule Sessions" at bounding box center [991, 324] width 168 height 40
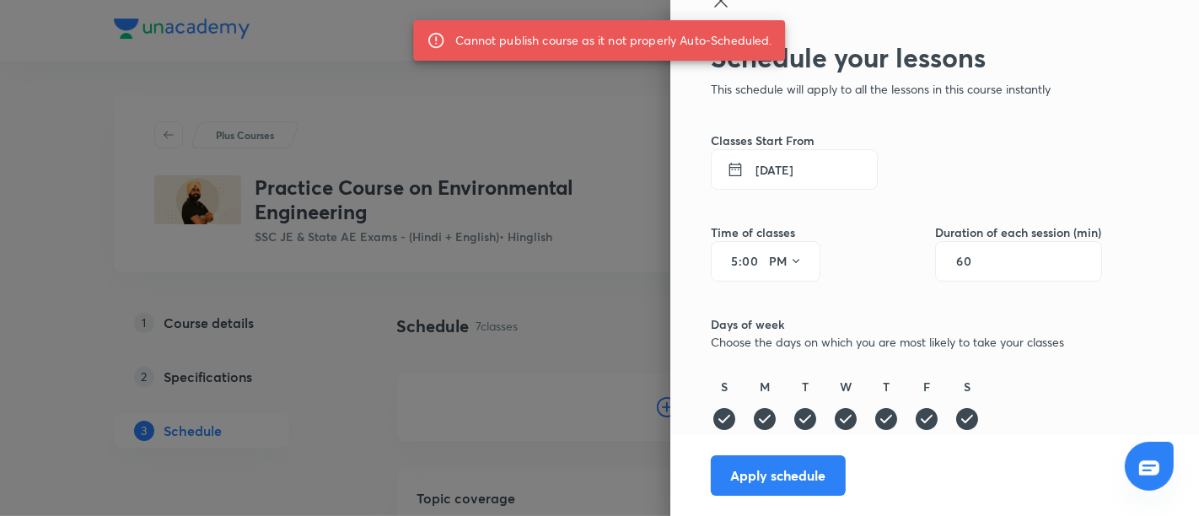
click at [969, 256] on input "60" at bounding box center [972, 261] width 32 height 13
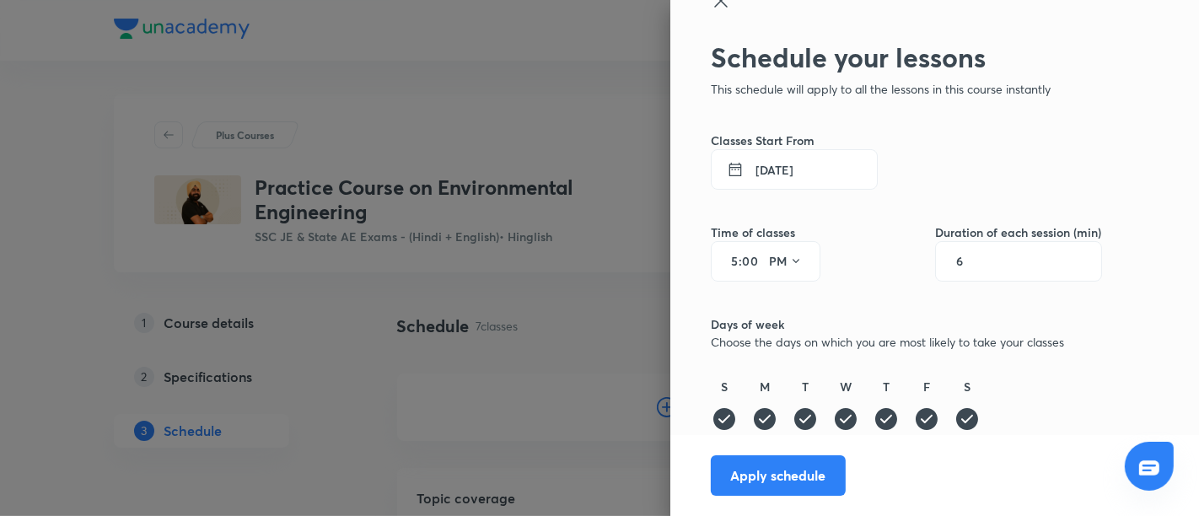
type input "60"
click at [739, 477] on button "Apply schedule" at bounding box center [778, 474] width 135 height 40
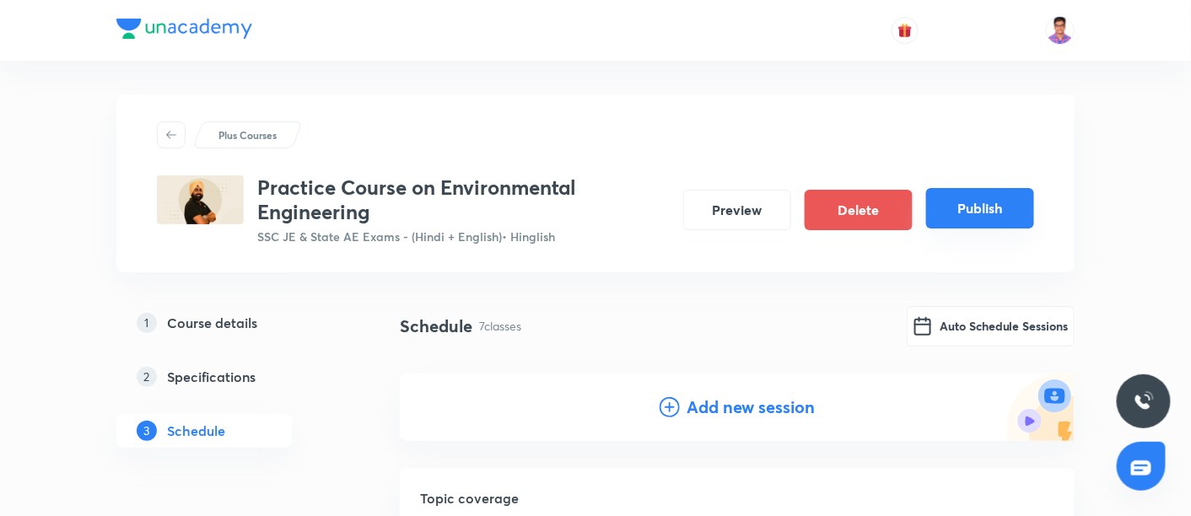
click at [992, 201] on button "Publish" at bounding box center [980, 208] width 108 height 40
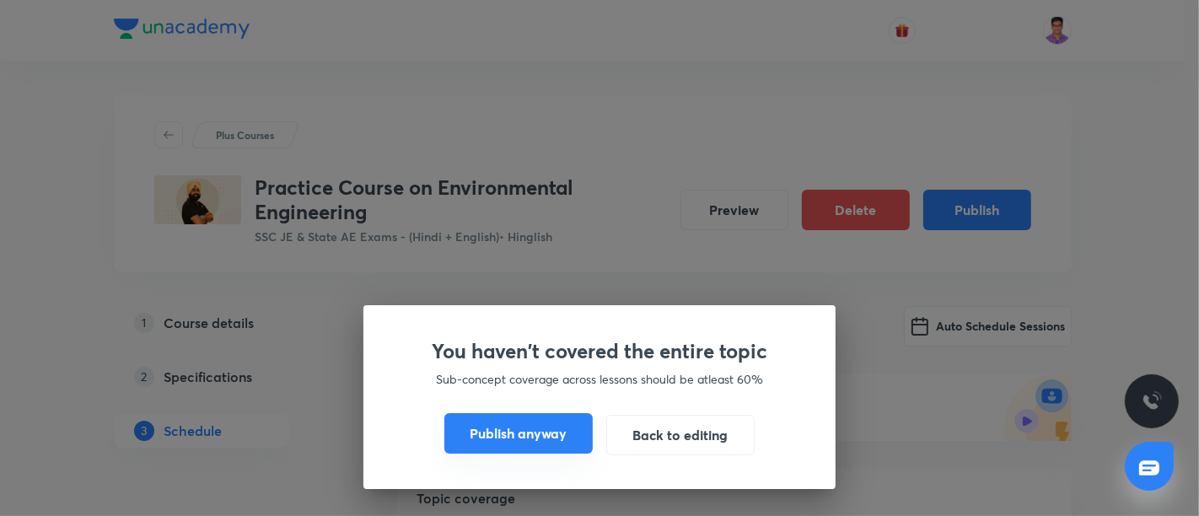
click at [532, 430] on button "Publish anyway" at bounding box center [518, 433] width 148 height 40
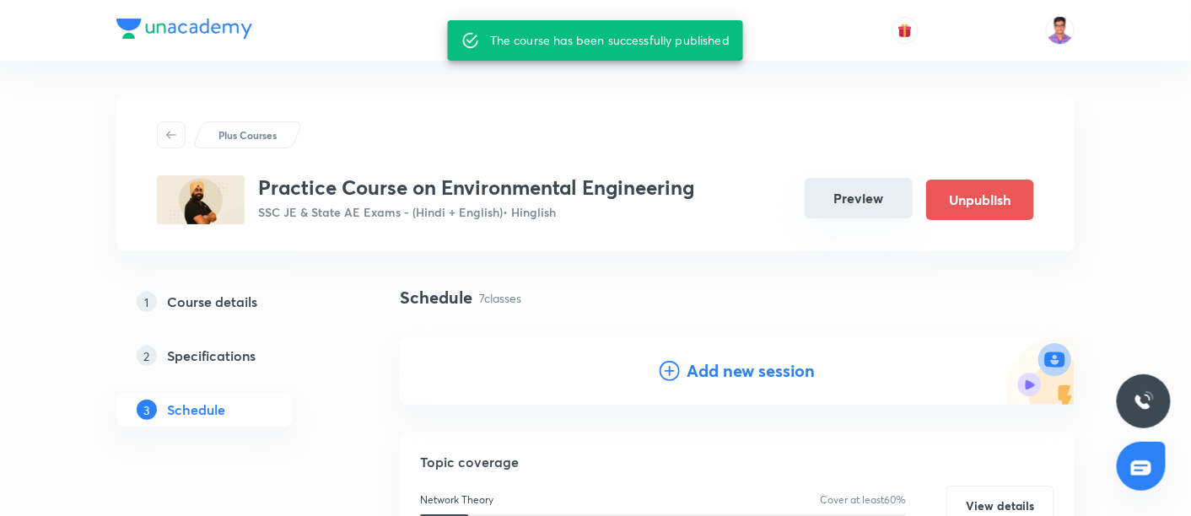
click at [845, 191] on button "Preview" at bounding box center [859, 198] width 108 height 40
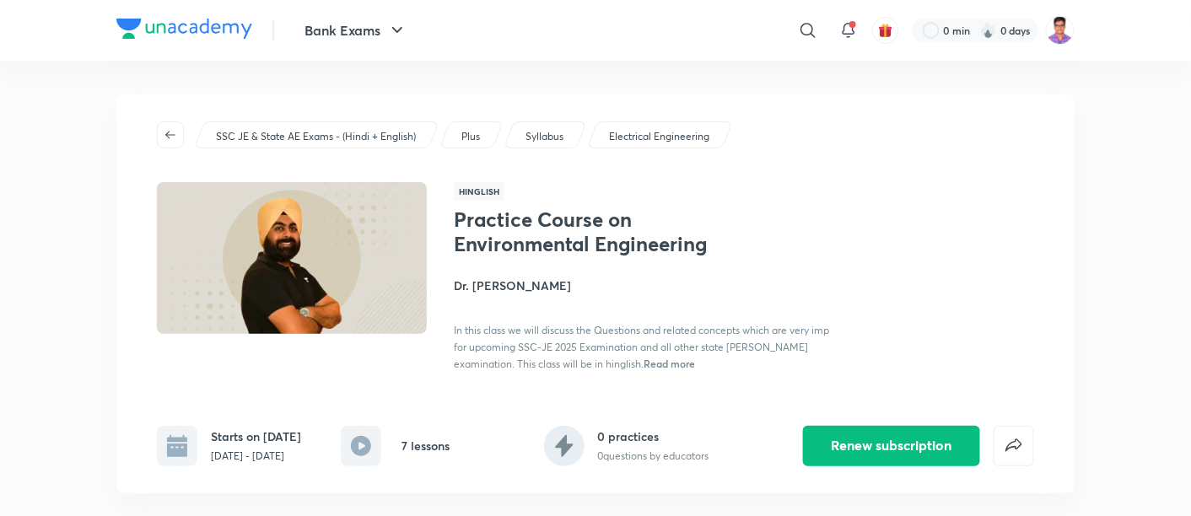
click at [725, 195] on div "Hinglish Practice Course on Environmental Engineering Dr. [PERSON_NAME] In this…" at bounding box center [744, 277] width 580 height 190
